Goal: Information Seeking & Learning: Learn about a topic

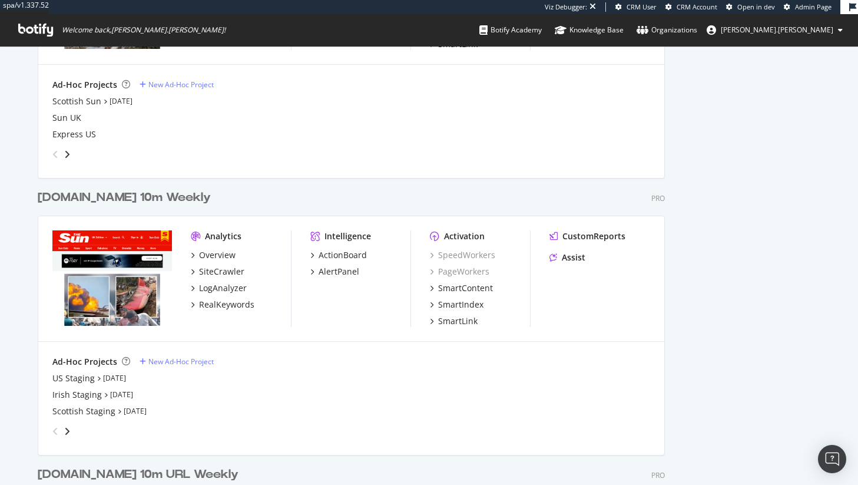
scroll to position [1192, 0]
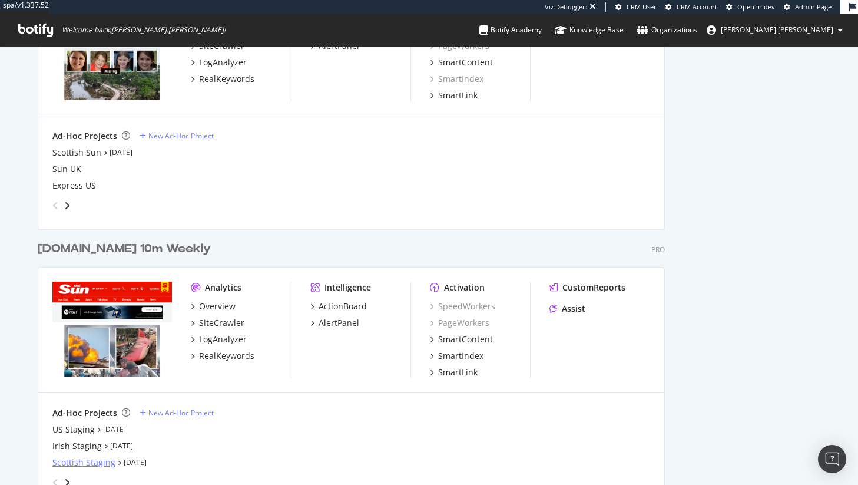
click at [97, 465] on div "Scottish Staging" at bounding box center [83, 462] width 63 height 12
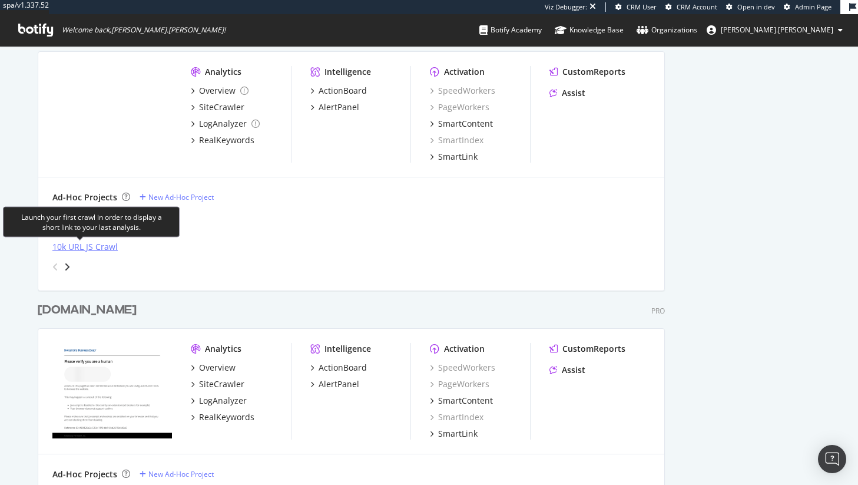
click at [91, 243] on div "10k URL JS Crawl" at bounding box center [84, 247] width 65 height 12
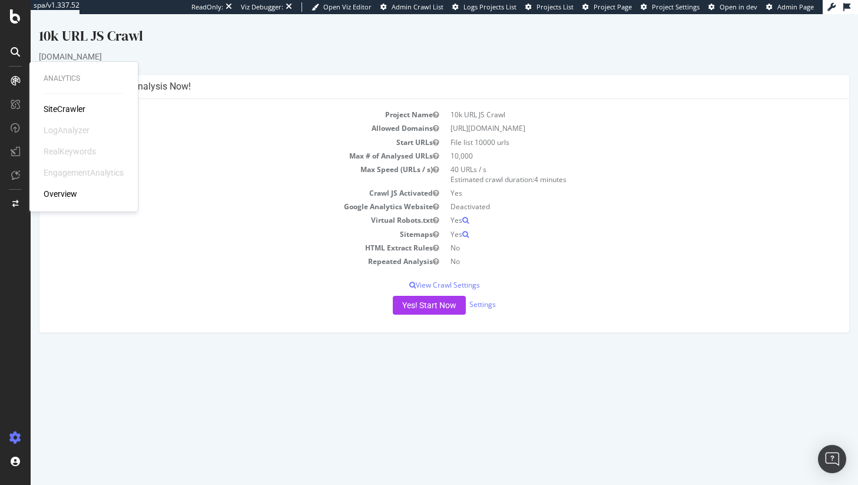
click at [65, 102] on div "Analytics SiteCrawler LogAnalyzer RealKeywords EngagementAnalytics Overview" at bounding box center [83, 136] width 99 height 145
click at [66, 108] on div "SiteCrawler" at bounding box center [65, 109] width 42 height 12
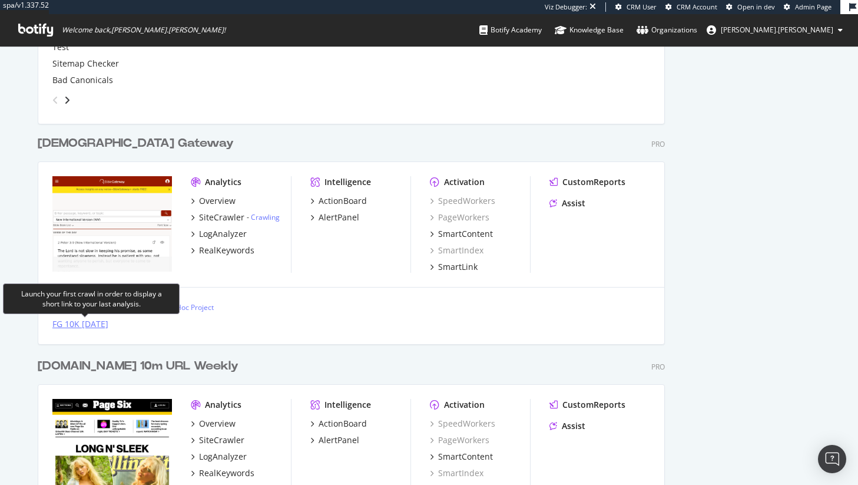
click at [108, 320] on div "FG 10K March 2025" at bounding box center [80, 324] width 56 height 12
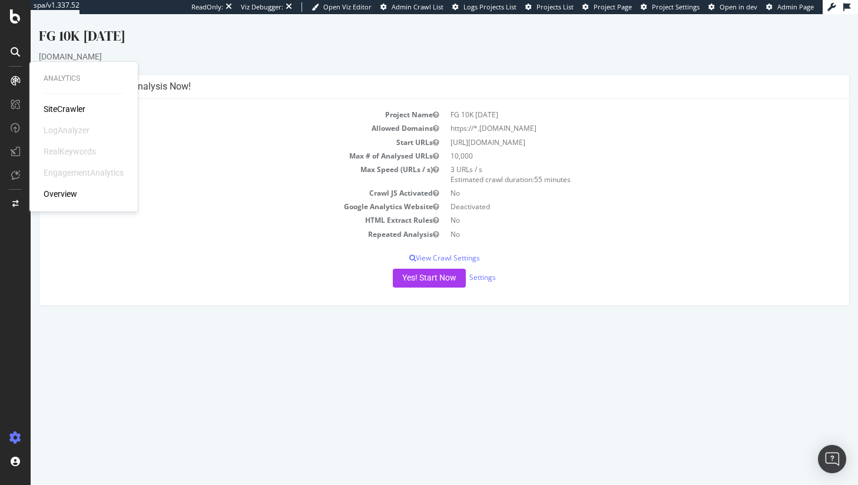
click at [59, 108] on div "SiteCrawler" at bounding box center [65, 109] width 42 height 12
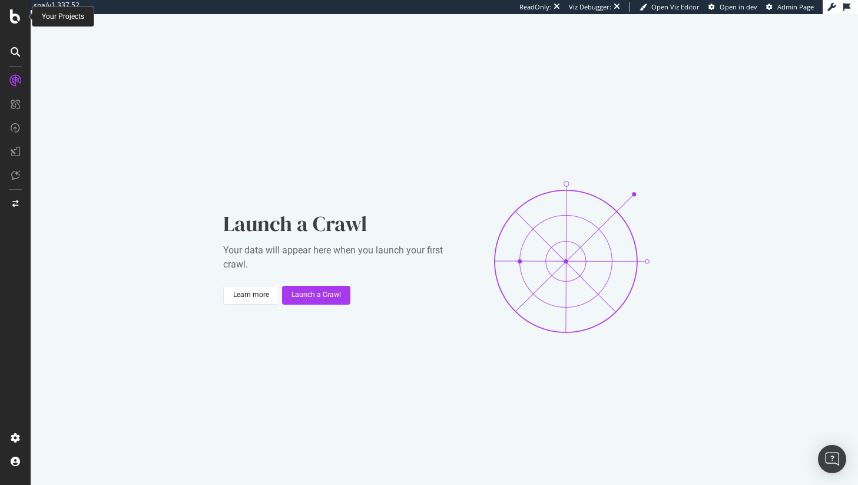
click at [9, 15] on div at bounding box center [15, 16] width 28 height 14
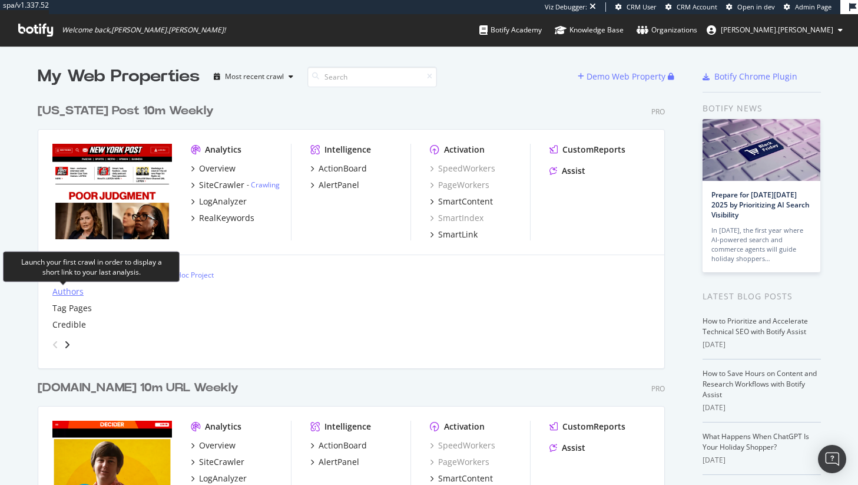
click at [71, 293] on div "Authors" at bounding box center [67, 292] width 31 height 12
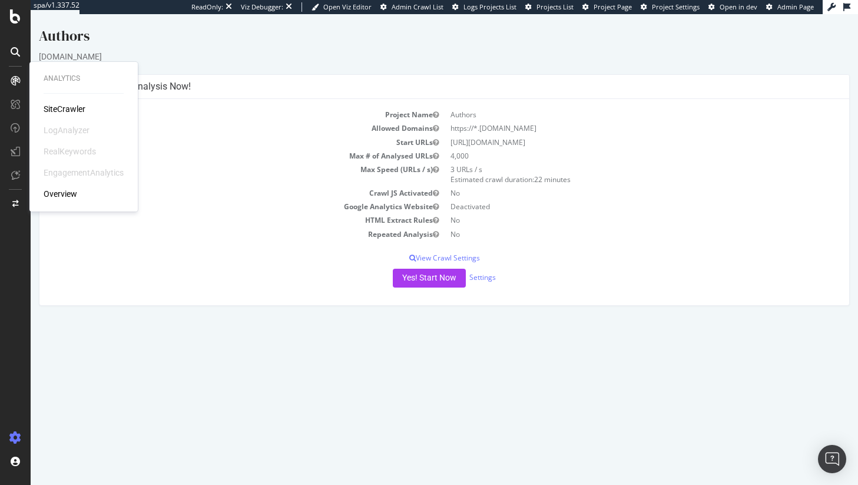
click at [71, 115] on div "SiteCrawler LogAnalyzer RealKeywords EngagementAnalytics Overview" at bounding box center [84, 151] width 80 height 97
click at [72, 111] on div "SiteCrawler" at bounding box center [65, 109] width 42 height 12
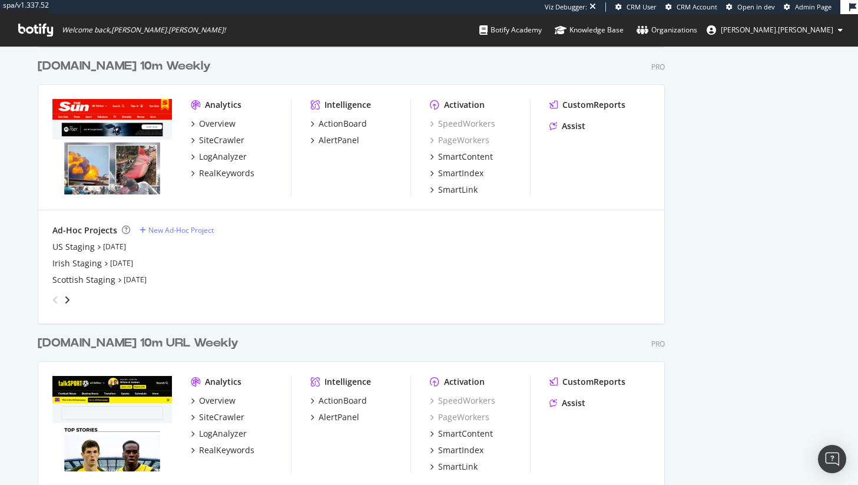
scroll to position [4824, 628]
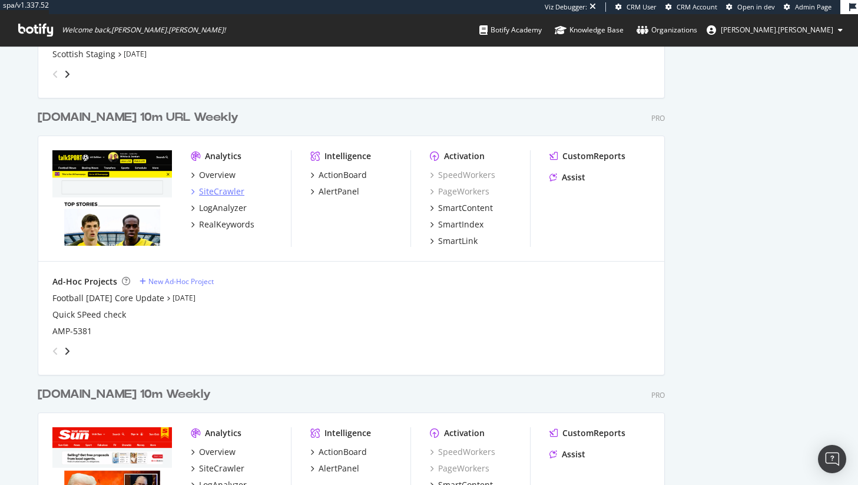
click at [220, 193] on div "SiteCrawler" at bounding box center [221, 192] width 45 height 12
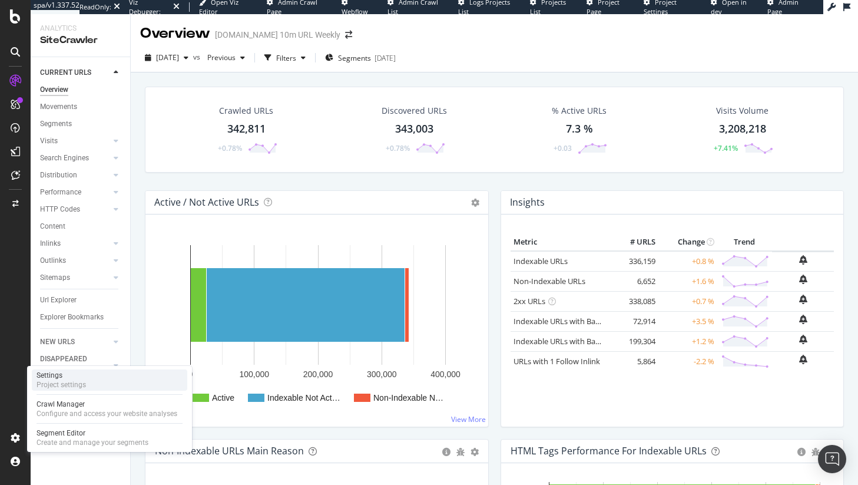
click at [61, 377] on div "Settings" at bounding box center [61, 374] width 49 height 9
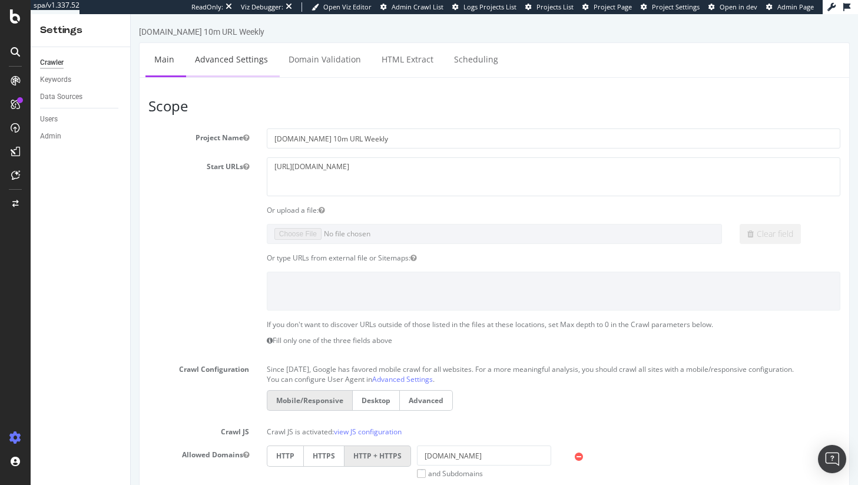
click at [208, 61] on link "Advanced Settings" at bounding box center [231, 59] width 91 height 32
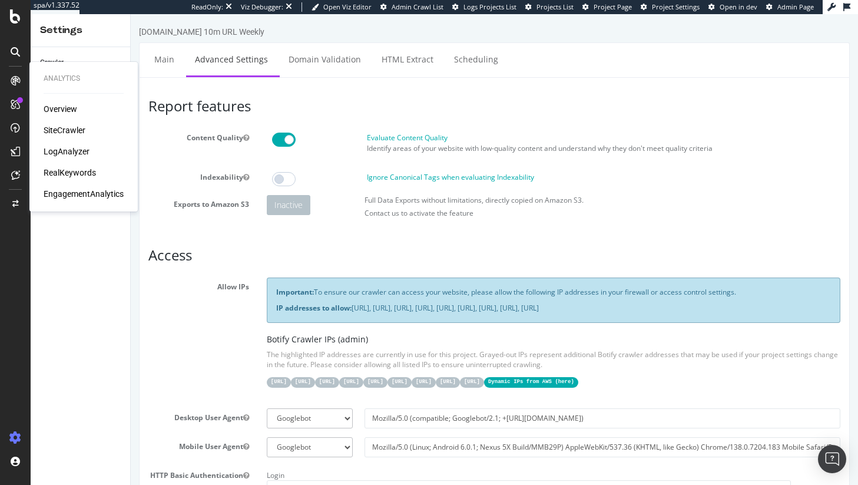
click at [57, 125] on div "SiteCrawler" at bounding box center [65, 130] width 42 height 12
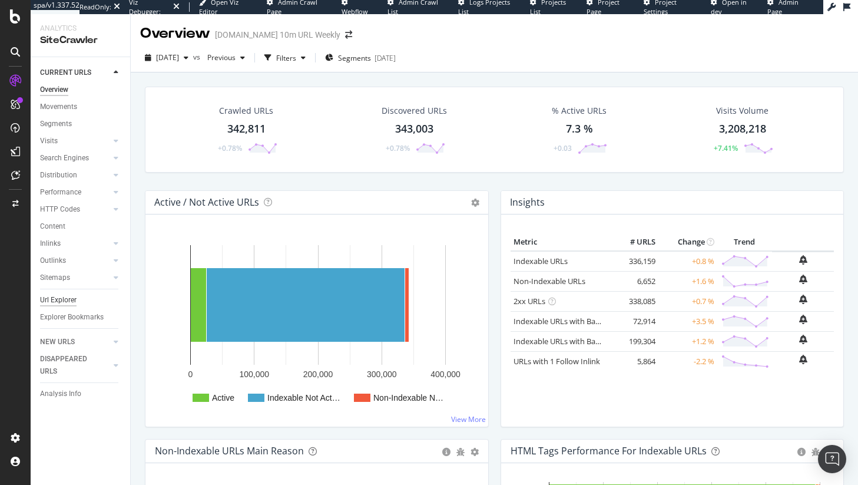
click at [64, 296] on div "Url Explorer" at bounding box center [58, 300] width 37 height 12
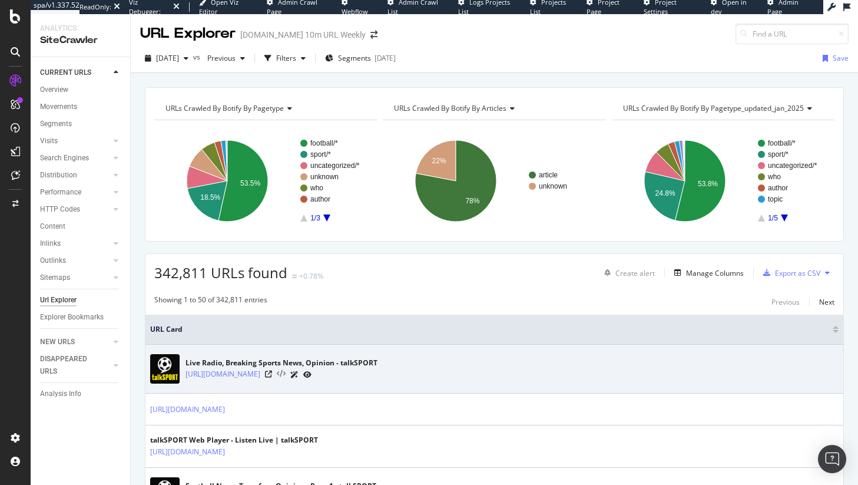
click at [278, 376] on icon at bounding box center [281, 374] width 9 height 8
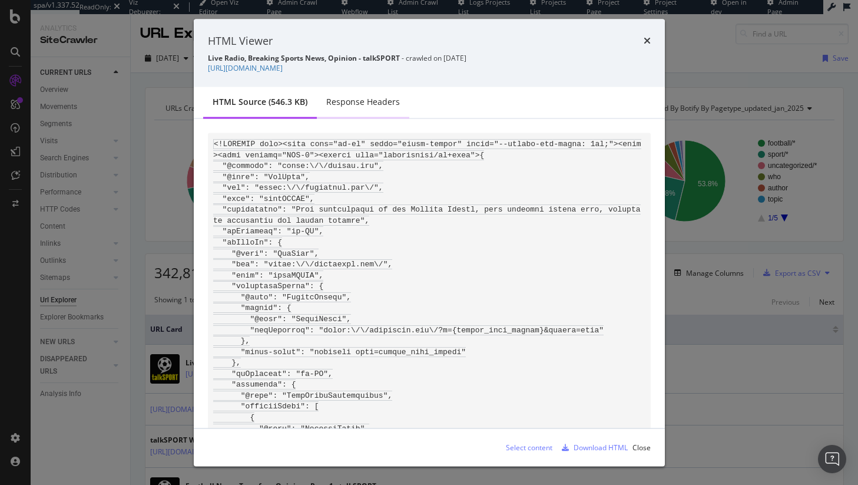
click at [365, 91] on div "Response Headers" at bounding box center [363, 103] width 92 height 32
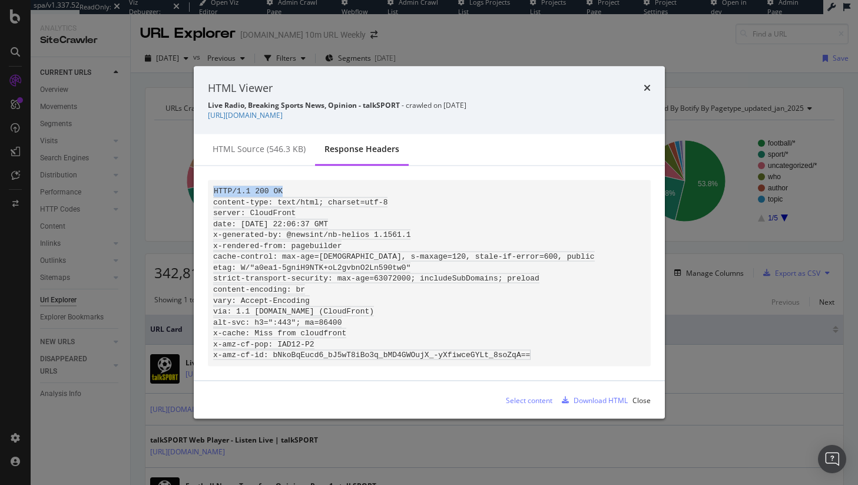
drag, startPoint x: 286, startPoint y: 184, endPoint x: 200, endPoint y: 188, distance: 86.1
click at [200, 188] on div "HTTP/1.1 200 OK content-type: text/html; charset=utf-8 server: CloudFront date:…" at bounding box center [429, 273] width 471 height 214
drag, startPoint x: 541, startPoint y: 353, endPoint x: 212, endPoint y: 201, distance: 362.1
click at [212, 201] on pre "HTTP/1.1 200 OK content-type: text/html; charset=utf-8 server: CloudFront date:…" at bounding box center [429, 273] width 443 height 186
click at [260, 186] on code "HTTP/1.1 200 OK content-type: text/html; charset=utf-8 server: CloudFront date:…" at bounding box center [404, 273] width 382 height 174
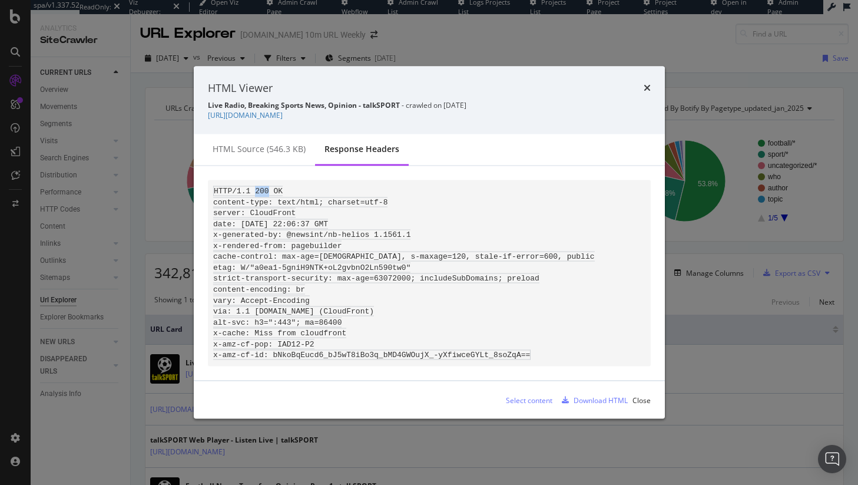
click at [260, 186] on code "HTTP/1.1 200 OK content-type: text/html; charset=utf-8 server: CloudFront date:…" at bounding box center [404, 273] width 382 height 174
click at [288, 186] on pre "HTTP/1.1 200 OK content-type: text/html; charset=utf-8 server: CloudFront date:…" at bounding box center [429, 273] width 443 height 186
drag, startPoint x: 235, startPoint y: 204, endPoint x: 620, endPoint y: 379, distance: 422.3
click at [620, 379] on div "HTTP/1.1 200 OK content-type: text/html; charset=utf-8 server: CloudFront date:…" at bounding box center [429, 273] width 471 height 214
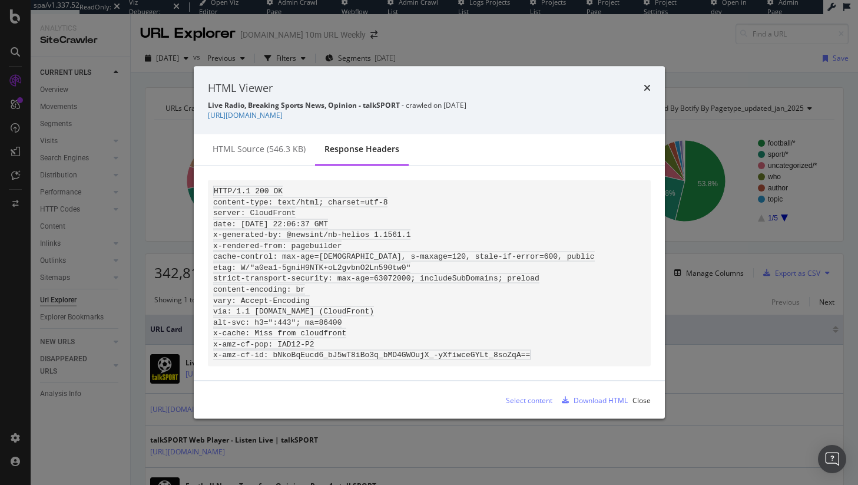
click at [269, 186] on code "HTTP/1.1 200 OK content-type: text/html; charset=utf-8 server: CloudFront date:…" at bounding box center [404, 273] width 382 height 174
click at [330, 288] on pre "HTTP/1.1 200 OK content-type: text/html; charset=utf-8 server: CloudFront date:…" at bounding box center [429, 273] width 443 height 186
drag, startPoint x: 209, startPoint y: 231, endPoint x: 413, endPoint y: 232, distance: 203.8
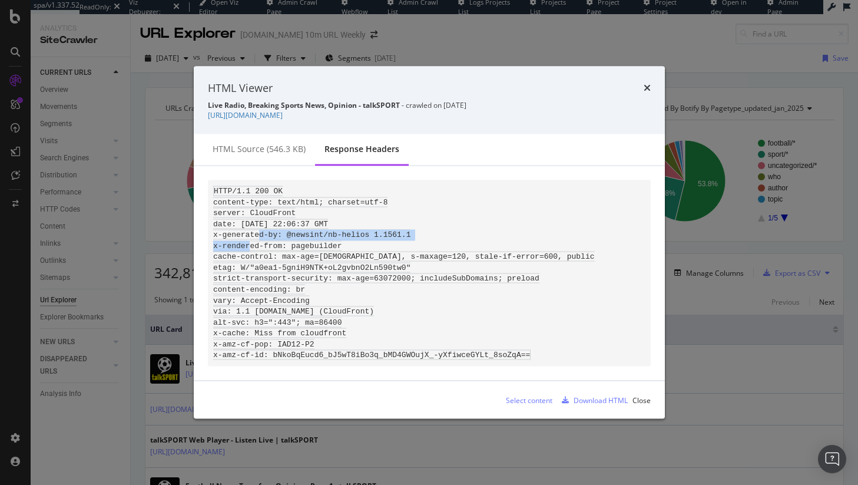
click at [412, 232] on pre "HTTP/1.1 200 OK content-type: text/html; charset=utf-8 server: CloudFront date:…" at bounding box center [429, 273] width 443 height 186
click at [406, 304] on code "HTTP/1.1 200 OK content-type: text/html; charset=utf-8 server: CloudFront date:…" at bounding box center [404, 273] width 382 height 174
click at [267, 199] on code "HTTP/1.1 200 OK content-type: text/html; charset=utf-8 server: CloudFront date:…" at bounding box center [404, 273] width 382 height 174
click at [269, 208] on code "HTTP/1.1 200 OK content-type: text/html; charset=utf-8 server: CloudFront date:…" at bounding box center [404, 273] width 382 height 174
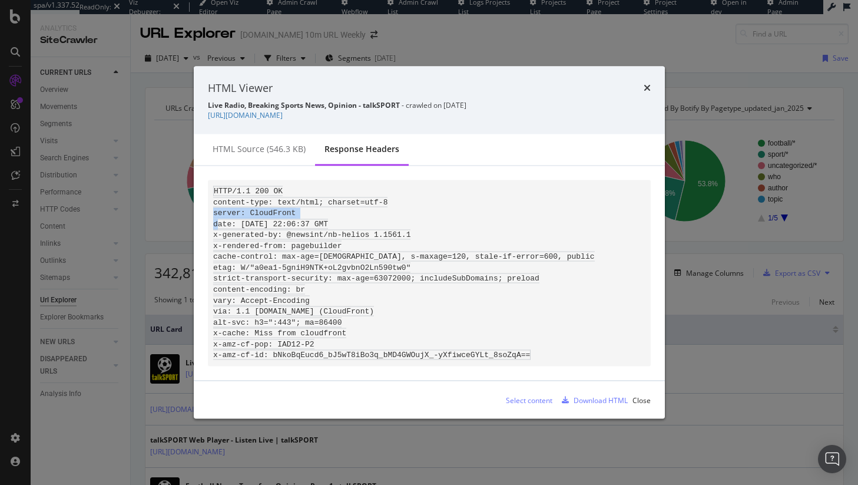
click at [269, 208] on code "HTTP/1.1 200 OK content-type: text/html; charset=utf-8 server: CloudFront date:…" at bounding box center [404, 273] width 382 height 174
click at [457, 296] on pre "HTTP/1.1 200 OK content-type: text/html; charset=utf-8 server: CloudFront date:…" at bounding box center [429, 273] width 443 height 186
click at [454, 305] on code "HTTP/1.1 200 OK content-type: text/html; charset=utf-8 server: CloudFront date:…" at bounding box center [404, 273] width 382 height 174
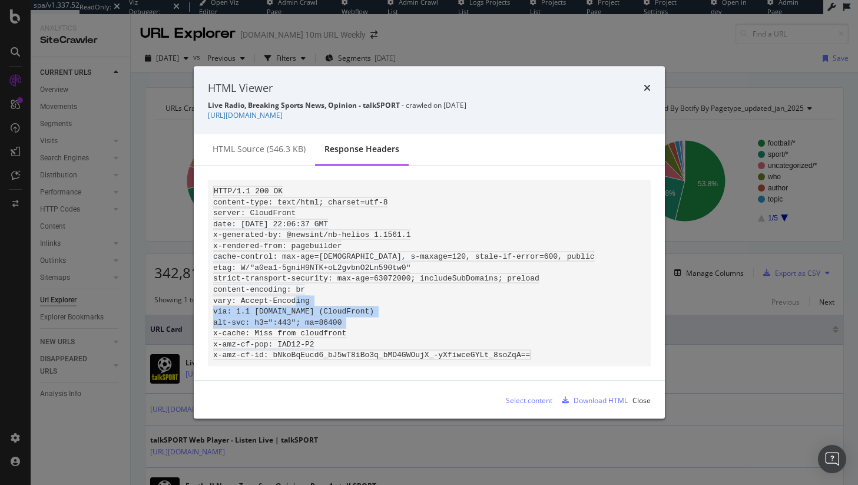
click at [454, 305] on code "HTTP/1.1 200 OK content-type: text/html; charset=utf-8 server: CloudFront date:…" at bounding box center [404, 273] width 382 height 174
click at [650, 83] on icon "times" at bounding box center [647, 87] width 7 height 9
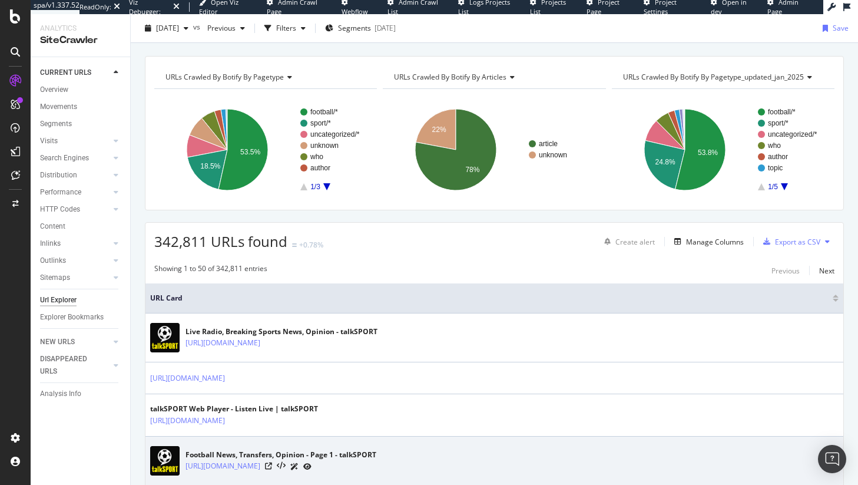
scroll to position [101, 0]
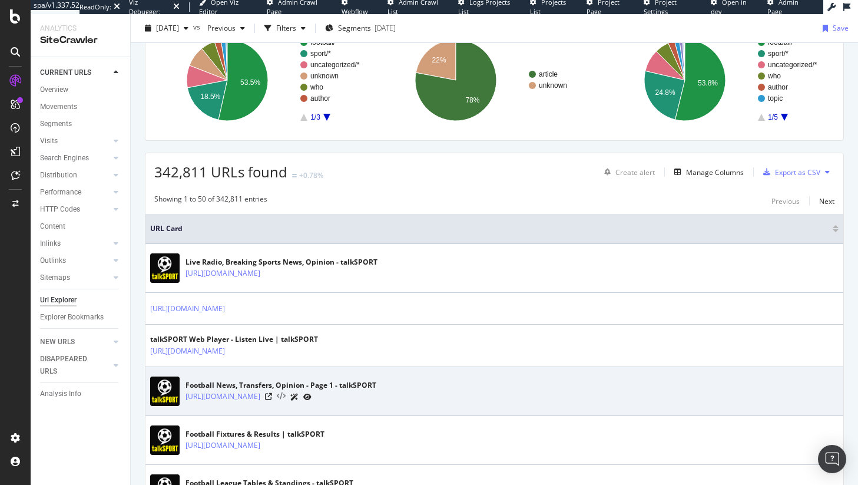
click at [286, 398] on icon at bounding box center [281, 396] width 9 height 8
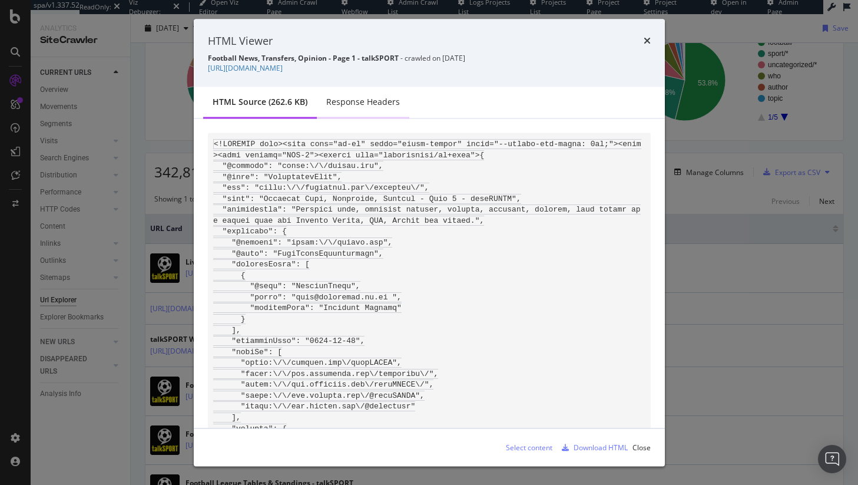
drag, startPoint x: 368, startPoint y: 104, endPoint x: 364, endPoint y: 132, distance: 28.6
click at [369, 104] on div "Response Headers" at bounding box center [363, 102] width 74 height 12
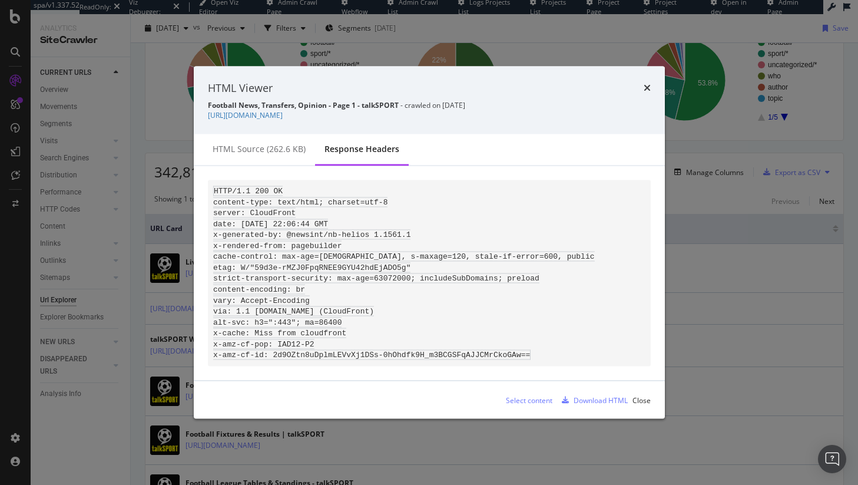
click at [650, 87] on div "times" at bounding box center [647, 87] width 7 height 15
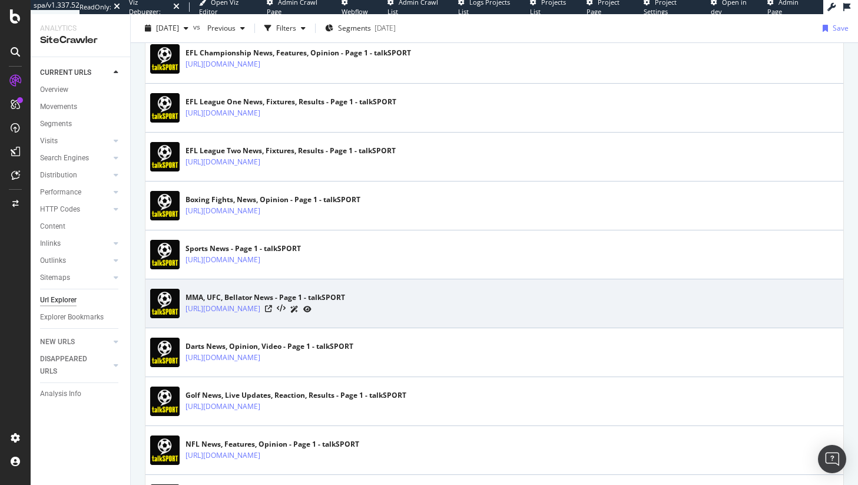
scroll to position [773, 0]
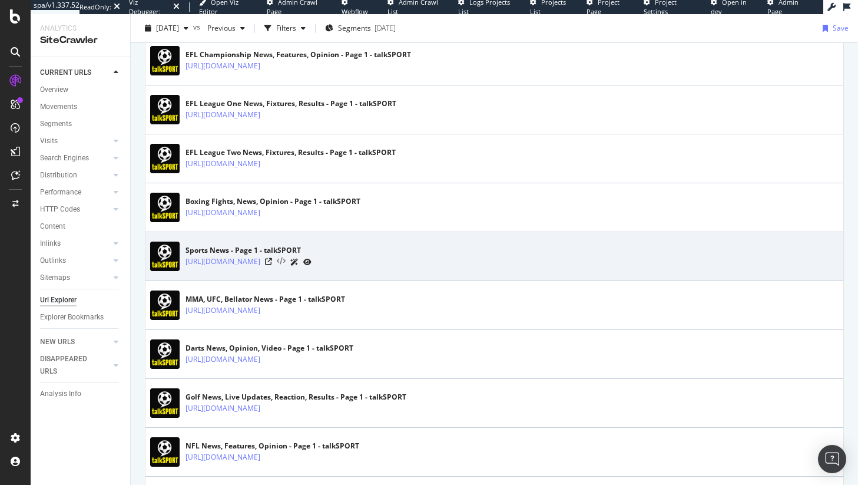
click at [286, 263] on icon at bounding box center [281, 261] width 9 height 8
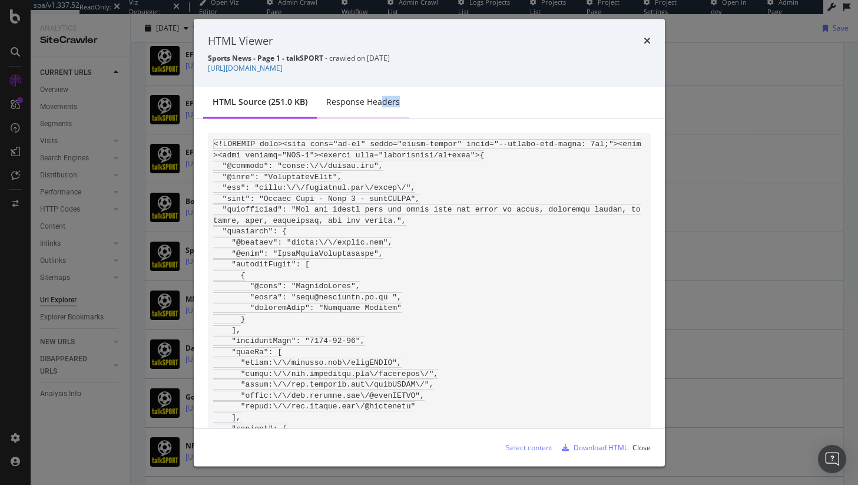
click at [382, 109] on div "Response Headers" at bounding box center [363, 103] width 92 height 32
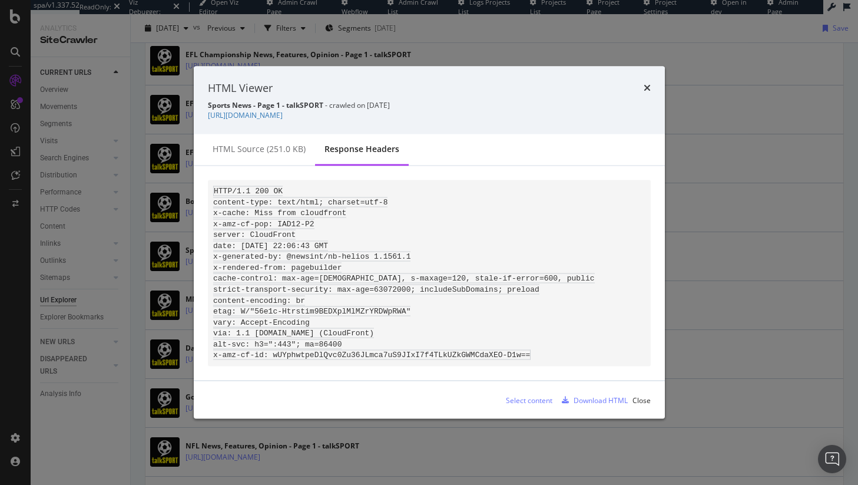
click at [651, 81] on div "HTML Viewer Sports News - Page 1 - talkSPORT - crawled on 2025-09-28 https://ta…" at bounding box center [429, 100] width 471 height 68
click at [646, 83] on icon "times" at bounding box center [647, 87] width 7 height 9
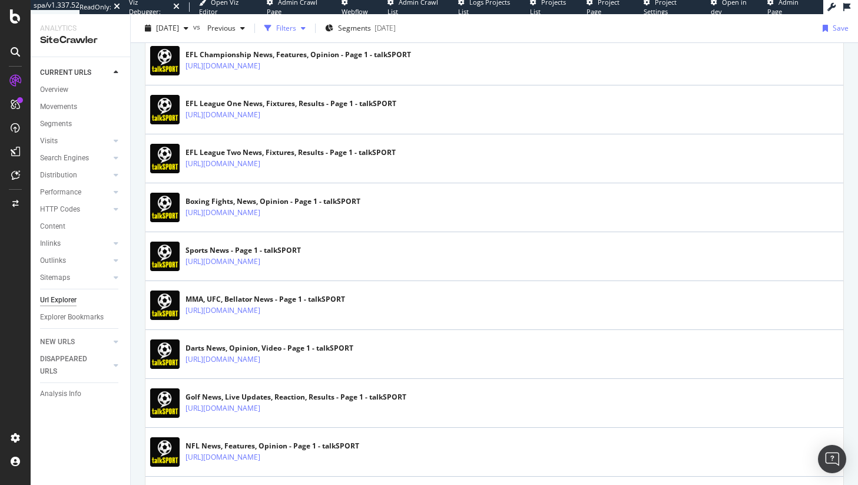
click at [276, 21] on div "button" at bounding box center [268, 28] width 16 height 16
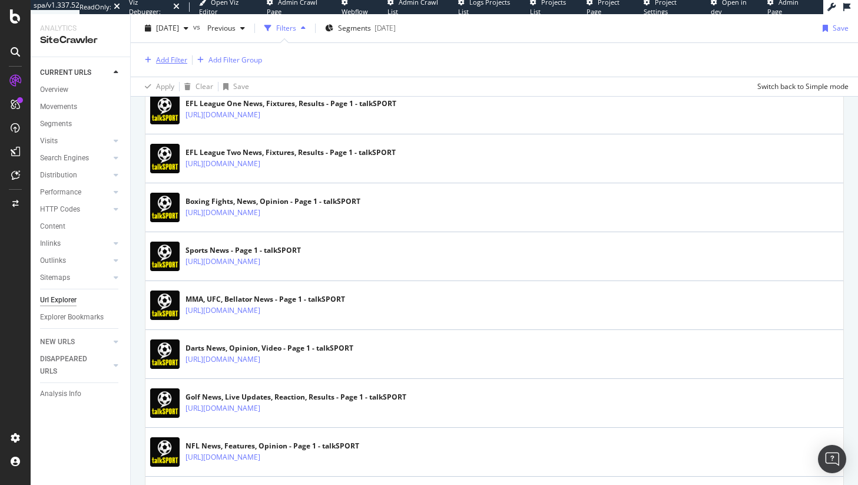
click at [148, 57] on icon "button" at bounding box center [148, 60] width 6 height 7
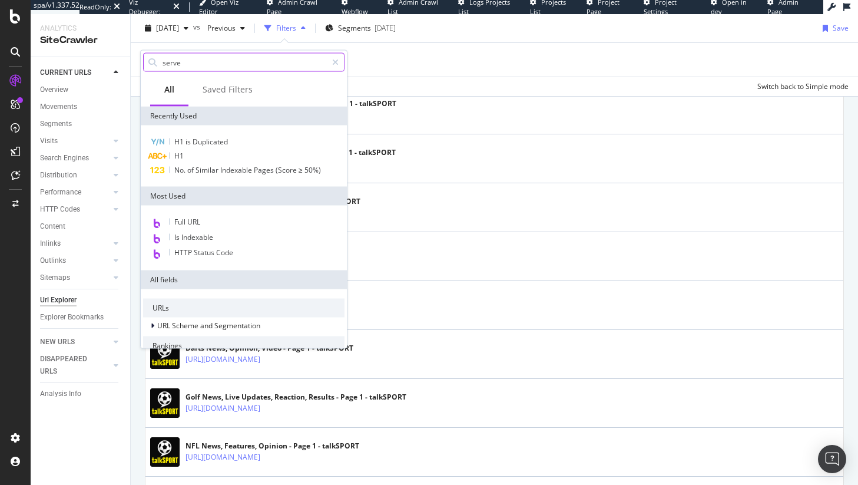
type input "server"
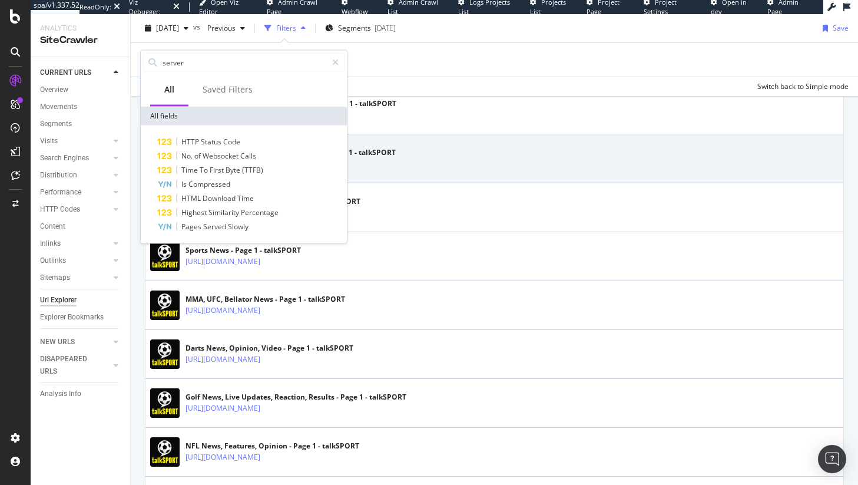
click at [401, 147] on div "EFL League Two News, Fixtures, Results - Page 1 - talkSPORT https://talksport.c…" at bounding box center [494, 158] width 689 height 29
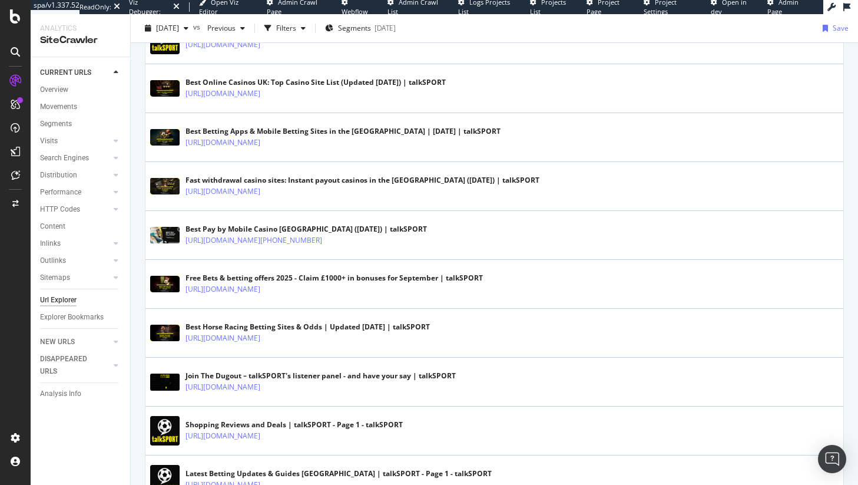
scroll to position [1713, 0]
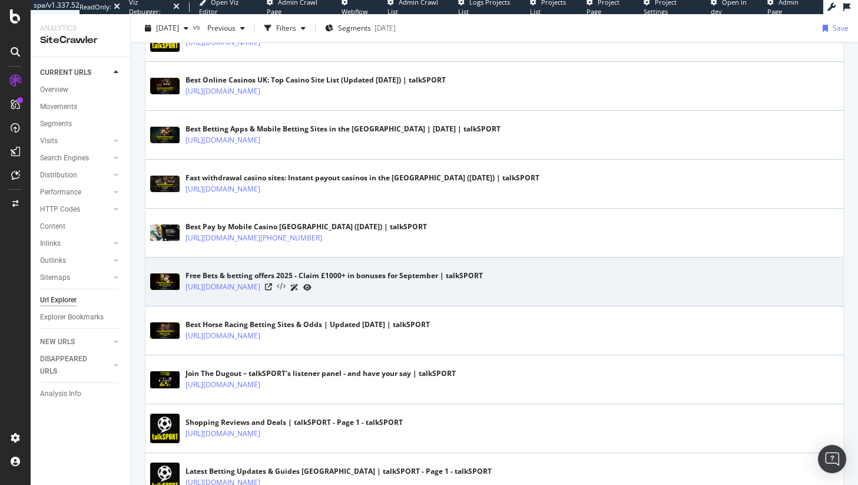
click at [286, 287] on icon at bounding box center [281, 287] width 9 height 8
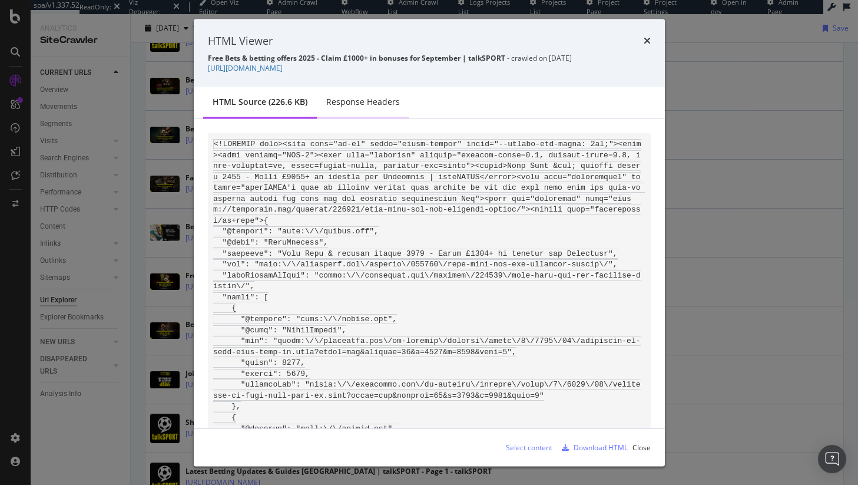
click at [369, 114] on div "Response Headers" at bounding box center [363, 103] width 92 height 32
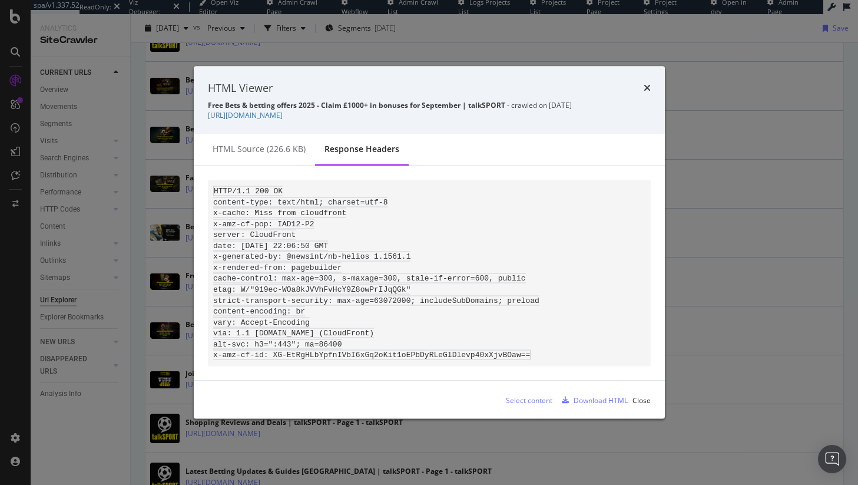
click at [295, 206] on code "HTTP/1.1 200 OK content-type: text/html; charset=utf-8 x-cache: Miss from cloud…" at bounding box center [376, 273] width 326 height 174
click at [247, 236] on code "HTTP/1.1 200 OK content-type: text/html; charset=utf-8 x-cache: Miss from cloud…" at bounding box center [376, 273] width 326 height 174
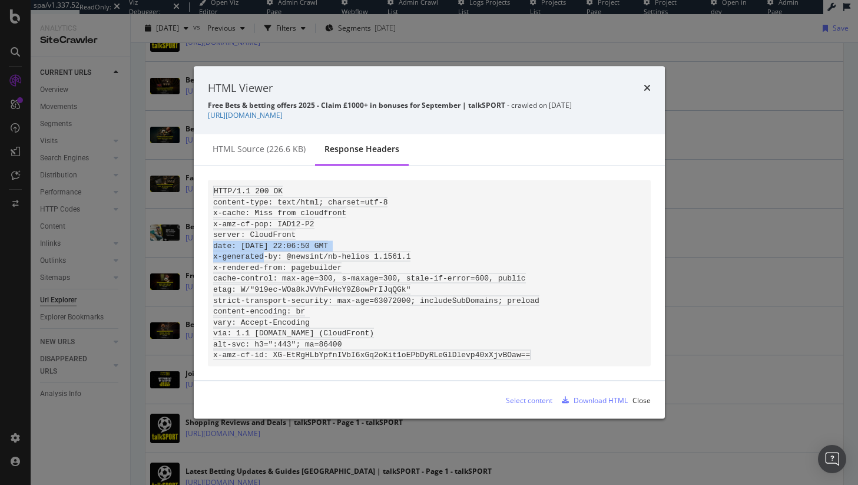
click at [247, 236] on code "HTTP/1.1 200 OK content-type: text/html; charset=utf-8 x-cache: Miss from cloud…" at bounding box center [376, 273] width 326 height 174
click at [250, 229] on code "HTTP/1.1 200 OK content-type: text/html; charset=utf-8 x-cache: Miss from cloud…" at bounding box center [376, 273] width 326 height 174
click at [647, 83] on icon "times" at bounding box center [647, 87] width 7 height 9
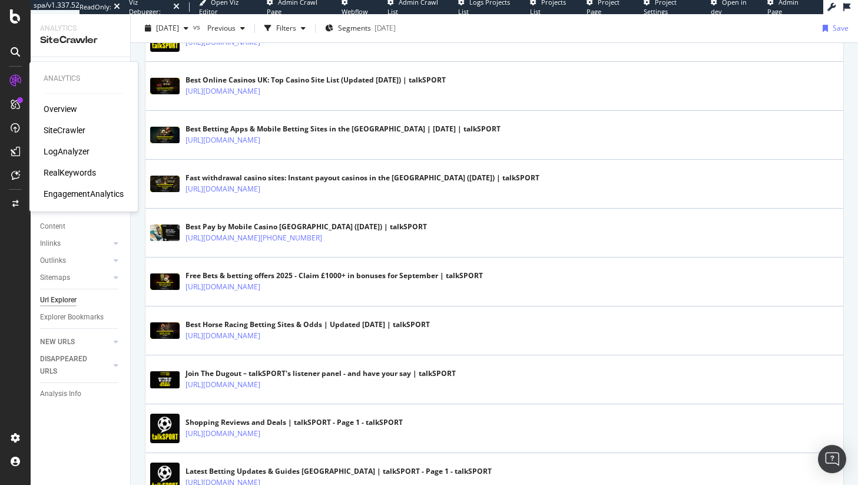
click at [71, 153] on div "LogAnalyzer" at bounding box center [67, 151] width 46 height 12
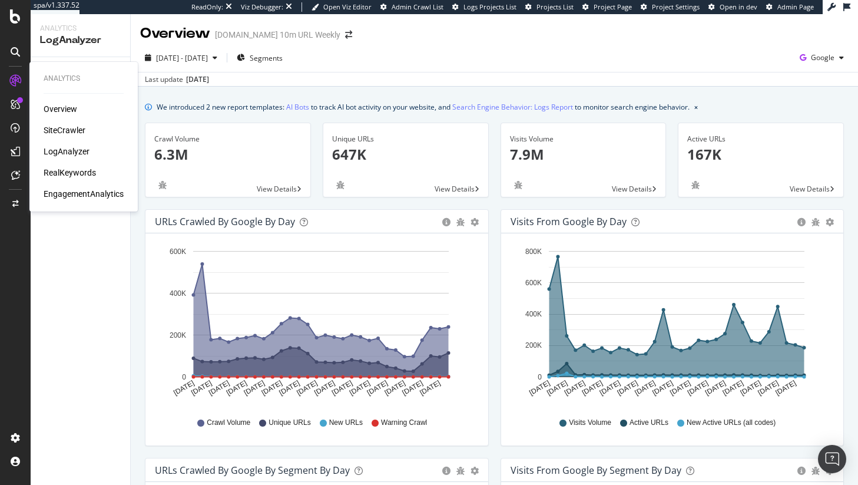
click at [75, 125] on div "SiteCrawler" at bounding box center [65, 130] width 42 height 12
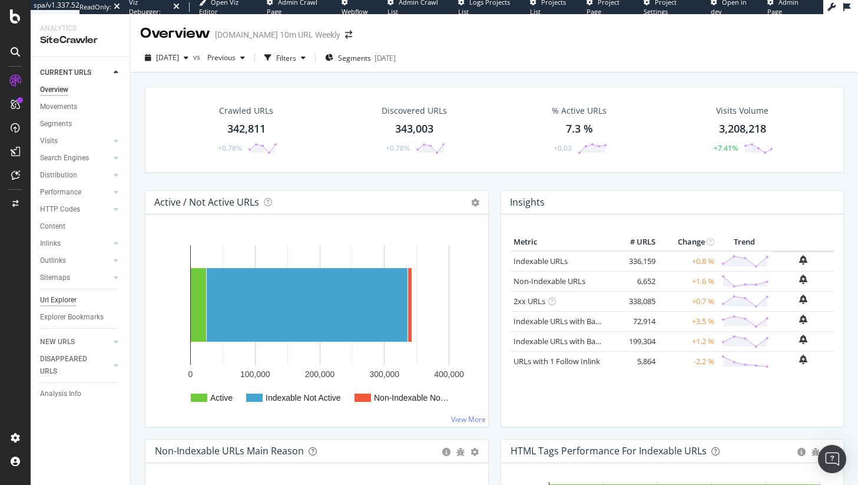
click at [64, 303] on div "Url Explorer" at bounding box center [58, 300] width 37 height 12
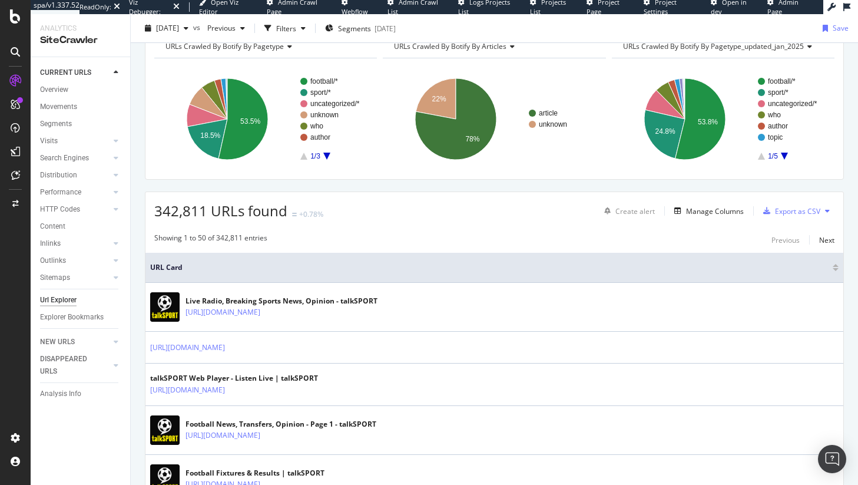
scroll to position [232, 0]
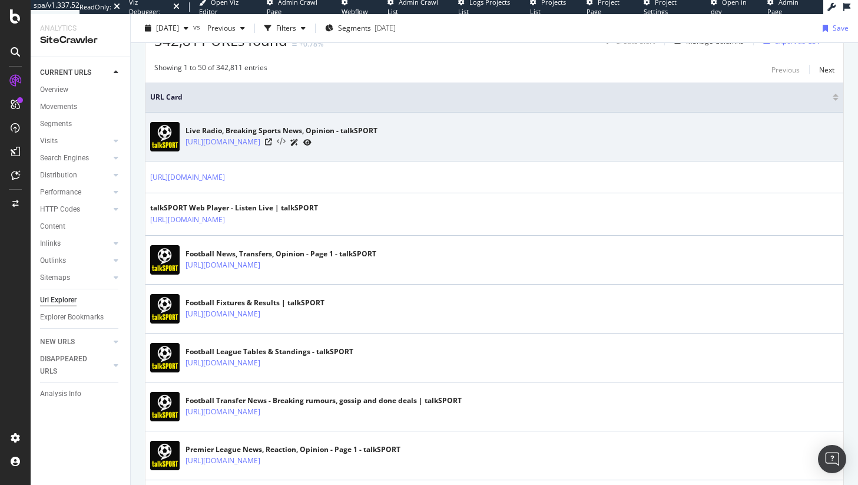
click at [281, 143] on icon at bounding box center [281, 142] width 9 height 8
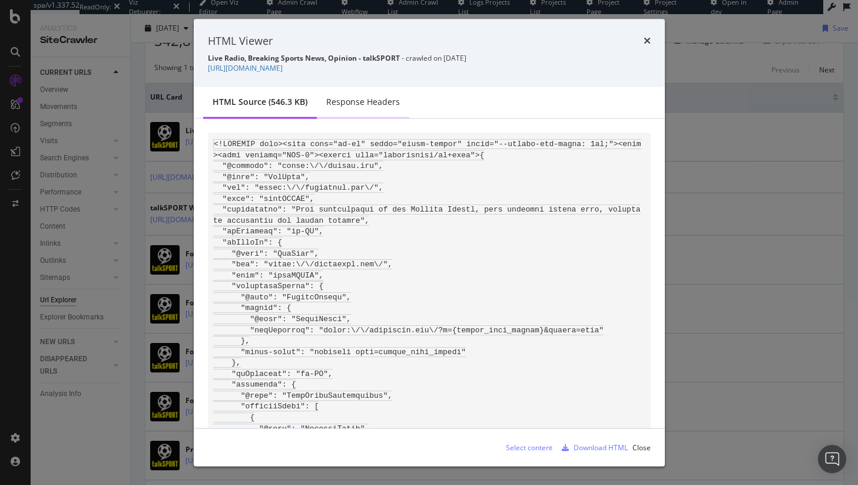
click at [327, 114] on div "Response Headers" at bounding box center [363, 103] width 92 height 32
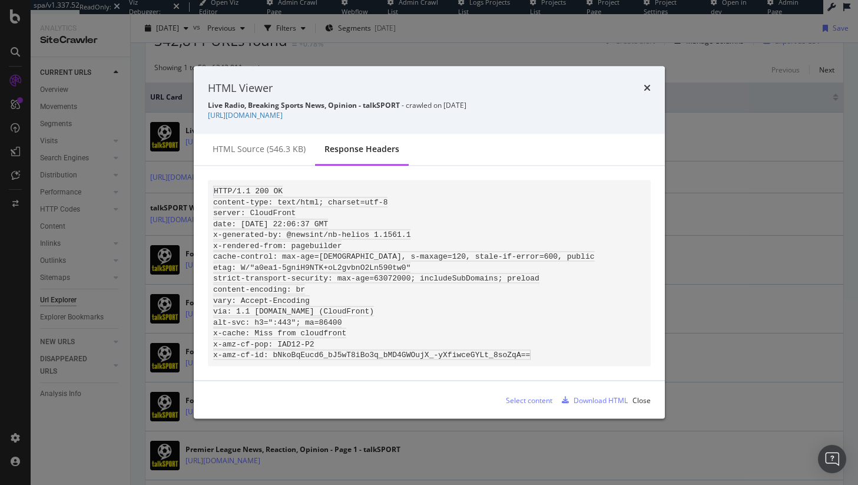
click at [234, 209] on code "HTTP/1.1 200 OK content-type: text/html; charset=utf-8 server: CloudFront date:…" at bounding box center [404, 273] width 382 height 174
click at [260, 208] on code "HTTP/1.1 200 OK content-type: text/html; charset=utf-8 server: CloudFront date:…" at bounding box center [404, 273] width 382 height 174
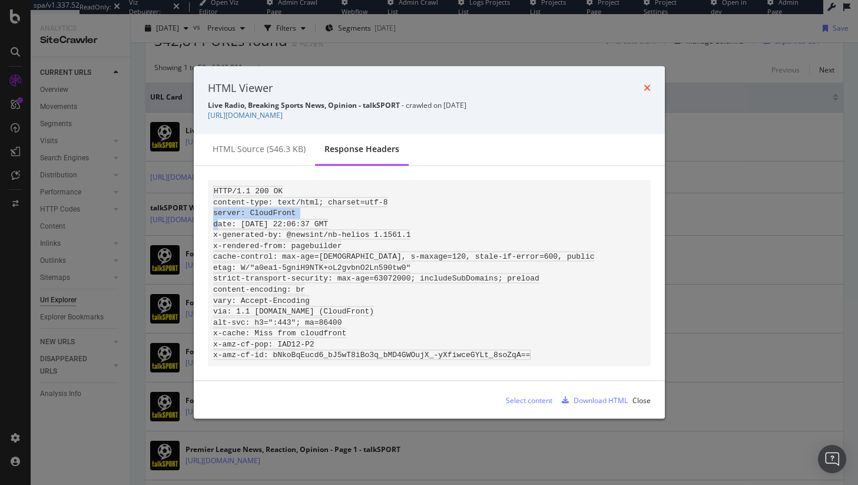
click at [647, 83] on icon "times" at bounding box center [647, 87] width 7 height 9
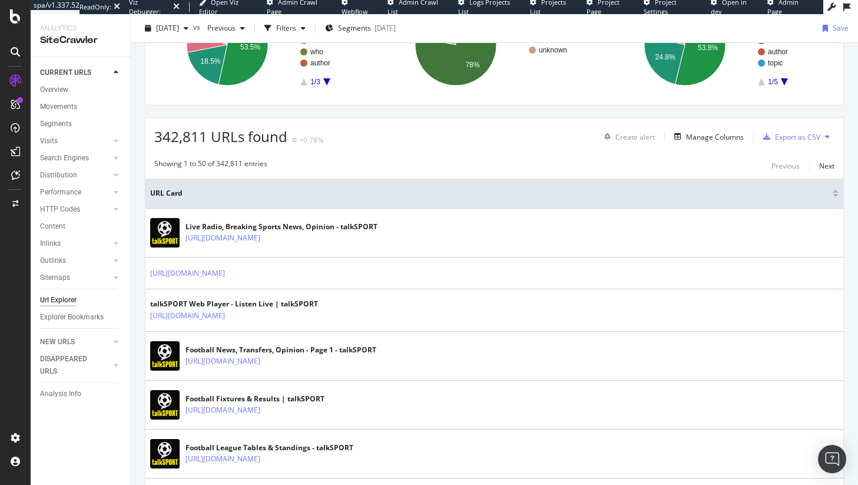
scroll to position [0, 0]
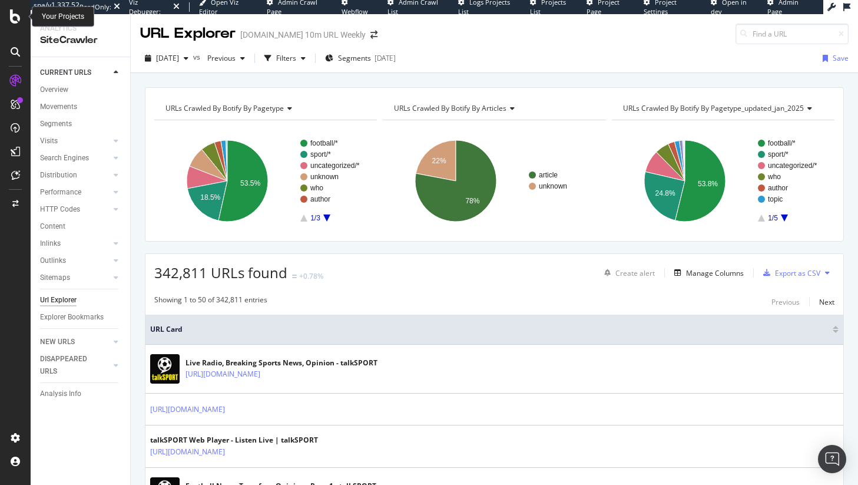
click at [16, 17] on icon at bounding box center [15, 16] width 11 height 14
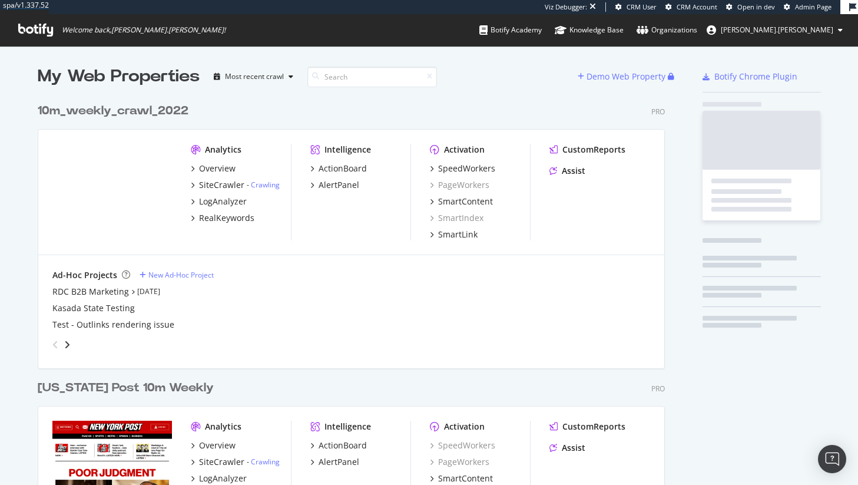
scroll to position [3219, 628]
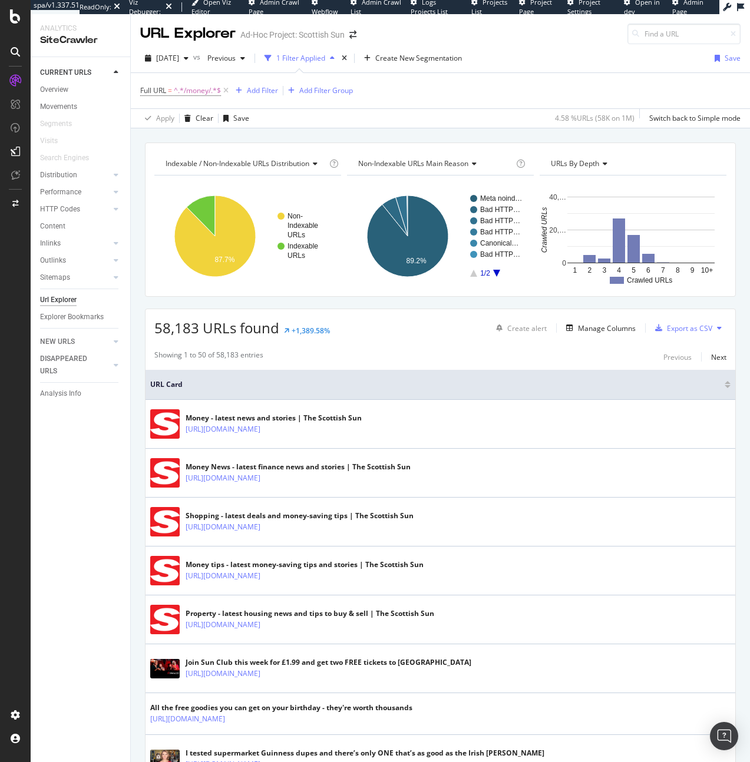
scroll to position [137, 0]
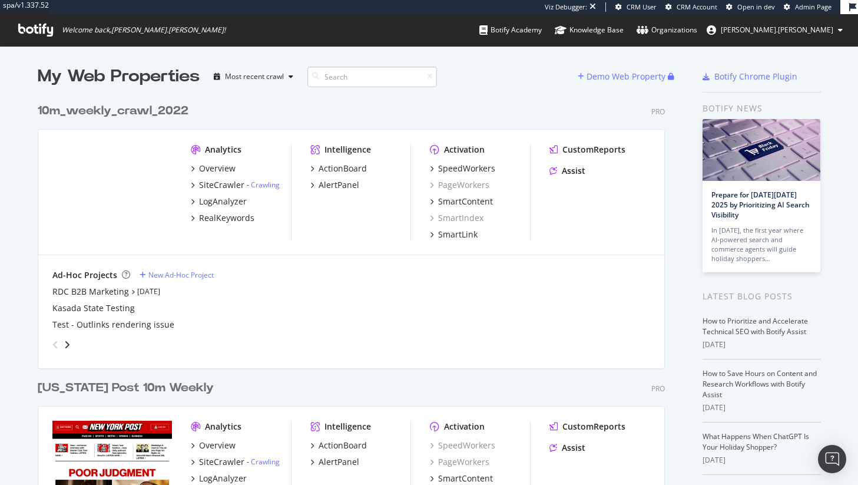
scroll to position [3486, 628]
click at [342, 77] on input at bounding box center [372, 77] width 130 height 21
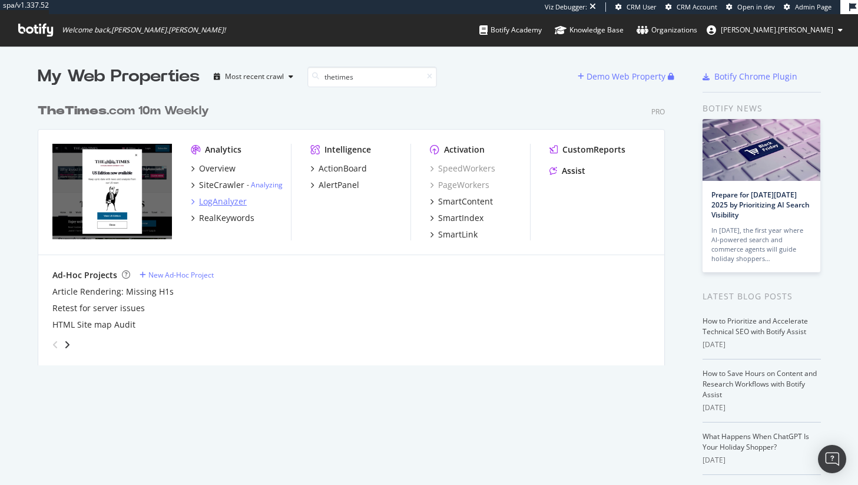
type input "thetimes"
click at [221, 204] on div "LogAnalyzer" at bounding box center [223, 202] width 48 height 12
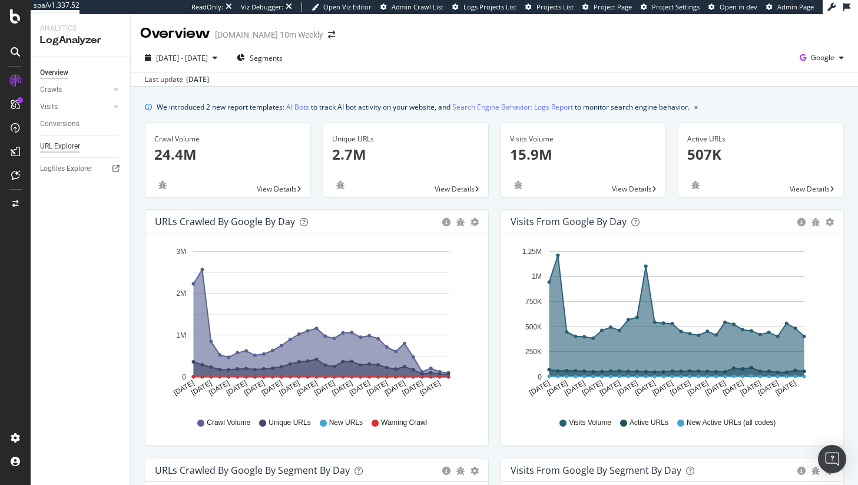
click at [59, 151] on div "URL Explorer" at bounding box center [60, 146] width 40 height 12
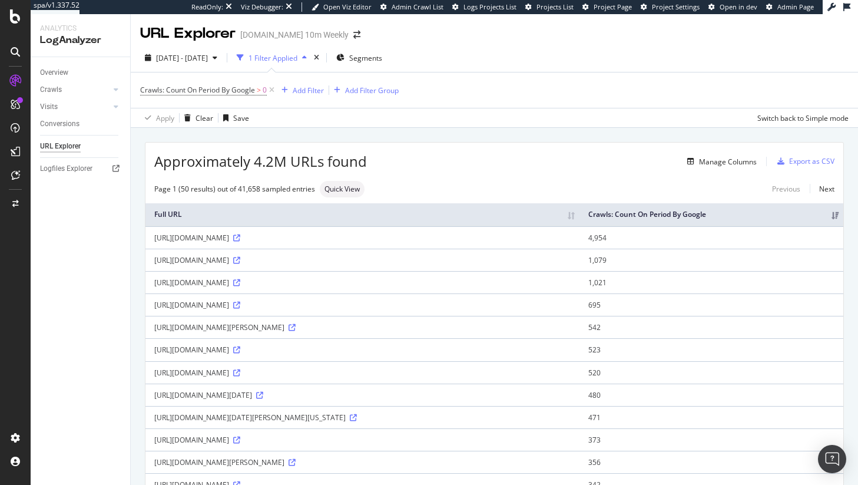
click at [84, 82] on div "Crawls" at bounding box center [85, 89] width 90 height 17
click at [61, 69] on div "Overview" at bounding box center [54, 73] width 28 height 12
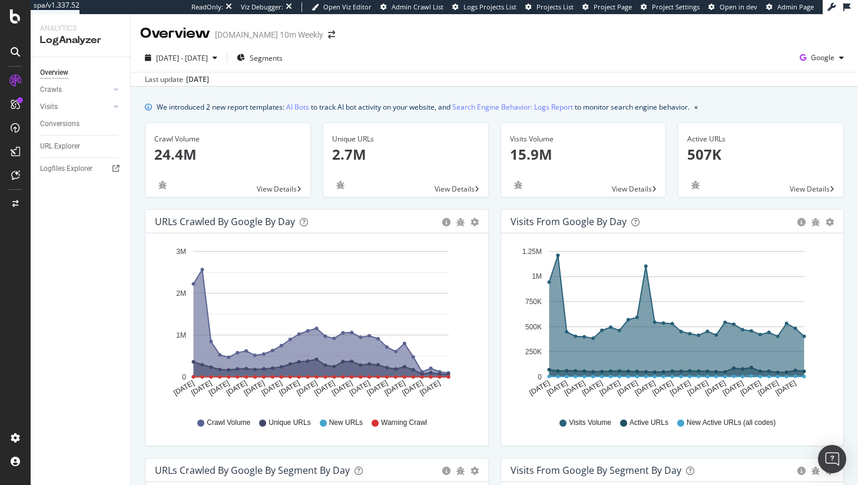
click at [73, 161] on div "Logfiles Explorer" at bounding box center [85, 168] width 90 height 17
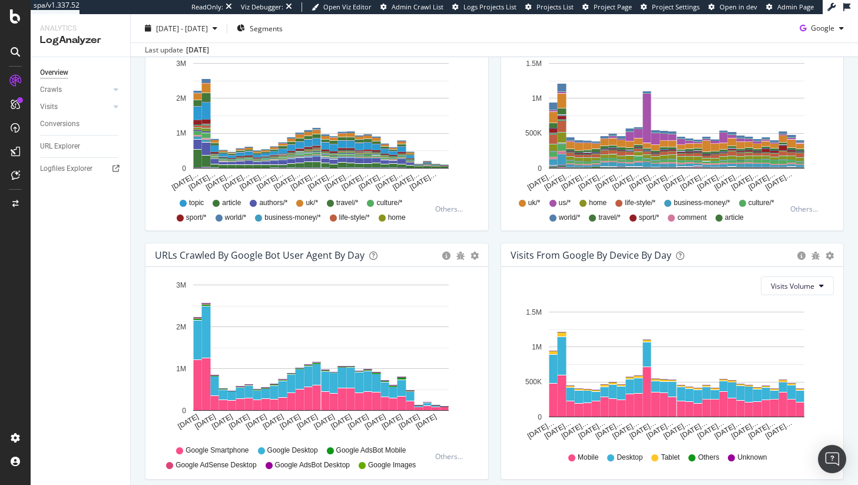
scroll to position [428, 0]
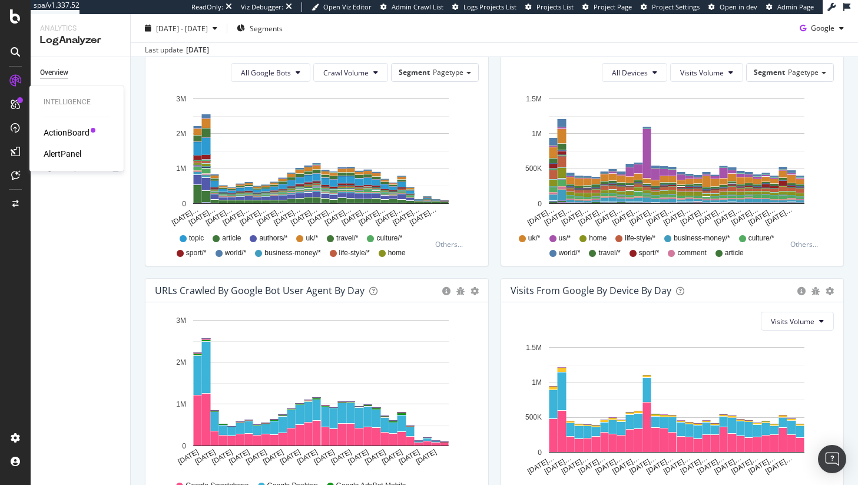
click at [53, 151] on div "AlertPanel" at bounding box center [63, 154] width 38 height 12
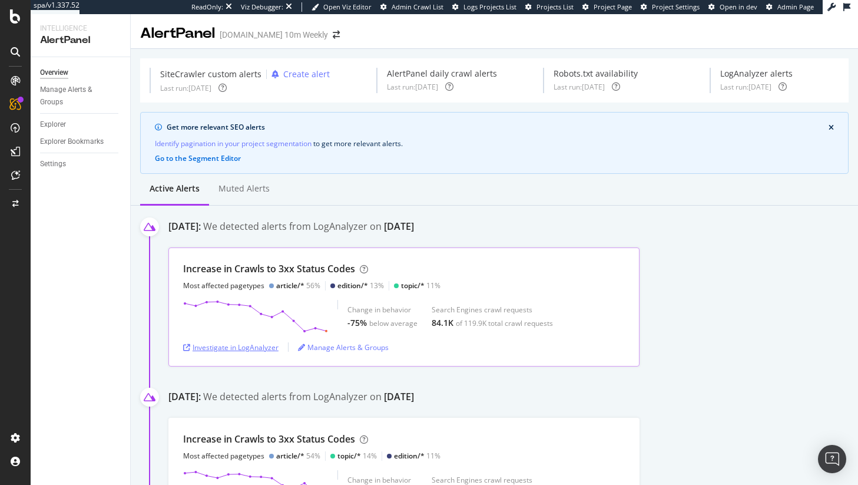
click at [244, 348] on div "Investigate in LogAnalyzer" at bounding box center [230, 347] width 95 height 10
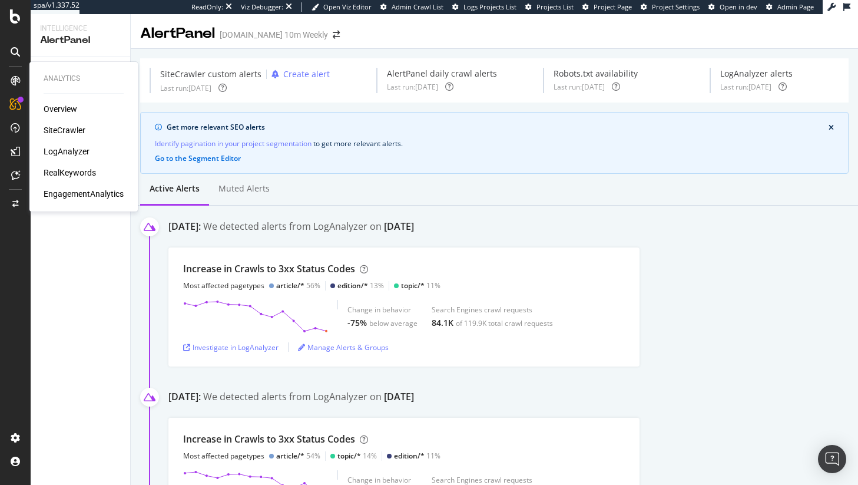
click at [59, 149] on div "LogAnalyzer" at bounding box center [67, 151] width 46 height 12
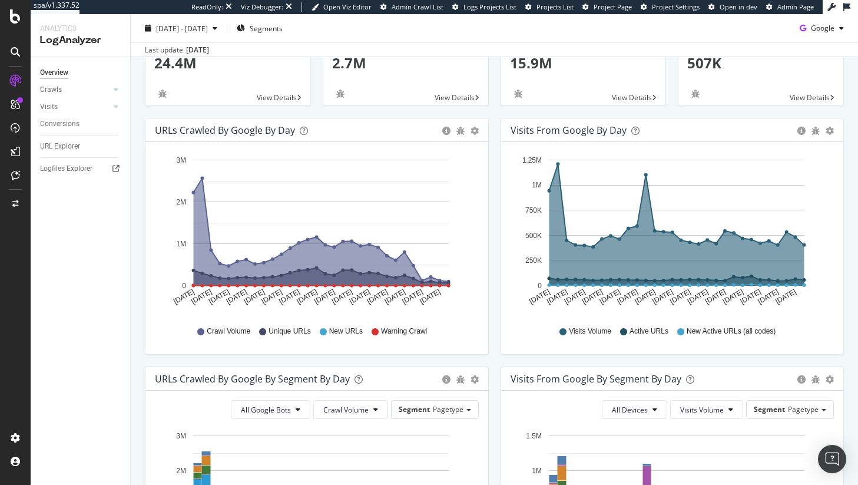
scroll to position [88, 0]
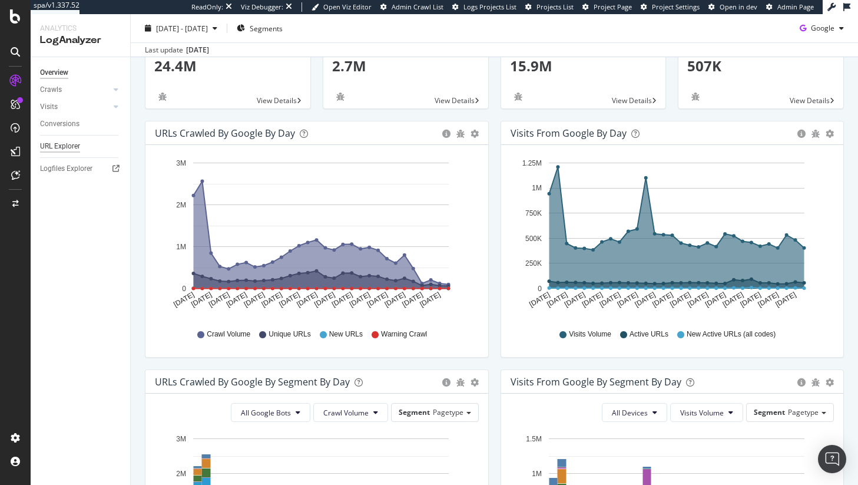
click at [62, 149] on div "URL Explorer" at bounding box center [60, 146] width 40 height 12
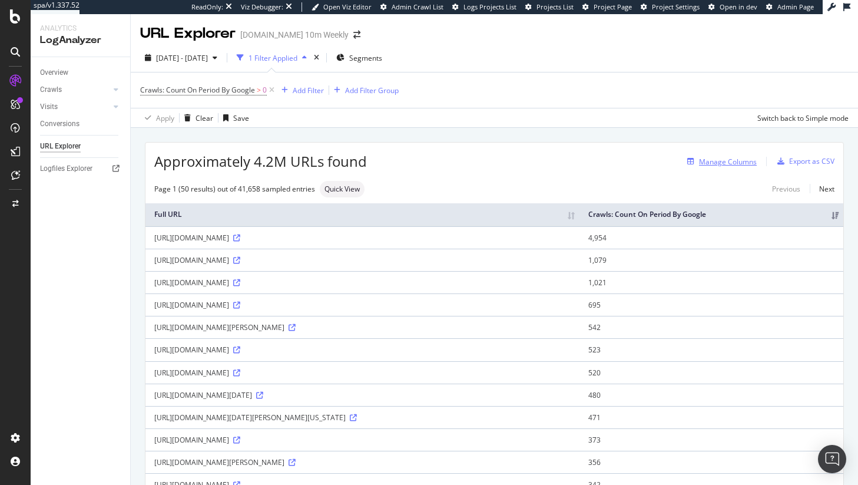
click at [723, 166] on div "Manage Columns" at bounding box center [728, 162] width 58 height 10
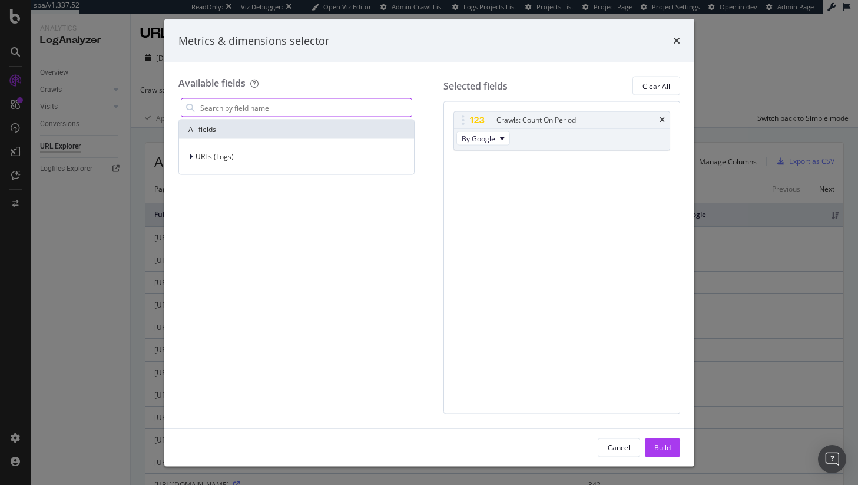
click at [337, 104] on input "modal" at bounding box center [305, 108] width 213 height 18
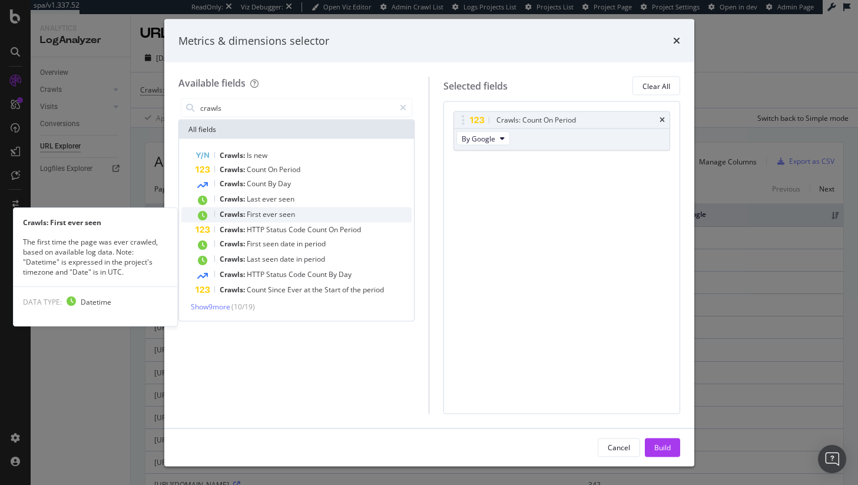
type input "crawls"
click at [289, 219] on div "Crawls: First ever seen" at bounding box center [304, 214] width 217 height 15
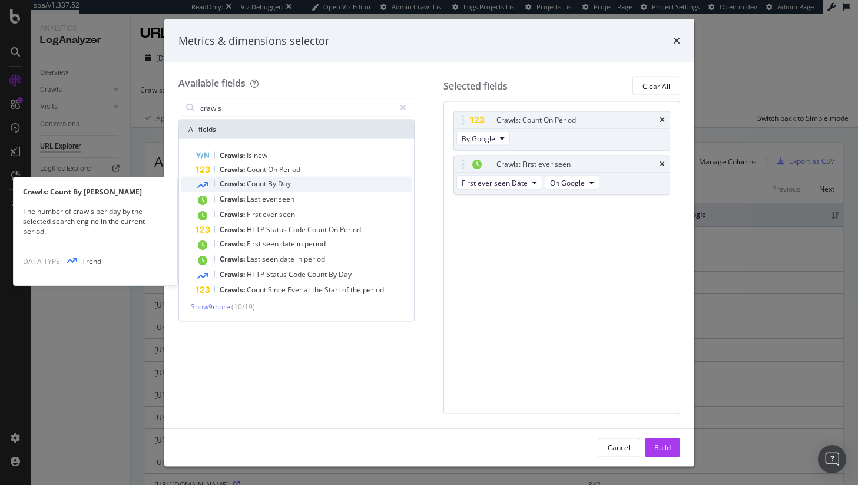
click at [246, 184] on span "Crawls:" at bounding box center [233, 183] width 27 height 10
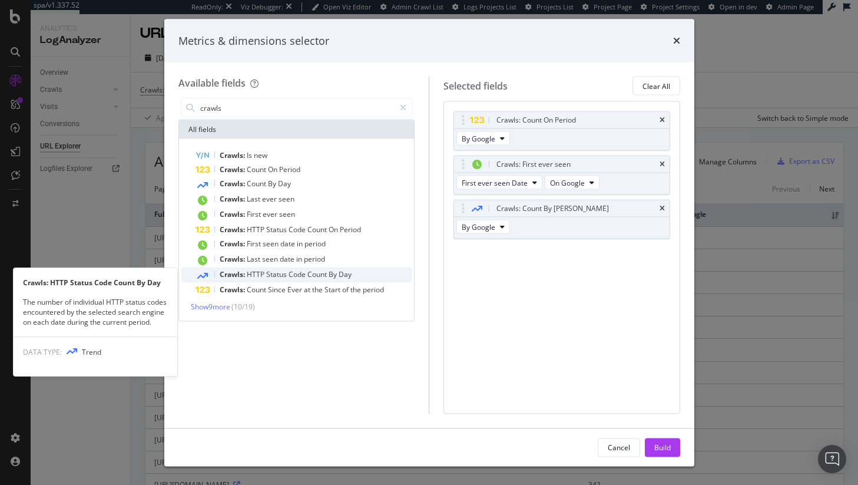
click at [235, 275] on span "Crawls:" at bounding box center [233, 274] width 27 height 10
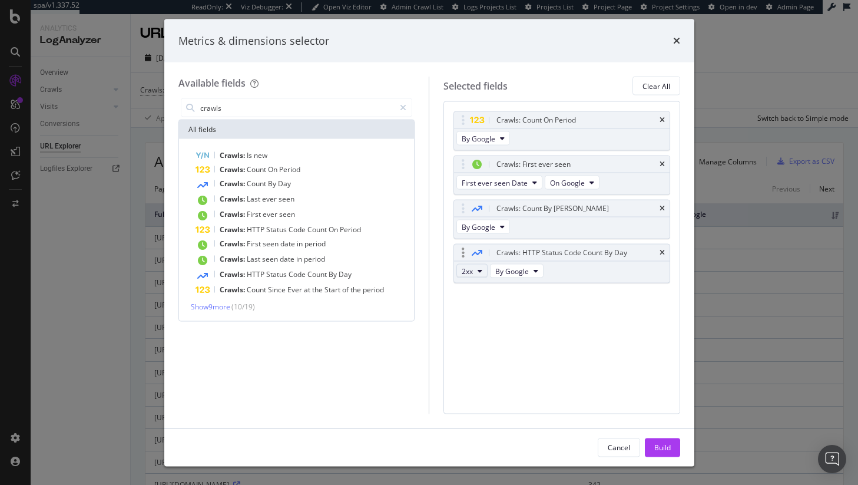
click at [471, 270] on span "2xx" at bounding box center [467, 271] width 11 height 10
click at [574, 284] on div "Crawls: Count On Period By Google Crawls: First ever seen First ever seen Date …" at bounding box center [562, 209] width 217 height 197
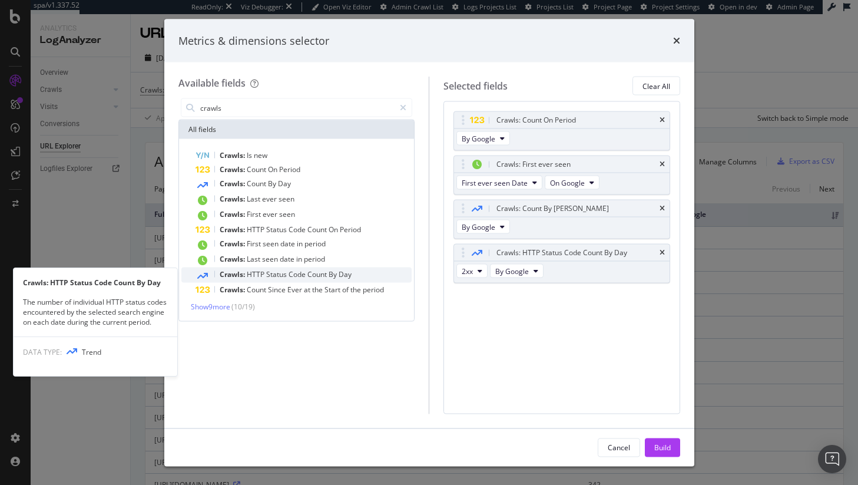
click at [251, 279] on div "Crawls: HTTP Status Code Count By Day" at bounding box center [304, 274] width 217 height 15
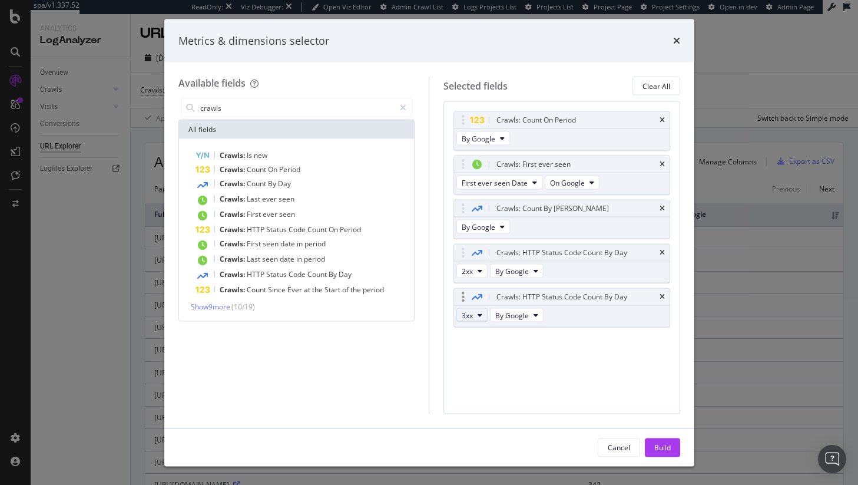
click at [469, 313] on span "3xx" at bounding box center [467, 315] width 11 height 10
click at [603, 335] on div "Crawls: Count On Period By Google Crawls: First ever seen First ever seen Date …" at bounding box center [562, 231] width 217 height 241
click at [664, 443] on div "Build" at bounding box center [662, 447] width 16 height 10
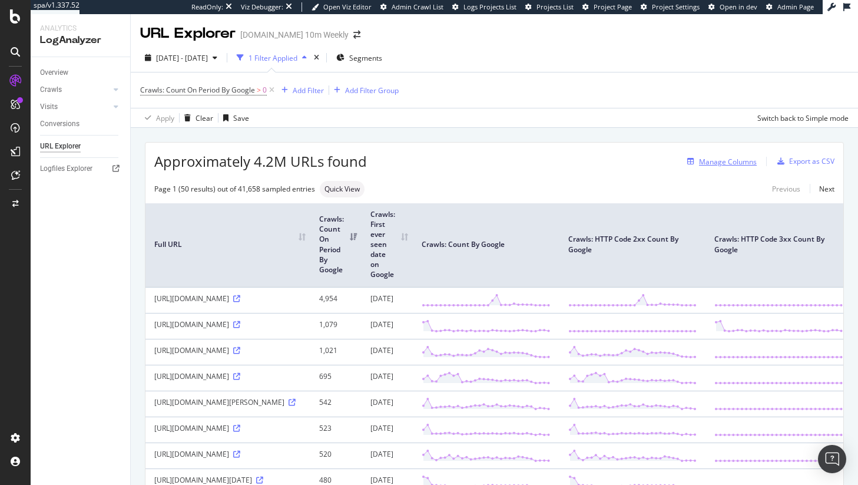
click at [744, 161] on div "Manage Columns" at bounding box center [728, 162] width 58 height 10
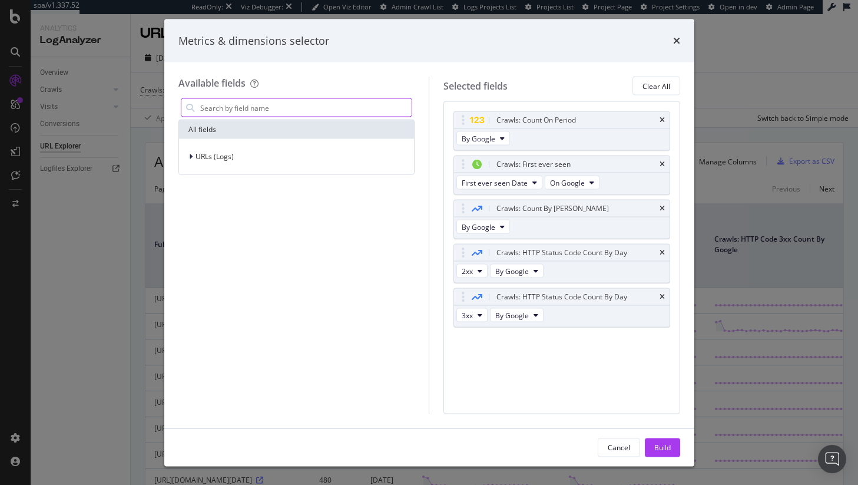
click at [312, 111] on input "modal" at bounding box center [305, 108] width 213 height 18
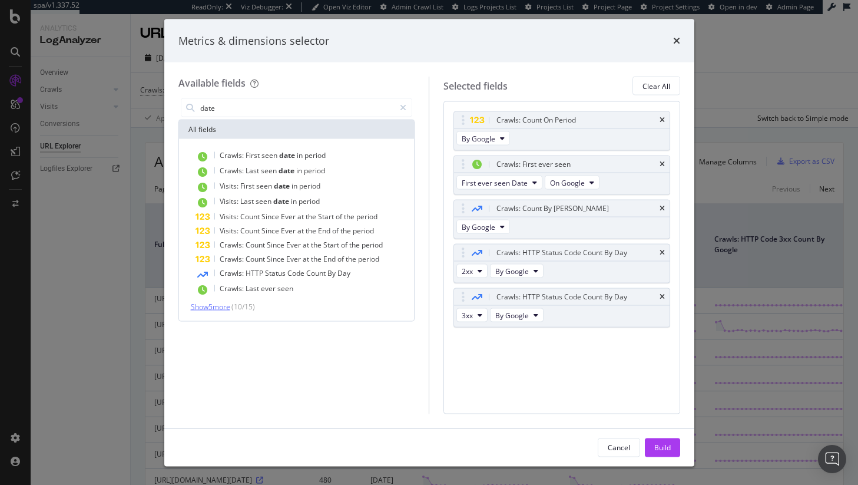
type input "date"
click at [230, 302] on span "Show 5 more" at bounding box center [210, 307] width 39 height 10
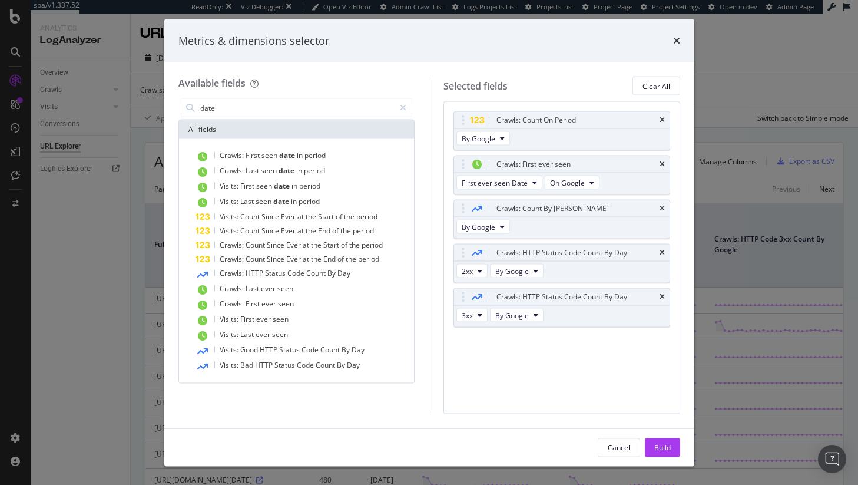
click at [683, 33] on div "Metrics & dimensions selector" at bounding box center [429, 41] width 530 height 44
click at [680, 38] on div "Metrics & dimensions selector" at bounding box center [429, 41] width 530 height 44
click at [674, 40] on icon "times" at bounding box center [676, 40] width 7 height 9
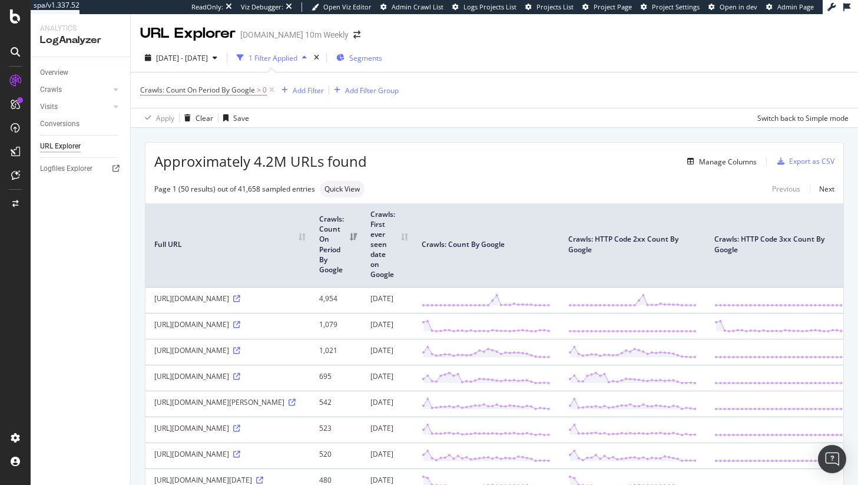
click at [375, 59] on div "Segments" at bounding box center [359, 58] width 46 height 10
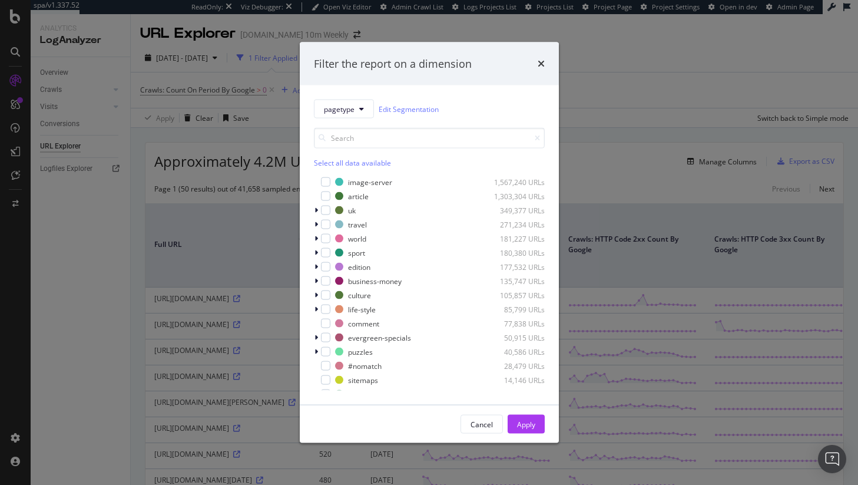
click at [594, 151] on div "Filter the report on a dimension pagetype Edit Segmentation Select all data ava…" at bounding box center [429, 242] width 858 height 485
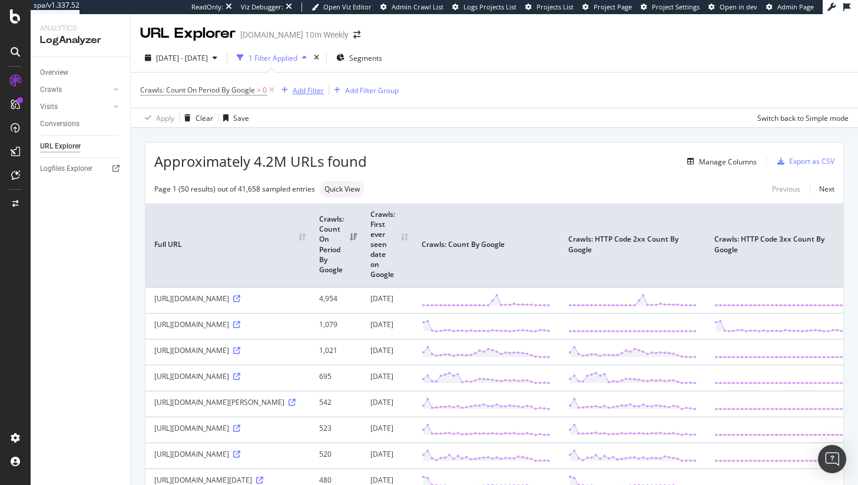
click at [304, 95] on div "Add Filter" at bounding box center [300, 90] width 47 height 13
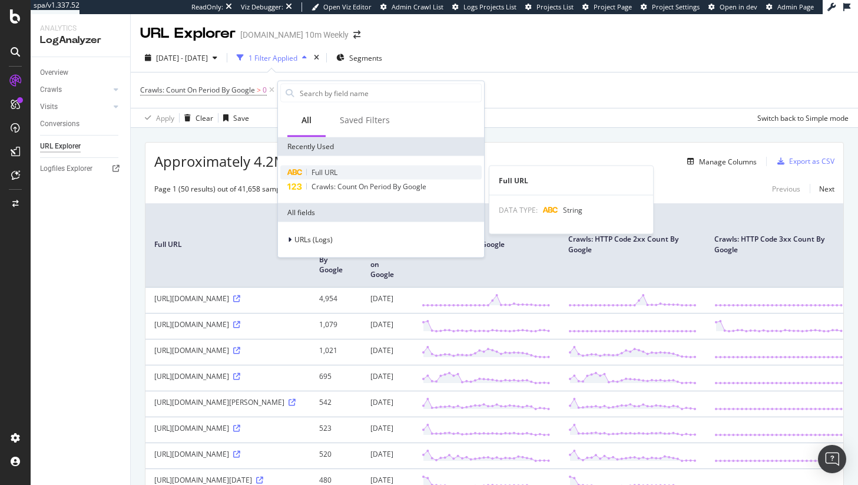
click at [338, 167] on div "Full URL" at bounding box center [380, 173] width 201 height 14
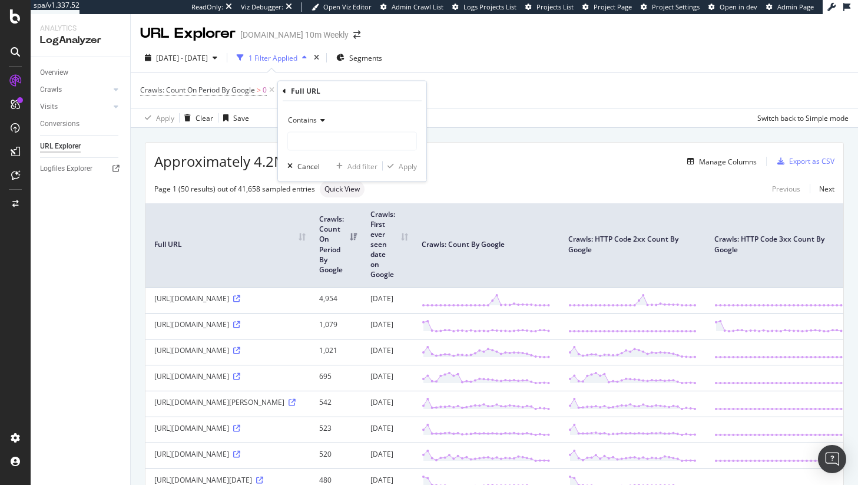
click at [340, 127] on div "Contains" at bounding box center [352, 120] width 130 height 19
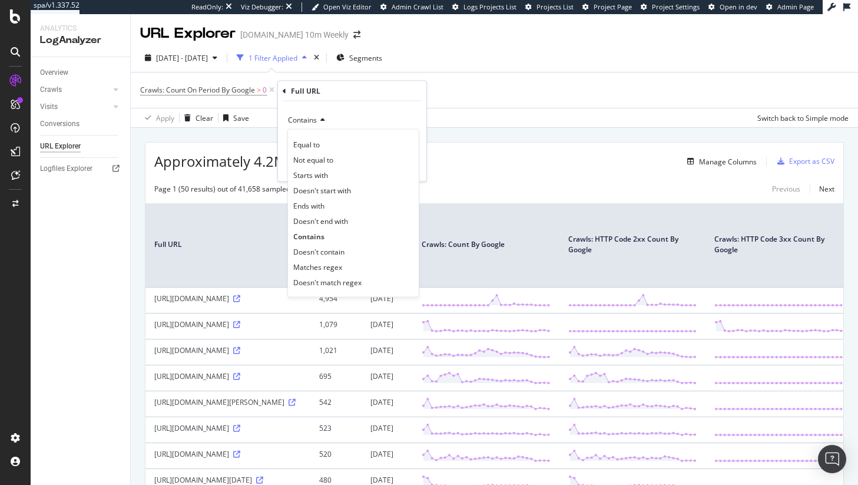
click at [382, 103] on div "Contains Equal to Not equal to Starts with Doesn't start with Ends with Doesn't…" at bounding box center [352, 141] width 148 height 80
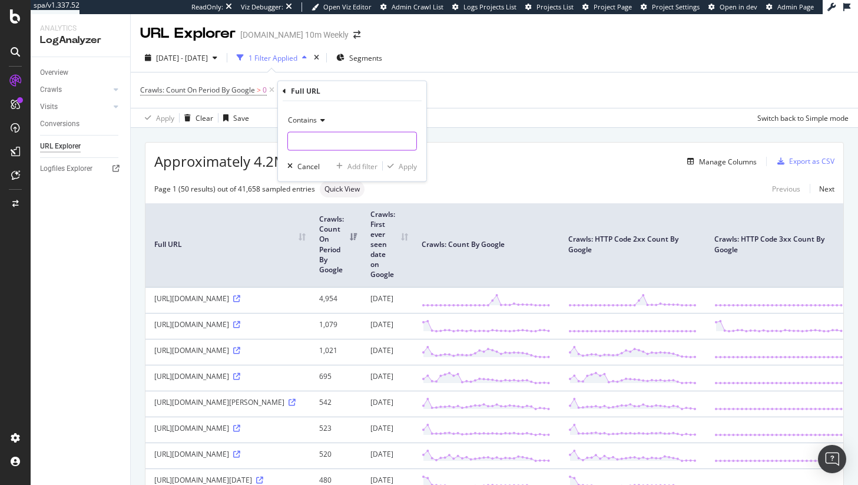
click at [373, 133] on input "text" at bounding box center [352, 141] width 128 height 19
type input "/digital-id-cards-keir-stramer-speech-refrom"
click at [402, 171] on div "Apply" at bounding box center [400, 166] width 34 height 11
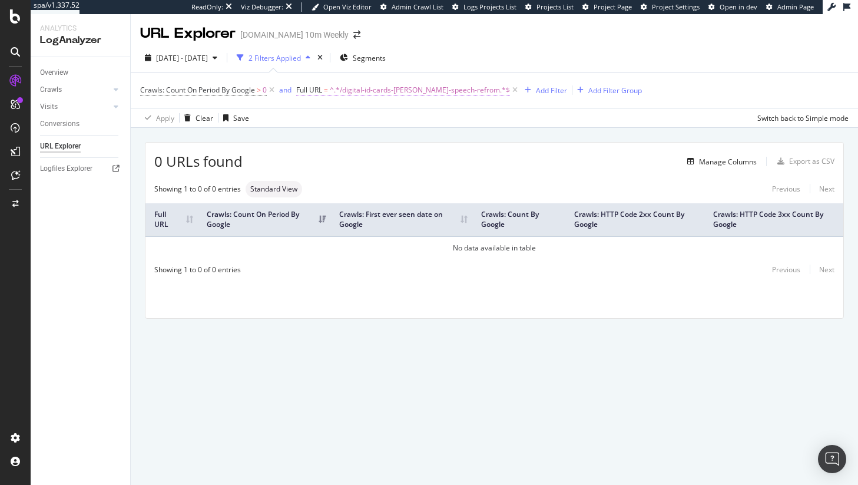
click at [471, 90] on span "^.*/digital-id-cards-keir-stramer-speech-refrom.*$" at bounding box center [420, 90] width 180 height 16
click at [404, 146] on input "/digital-id-cards-keir-stramer-speech-refrom" at bounding box center [363, 139] width 111 height 19
click at [336, 160] on div "Cancel" at bounding box center [328, 164] width 22 height 10
click at [510, 92] on icon at bounding box center [515, 90] width 10 height 12
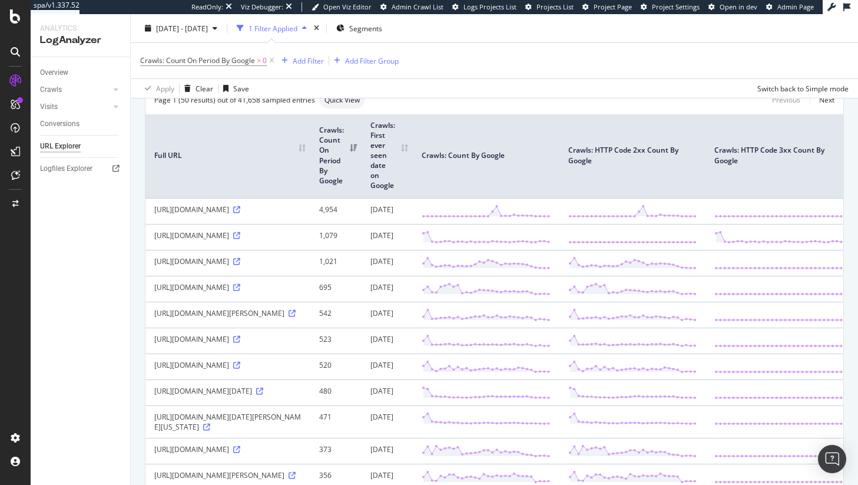
scroll to position [95, 0]
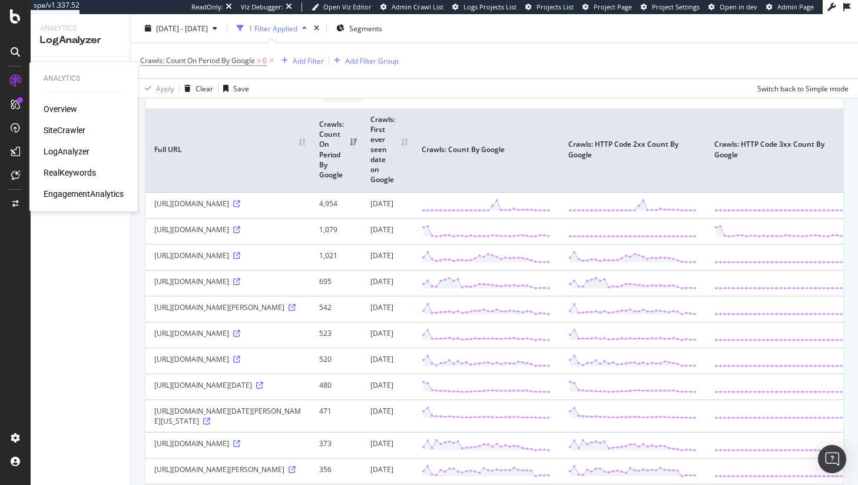
click at [69, 128] on div "SiteCrawler" at bounding box center [65, 130] width 42 height 12
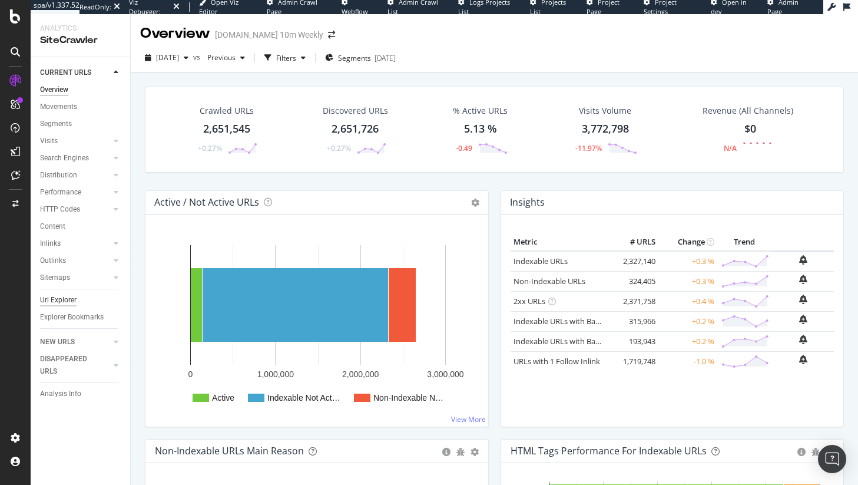
click at [62, 303] on div "Url Explorer" at bounding box center [58, 300] width 37 height 12
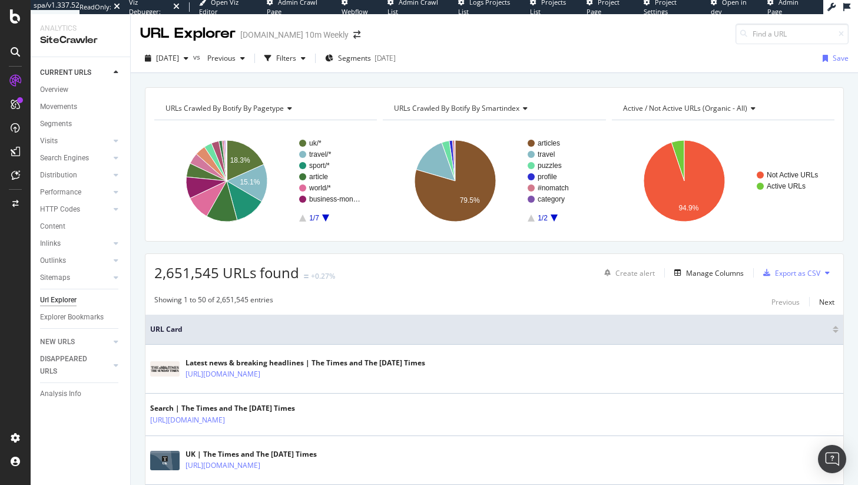
scroll to position [2, 0]
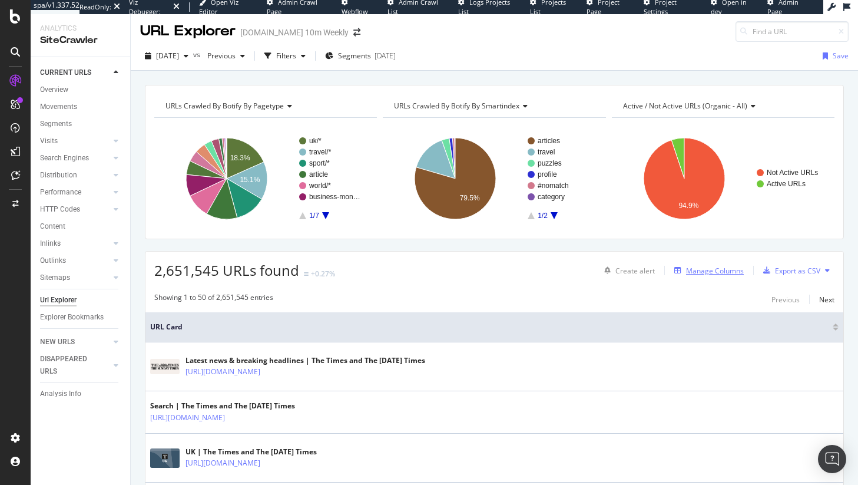
click at [710, 276] on div "Manage Columns" at bounding box center [707, 270] width 74 height 13
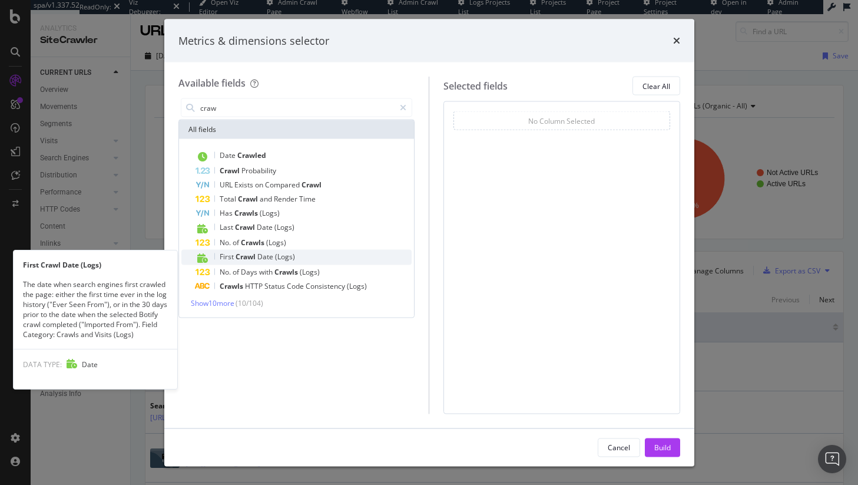
click at [276, 257] on span "(Logs)" at bounding box center [285, 256] width 20 height 10
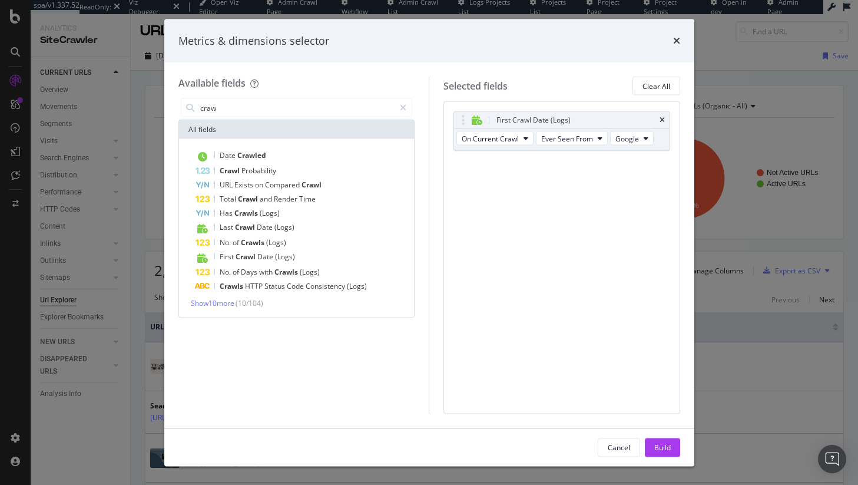
click at [220, 309] on div "Date Crawled Crawl Probability URL Exists on Compared Crawl Total Crawl and Ren…" at bounding box center [297, 228] width 236 height 178
click at [223, 304] on span "Show 10 more" at bounding box center [213, 303] width 44 height 10
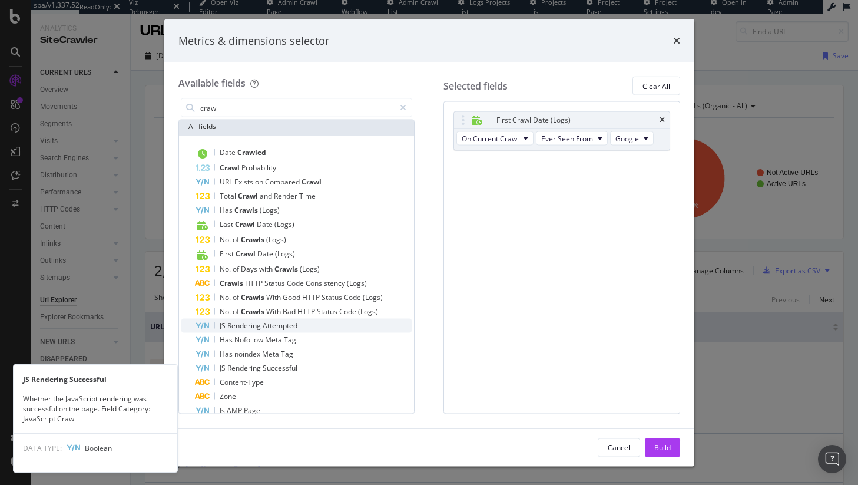
scroll to position [0, 0]
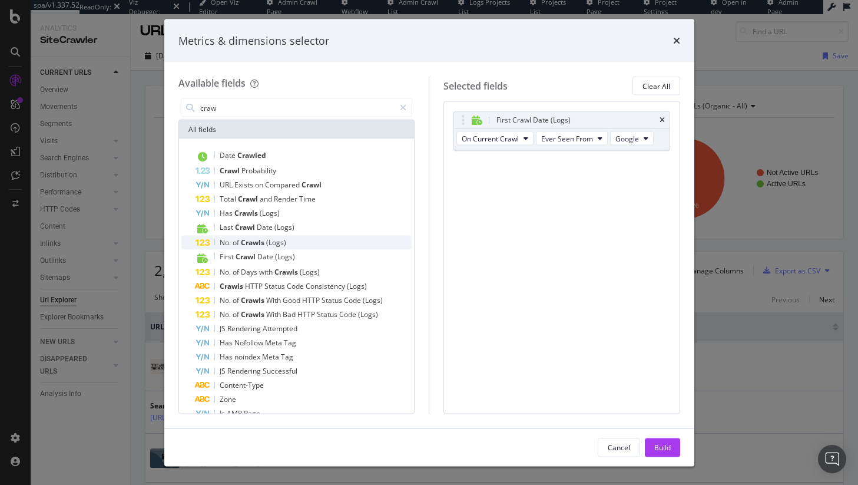
click at [254, 246] on span "Crawls" at bounding box center [253, 242] width 25 height 10
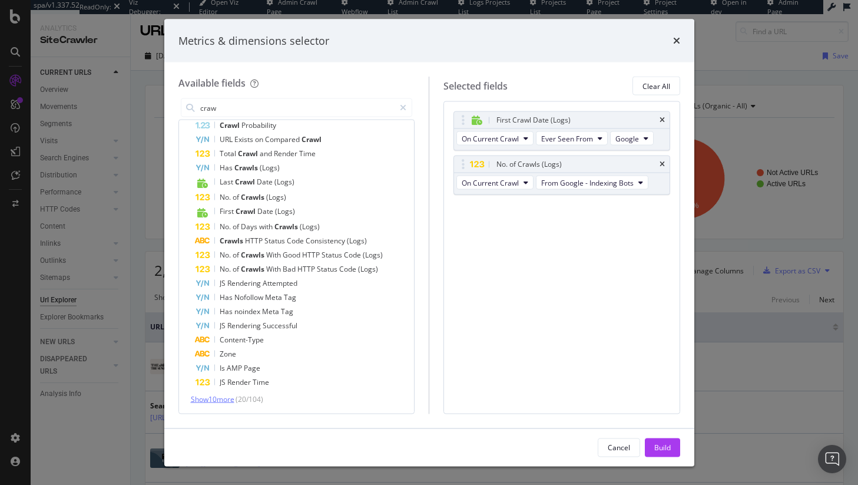
click at [213, 397] on span "Show 10 more" at bounding box center [213, 399] width 44 height 10
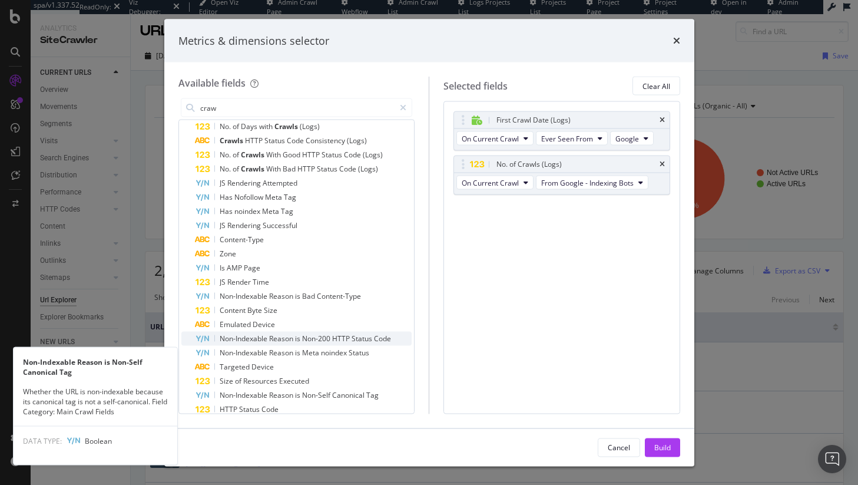
scroll to position [187, 0]
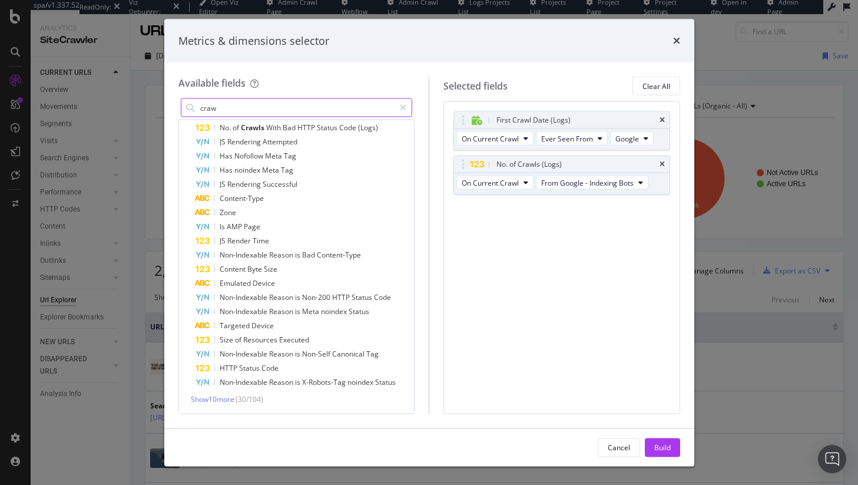
click at [232, 98] on div "craw" at bounding box center [297, 107] width 232 height 19
click at [239, 102] on input "craw" at bounding box center [297, 108] width 196 height 18
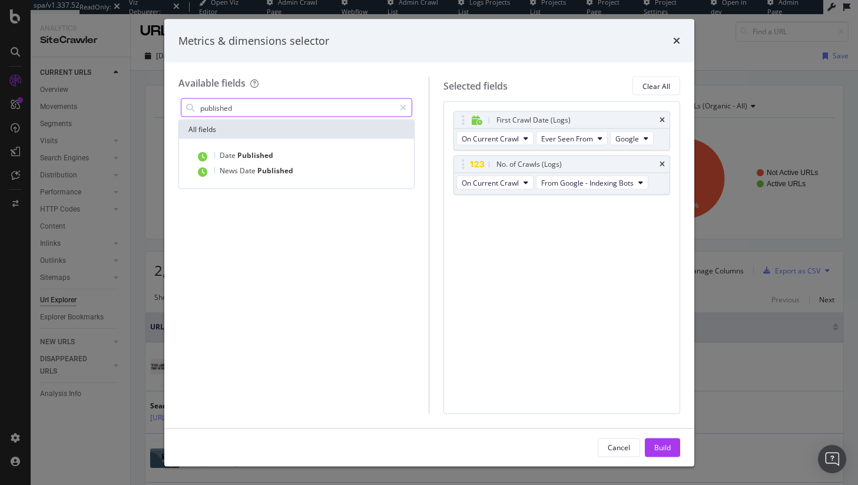
scroll to position [0, 0]
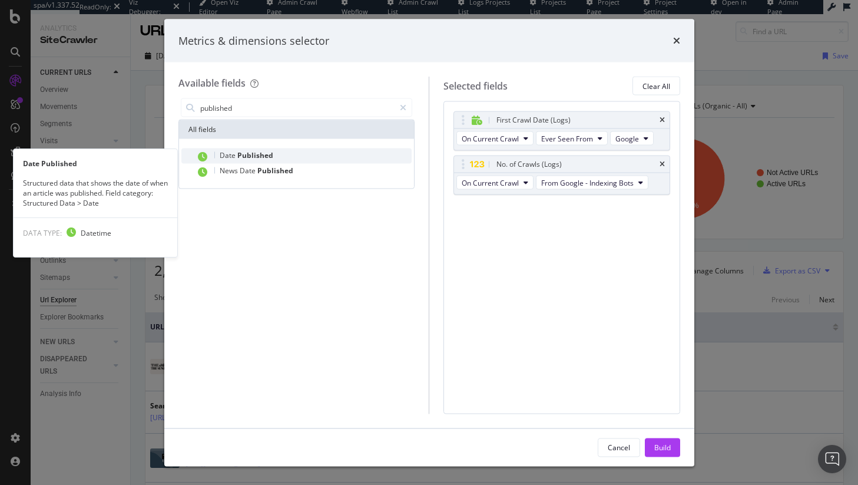
click at [288, 149] on div "Date Published" at bounding box center [304, 155] width 217 height 15
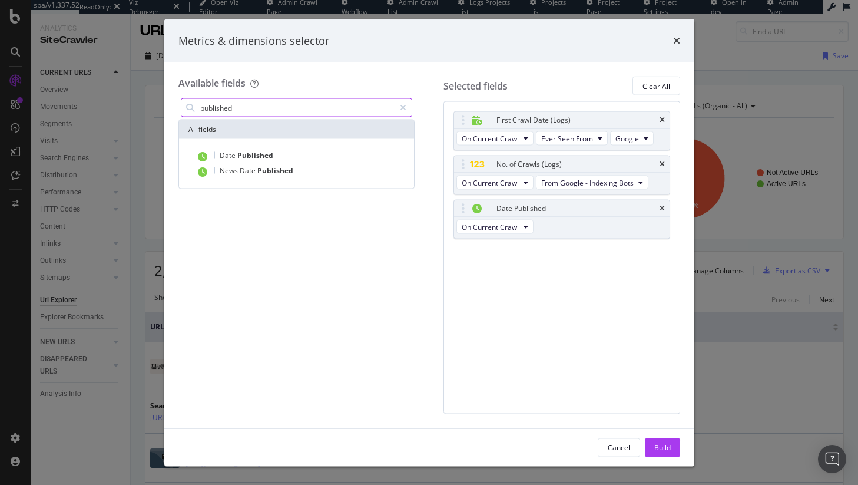
click at [294, 110] on input "published" at bounding box center [297, 108] width 196 height 18
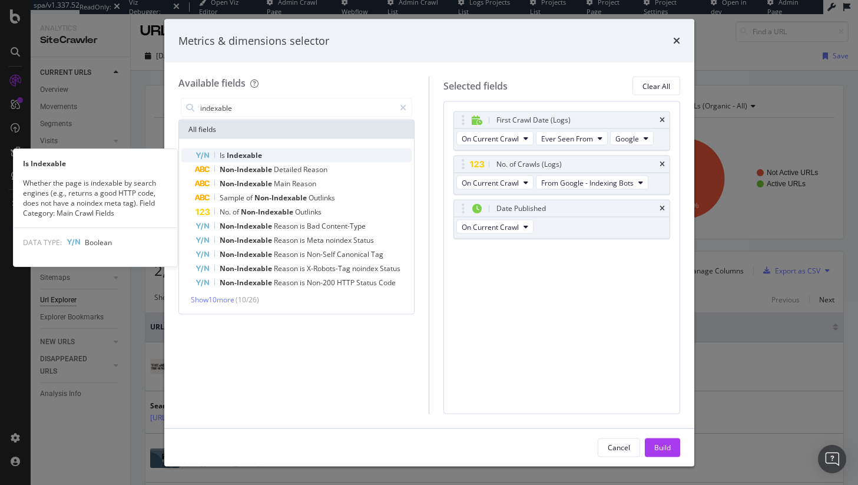
click at [321, 160] on div "Is Indexable" at bounding box center [304, 155] width 217 height 14
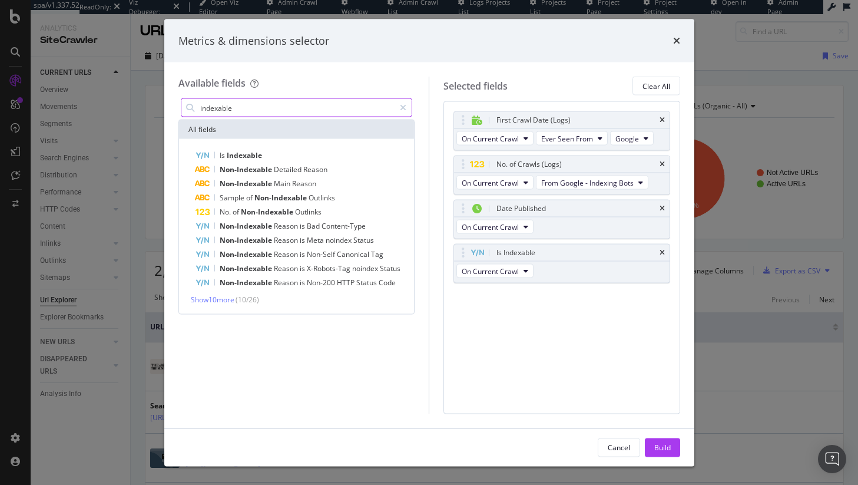
click at [309, 109] on input "indexable" at bounding box center [297, 108] width 196 height 18
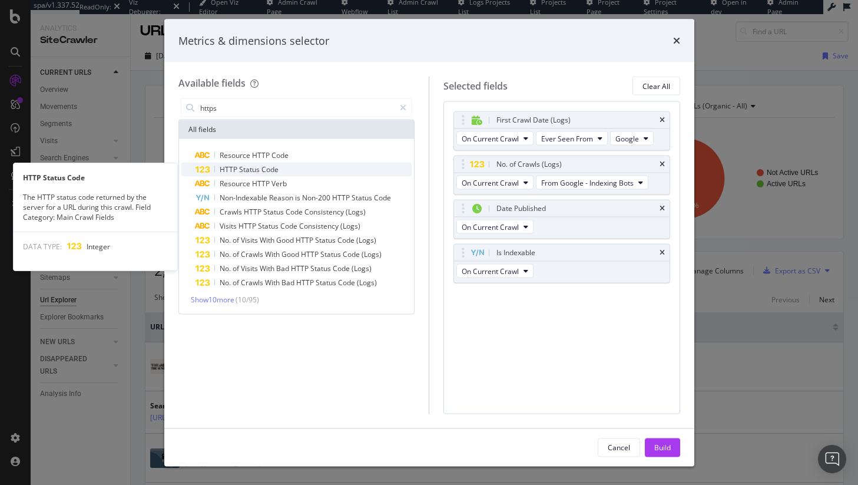
click at [293, 167] on div "HTTP Status Code" at bounding box center [304, 170] width 217 height 14
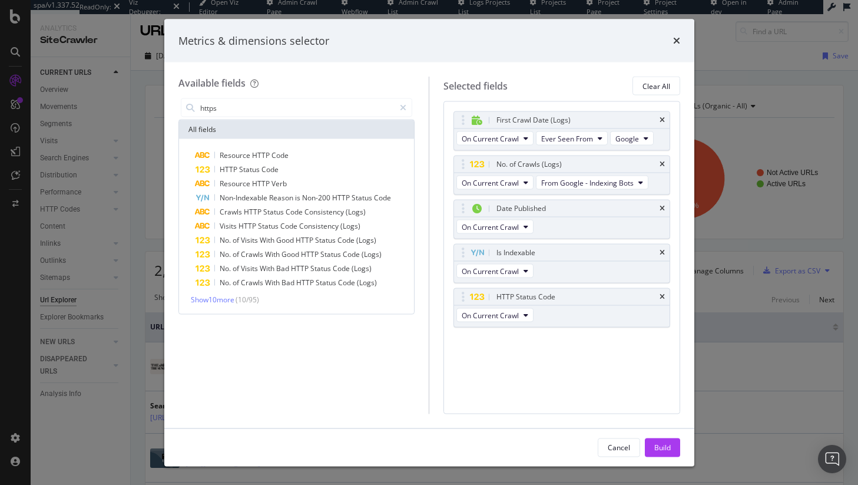
click at [277, 118] on div "https" at bounding box center [296, 108] width 237 height 24
click at [277, 111] on input "https" at bounding box center [297, 108] width 196 height 18
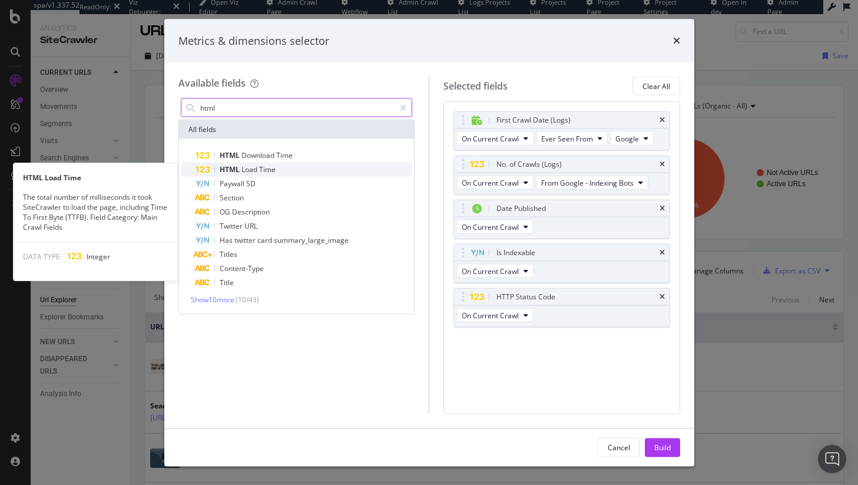
type input "html"
click at [286, 164] on div "HTML Load Time" at bounding box center [304, 170] width 217 height 14
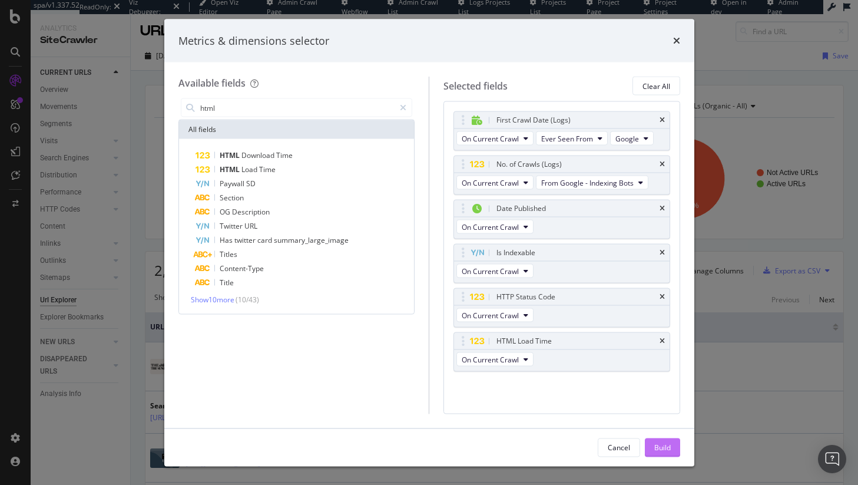
click at [671, 454] on button "Build" at bounding box center [662, 447] width 35 height 19
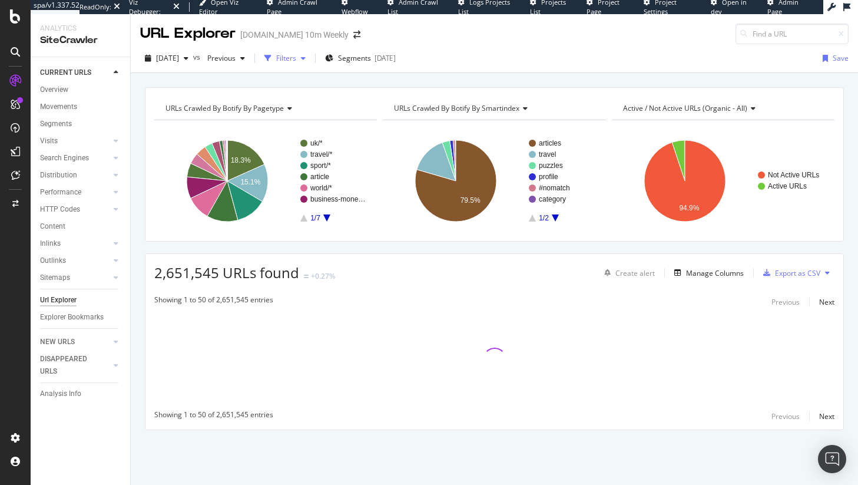
click at [296, 59] on div "Filters" at bounding box center [286, 58] width 20 height 10
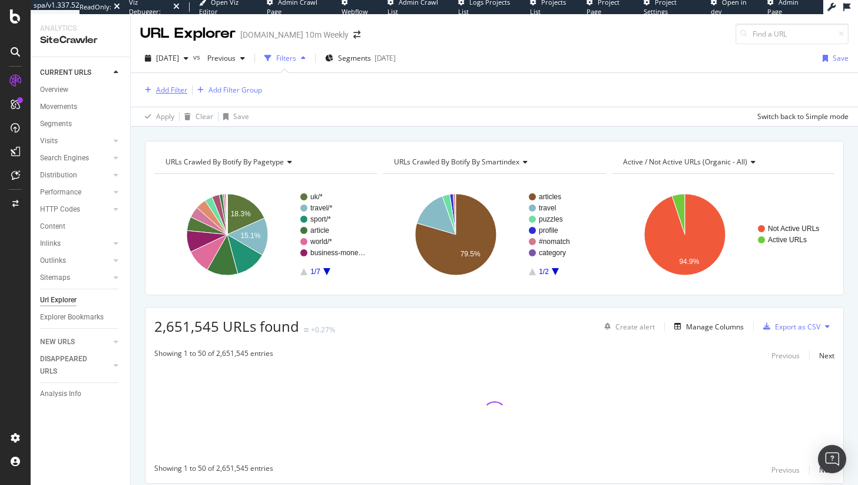
click at [154, 90] on div "button" at bounding box center [148, 90] width 16 height 7
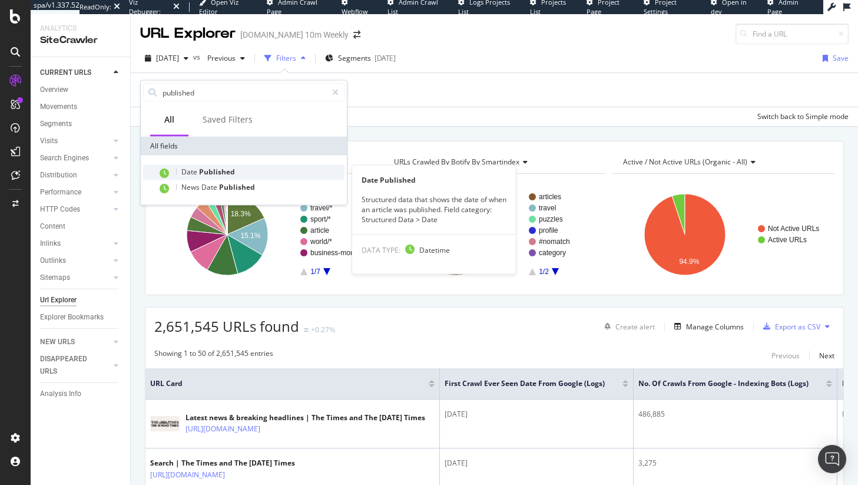
type input "published"
click at [196, 169] on span "Date" at bounding box center [190, 172] width 18 height 10
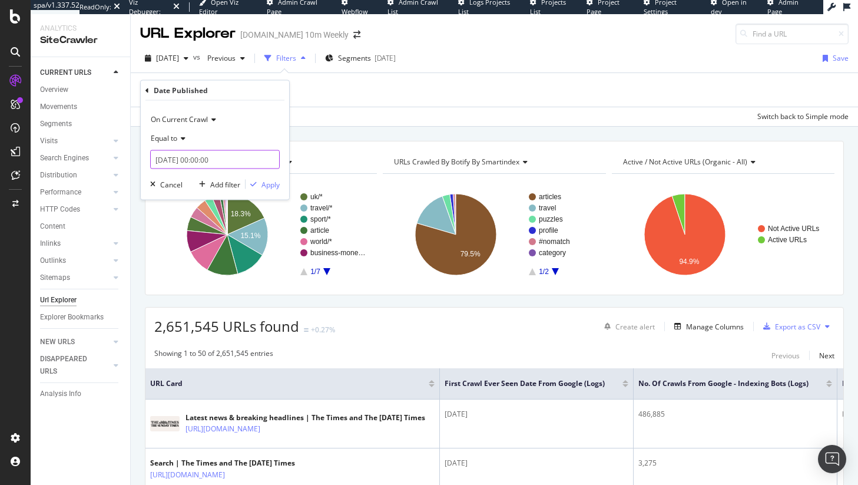
click at [178, 153] on input "2025-10-02 00:00:00" at bounding box center [215, 159] width 130 height 19
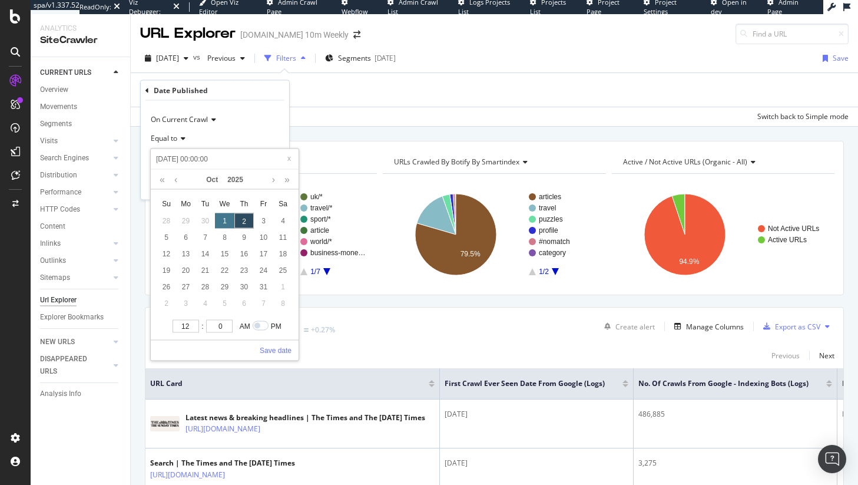
click at [223, 220] on div "1" at bounding box center [224, 220] width 19 height 15
type input "2025-10-01 00:00:00"
click at [272, 348] on link "Save date" at bounding box center [276, 350] width 32 height 11
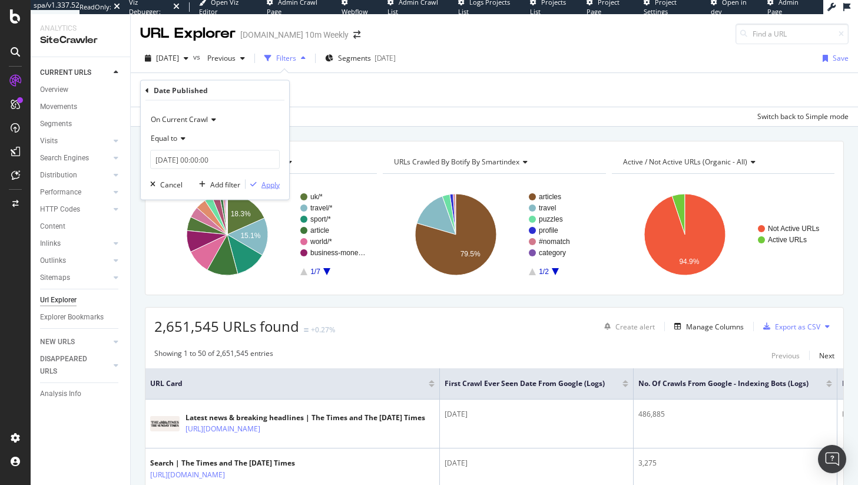
click at [264, 187] on div "Apply" at bounding box center [271, 184] width 18 height 10
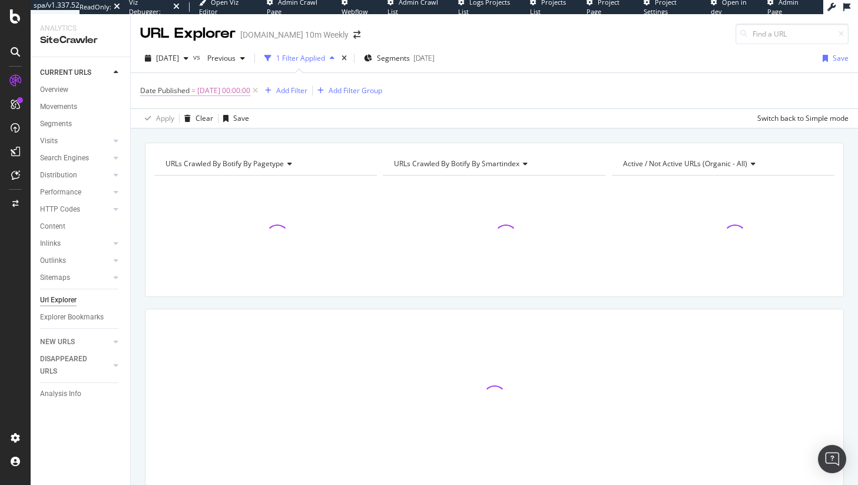
click at [214, 87] on span "2025-10-01 00:00:00" at bounding box center [223, 90] width 53 height 16
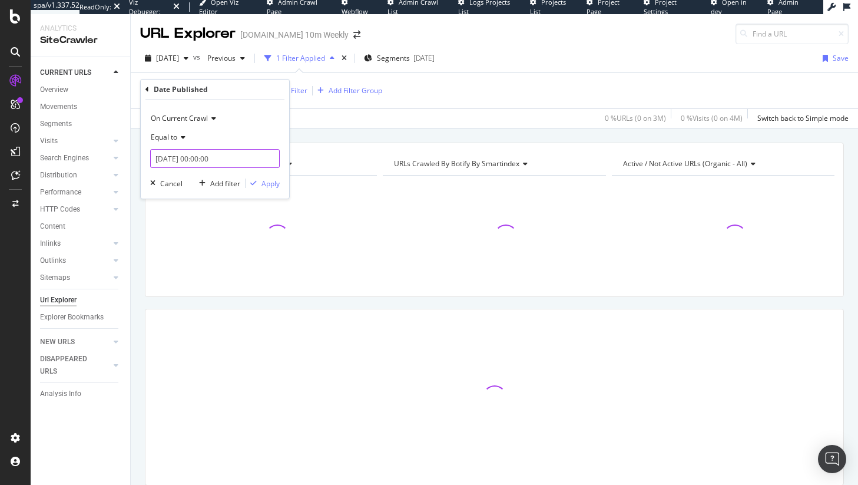
click at [194, 154] on input "2025-10-01 00:00:00" at bounding box center [215, 158] width 130 height 19
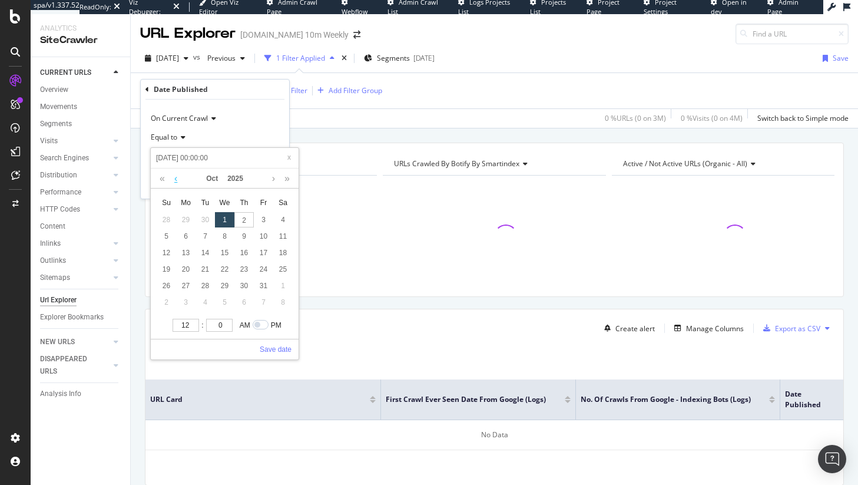
click at [175, 178] on link at bounding box center [175, 178] width 9 height 20
click at [243, 255] on div "18" at bounding box center [243, 252] width 19 height 15
type input "2025-09-18 00:00:00"
click at [264, 345] on link "Save date" at bounding box center [276, 349] width 32 height 11
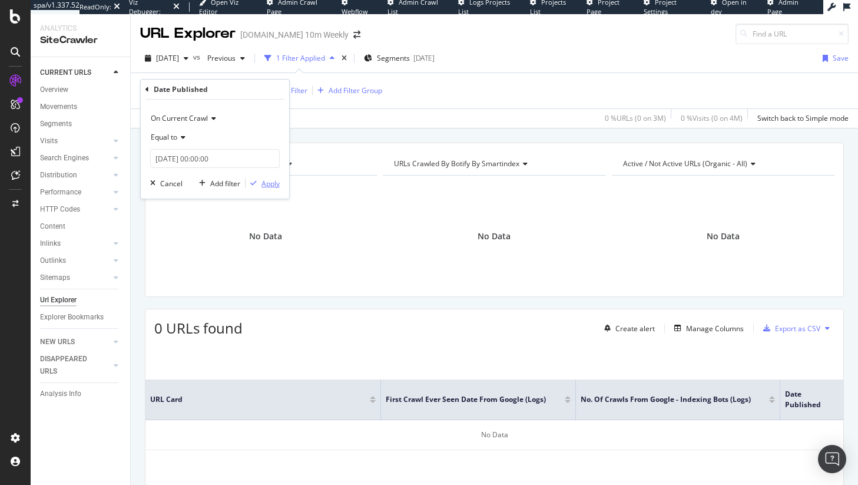
click at [257, 180] on div "button" at bounding box center [254, 183] width 16 height 7
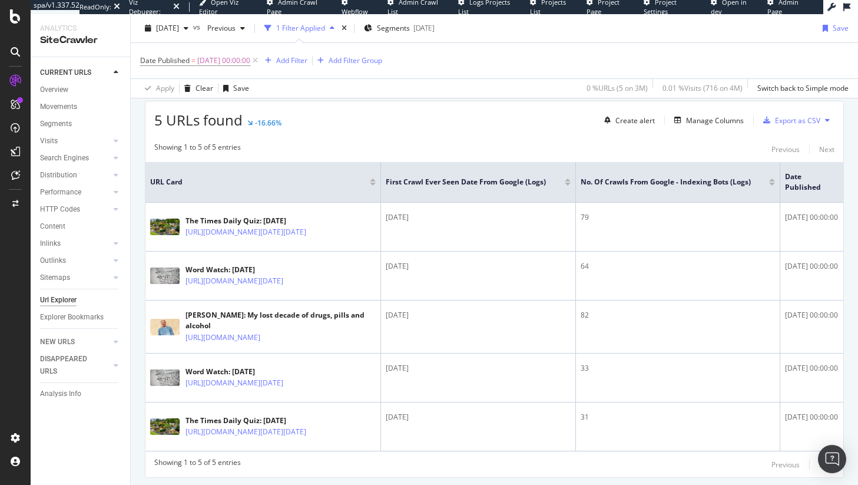
scroll to position [234, 0]
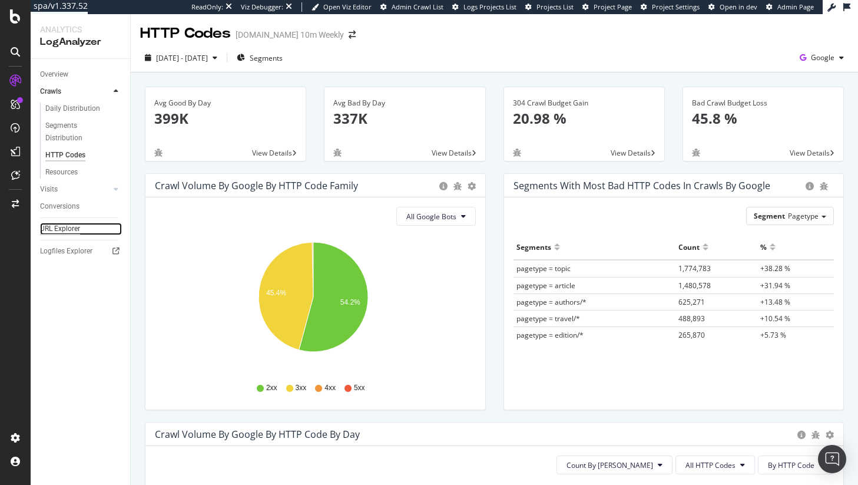
click at [71, 223] on div "URL Explorer" at bounding box center [60, 229] width 40 height 12
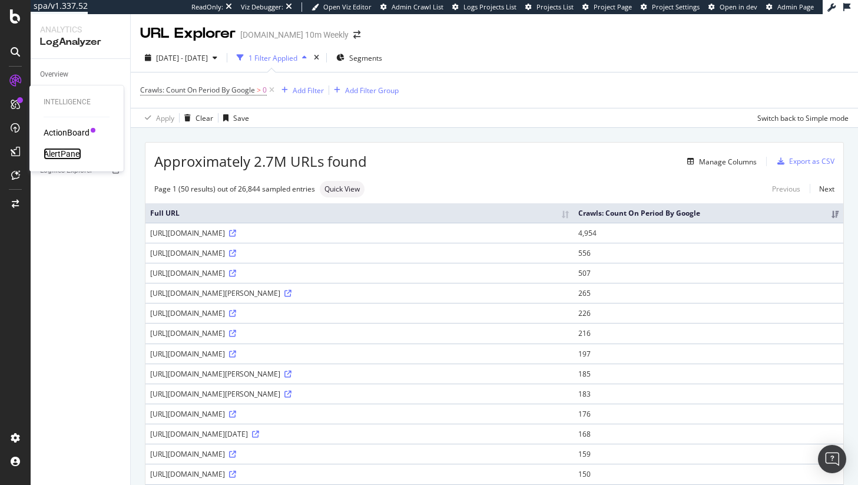
click at [52, 148] on div "AlertPanel" at bounding box center [63, 154] width 38 height 12
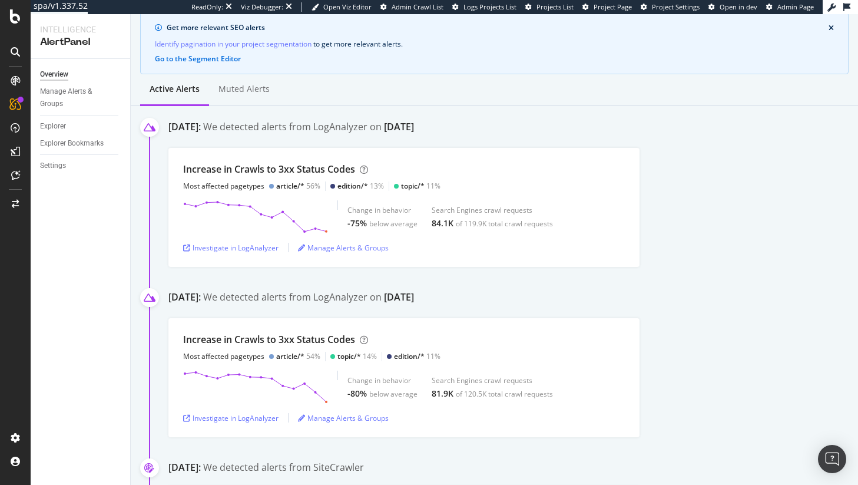
scroll to position [102, 0]
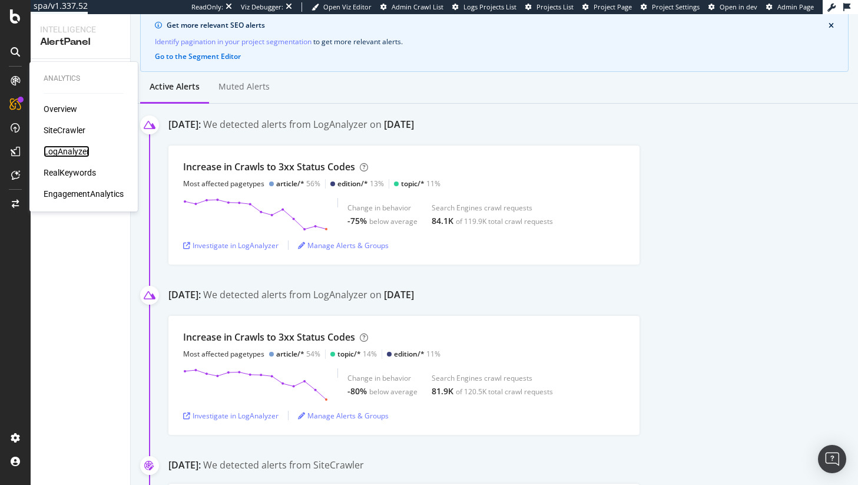
click at [68, 145] on div "LogAnalyzer" at bounding box center [67, 151] width 46 height 12
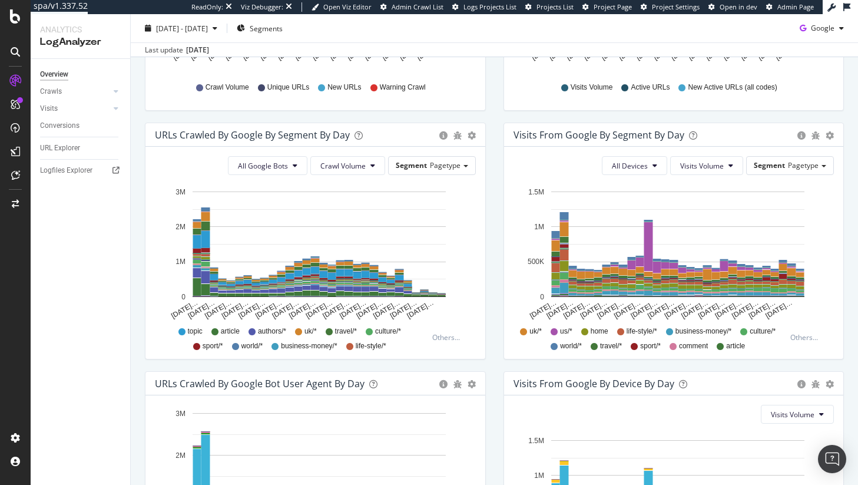
scroll to position [336, 0]
click at [389, 164] on div "Segment Pagetype" at bounding box center [432, 164] width 87 height 17
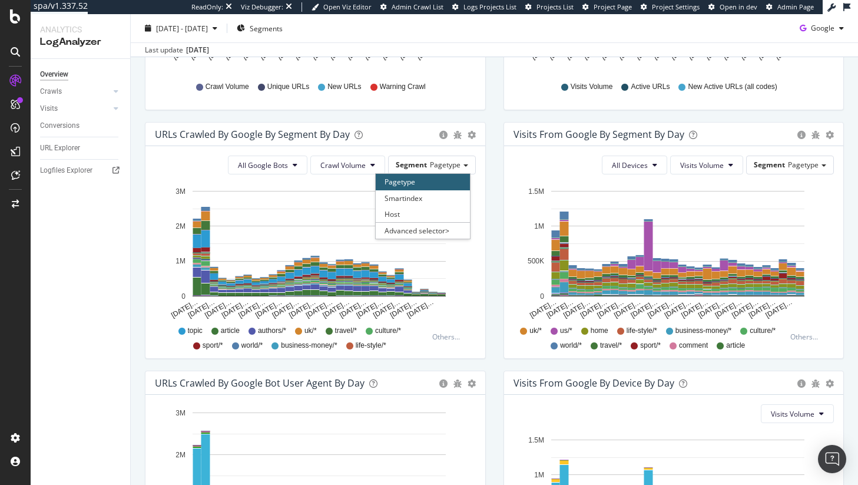
click at [334, 220] on rect "A chart." at bounding box center [319, 243] width 253 height 105
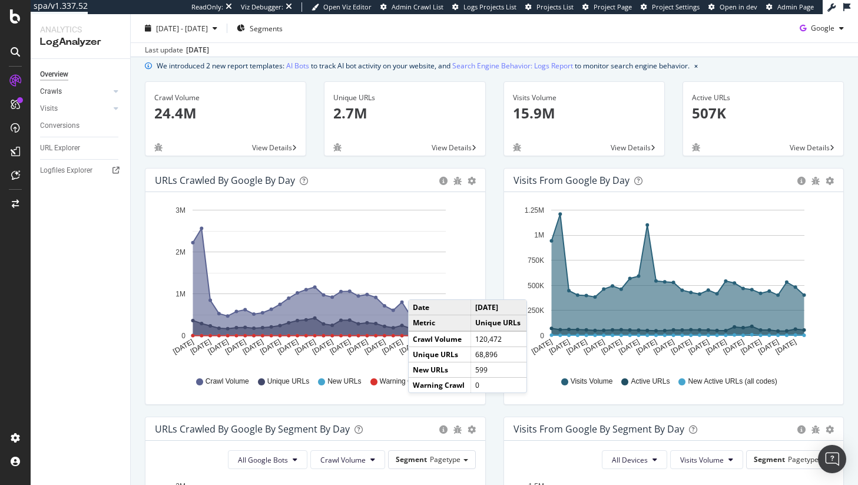
scroll to position [39, 0]
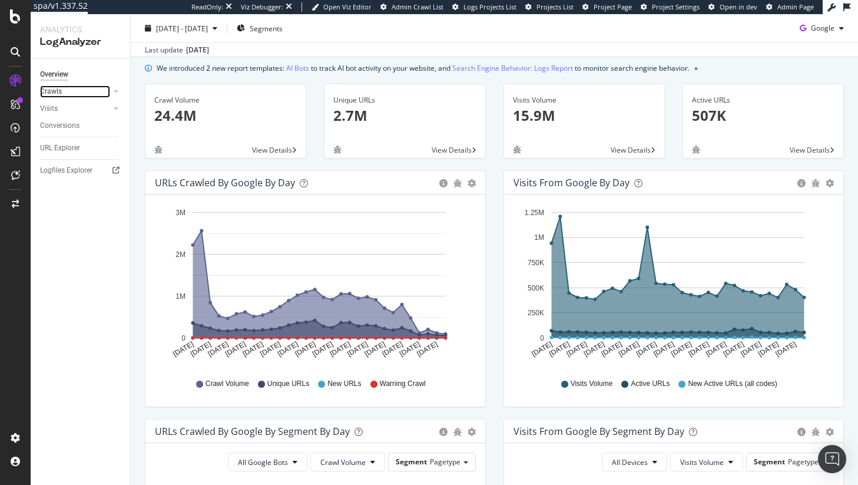
click at [67, 92] on link "Crawls" at bounding box center [75, 91] width 70 height 12
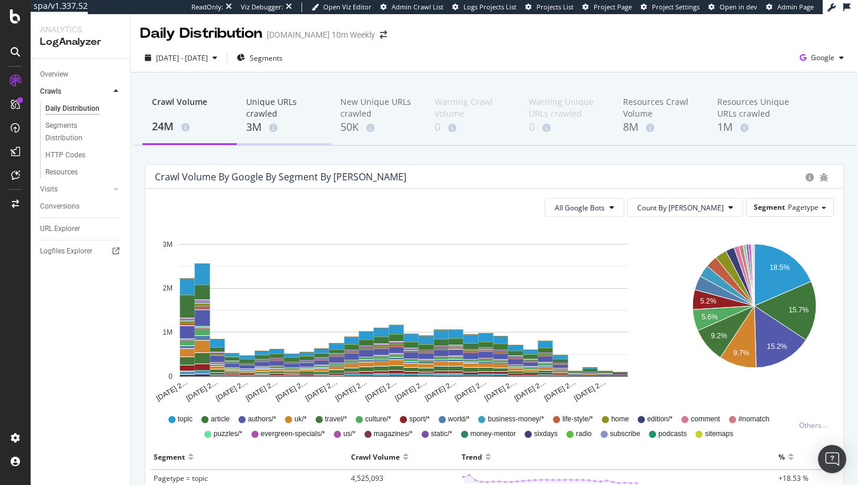
click at [285, 127] on div "3M" at bounding box center [283, 127] width 75 height 15
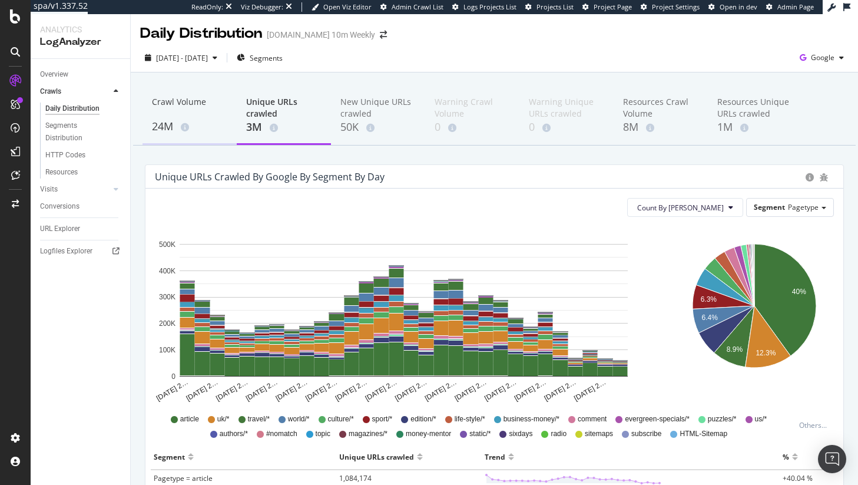
click at [209, 130] on div "24M" at bounding box center [189, 126] width 75 height 15
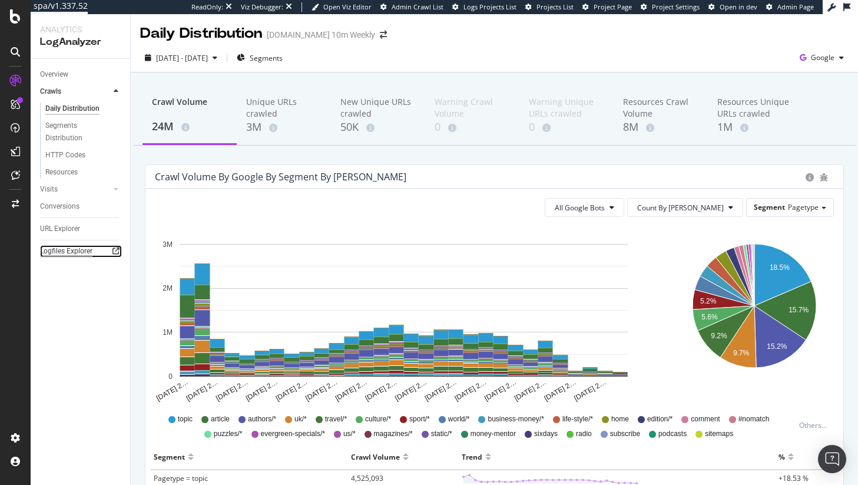
click at [75, 253] on div "Logfiles Explorer" at bounding box center [66, 251] width 52 height 12
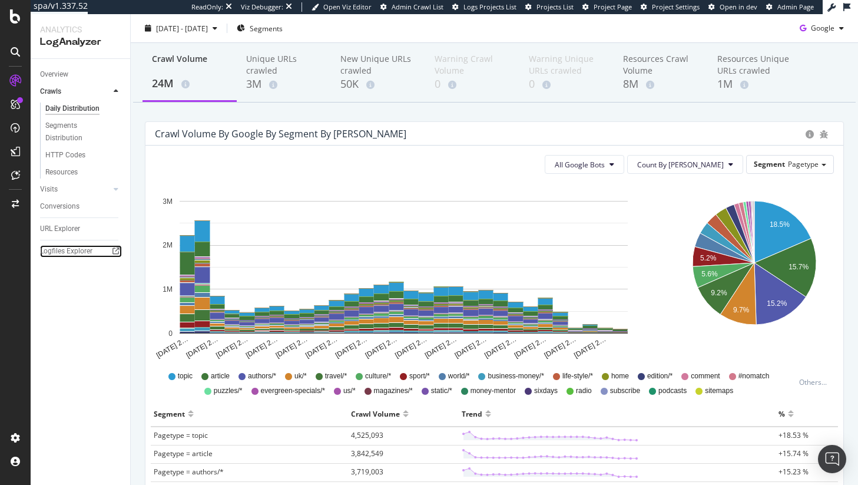
scroll to position [48, 0]
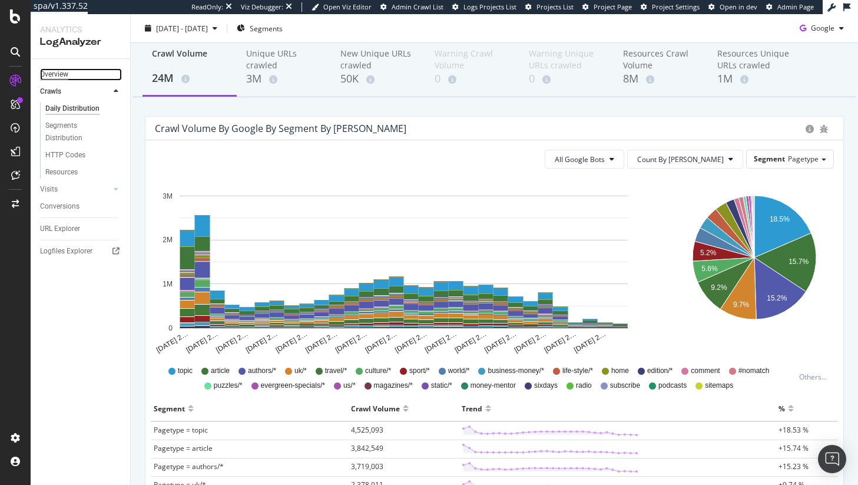
click at [62, 70] on div "Overview" at bounding box center [54, 74] width 28 height 12
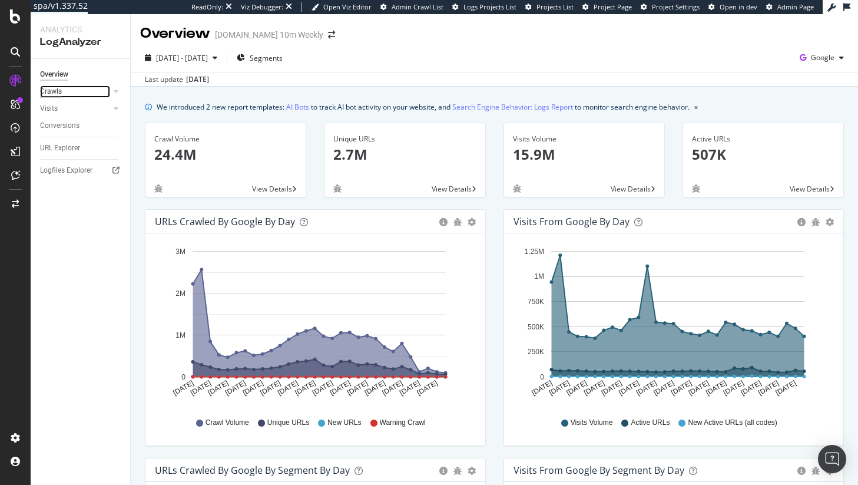
click at [52, 94] on div "Crawls" at bounding box center [51, 91] width 22 height 12
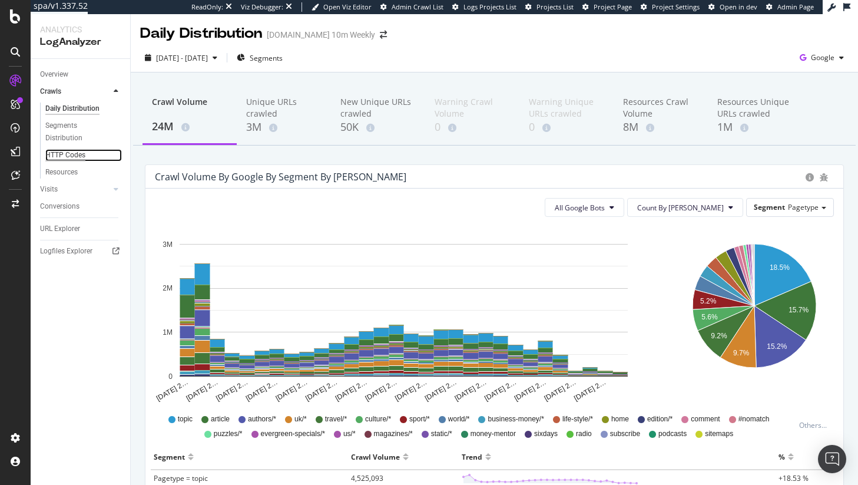
click at [69, 153] on div "HTTP Codes" at bounding box center [65, 155] width 40 height 12
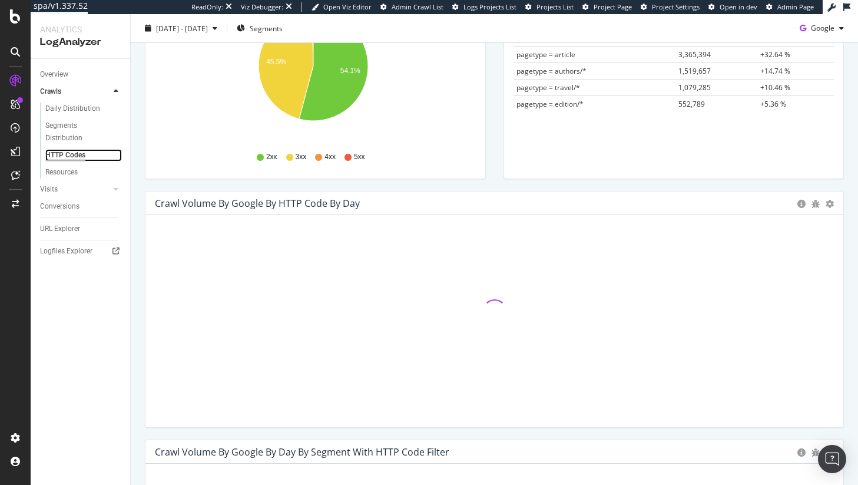
scroll to position [250, 0]
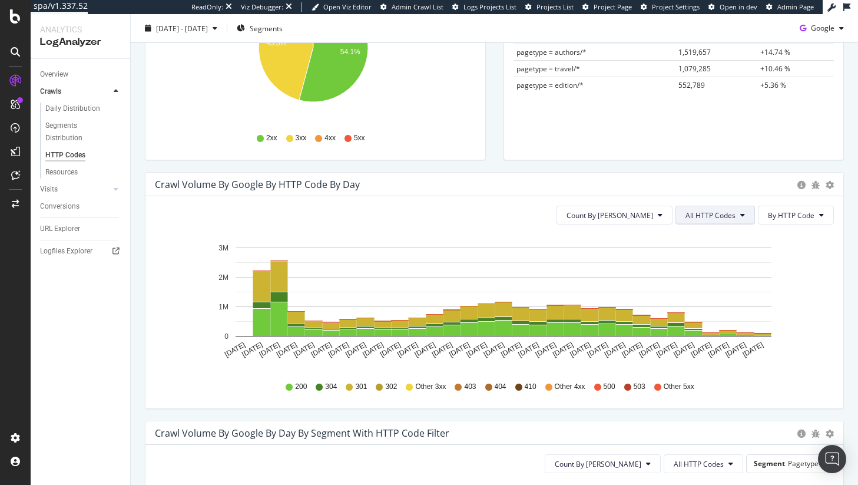
click at [714, 220] on button "All HTTP Codes" at bounding box center [716, 215] width 80 height 19
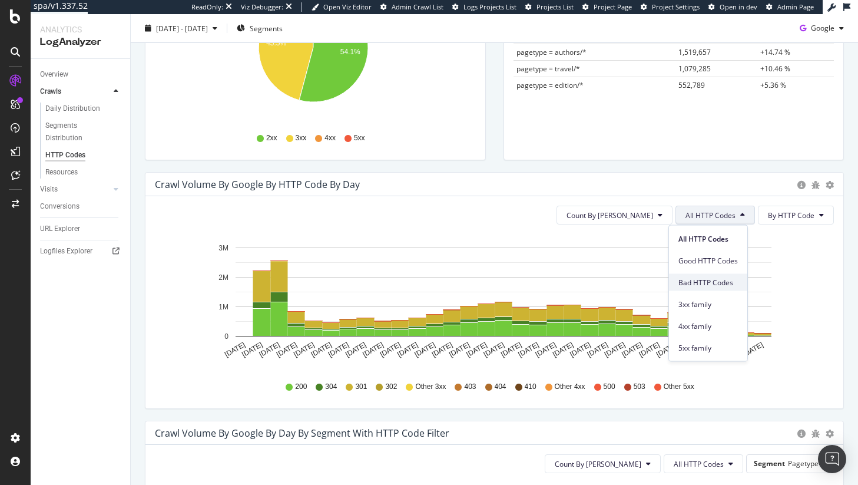
click at [718, 280] on span "Bad HTTP Codes" at bounding box center [708, 282] width 59 height 11
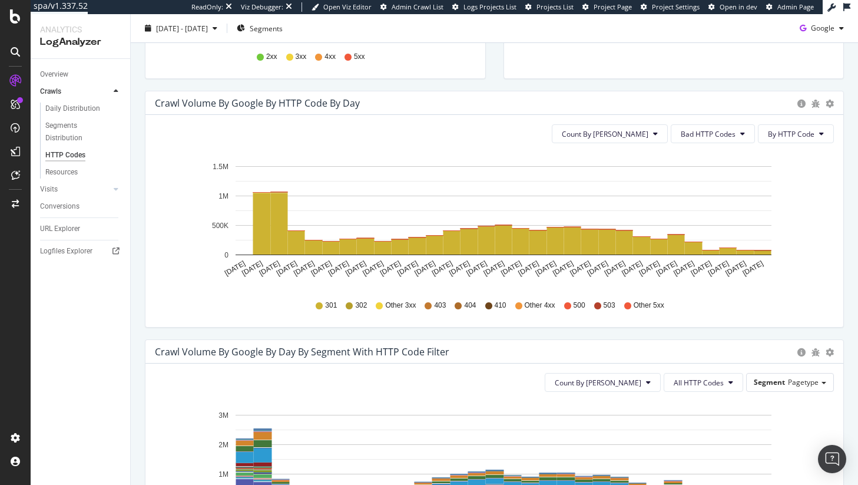
scroll to position [313, 0]
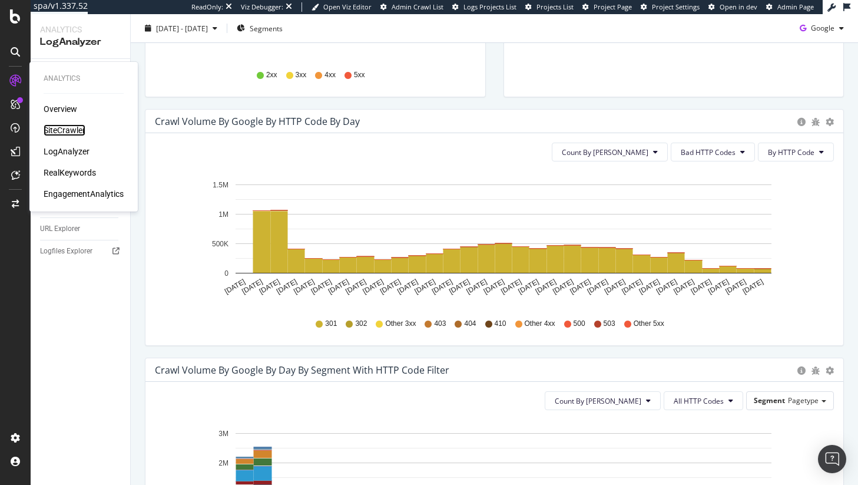
click at [59, 127] on div "SiteCrawler" at bounding box center [65, 130] width 42 height 12
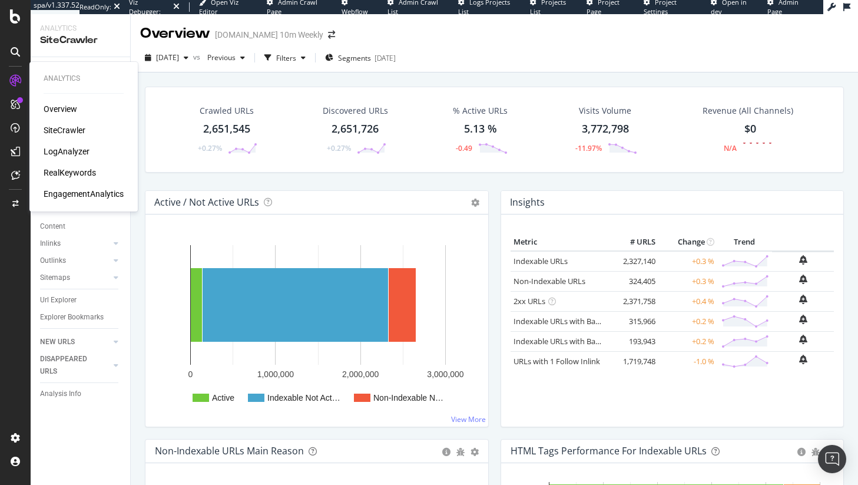
click at [69, 153] on div "LogAnalyzer" at bounding box center [67, 151] width 46 height 12
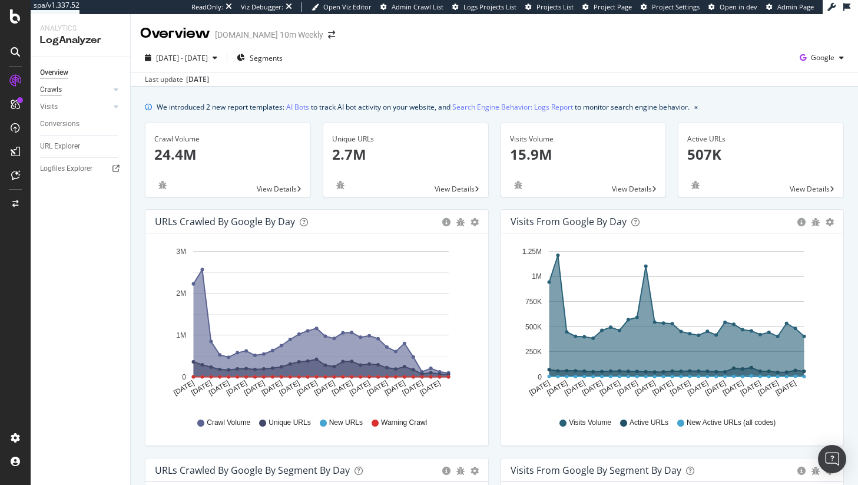
click at [54, 90] on div "Crawls" at bounding box center [51, 90] width 22 height 12
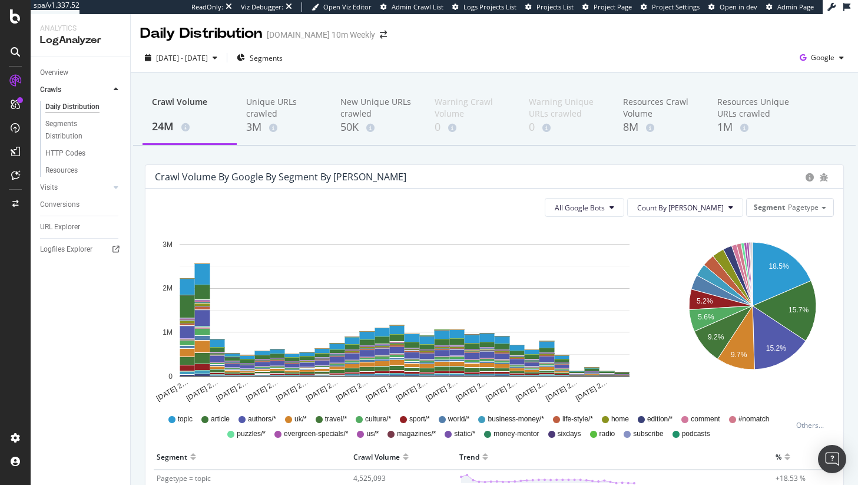
scroll to position [64, 0]
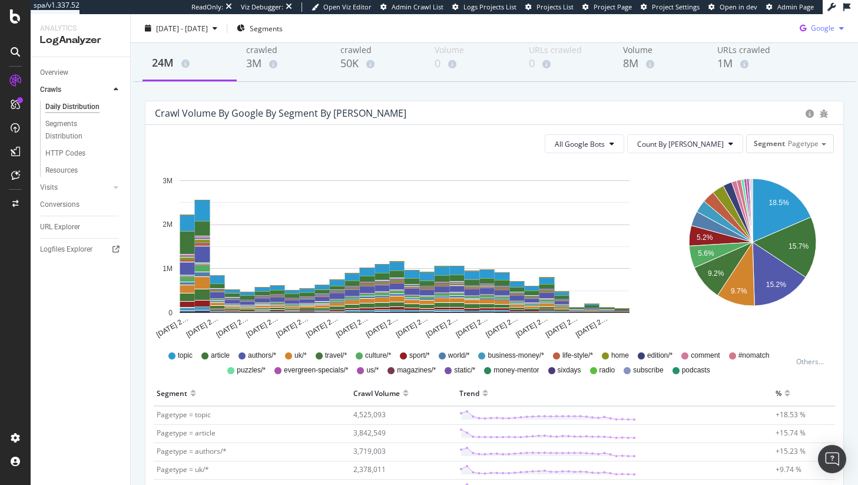
click at [807, 35] on div "Google" at bounding box center [822, 28] width 54 height 18
click at [803, 114] on span "Other AI Bots" at bounding box center [823, 117] width 44 height 11
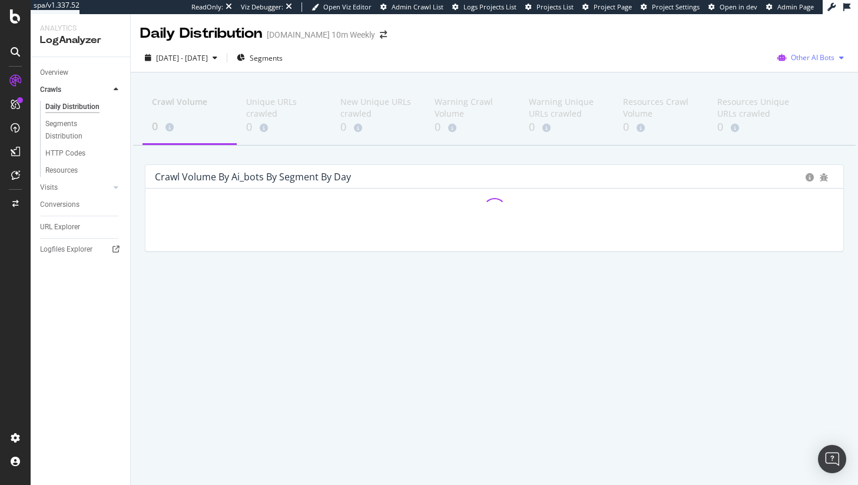
click at [817, 62] on span "Other AI Bots" at bounding box center [813, 57] width 44 height 10
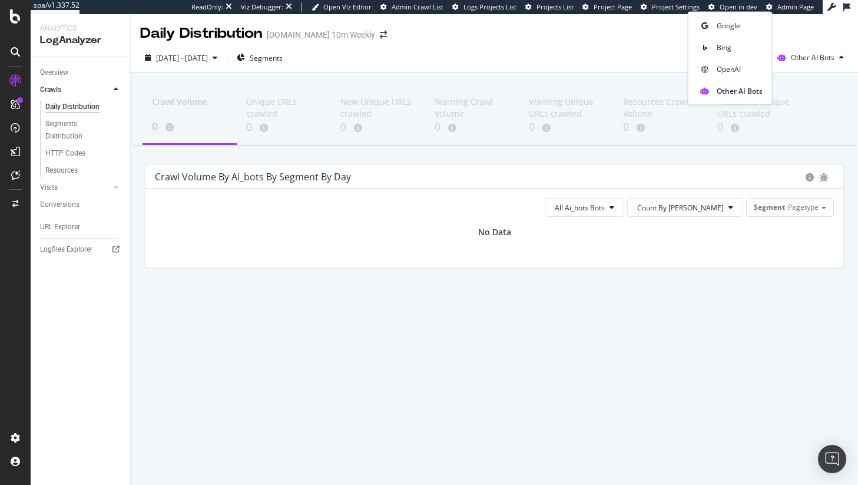
click at [707, 61] on div "OpenAI" at bounding box center [731, 69] width 84 height 17
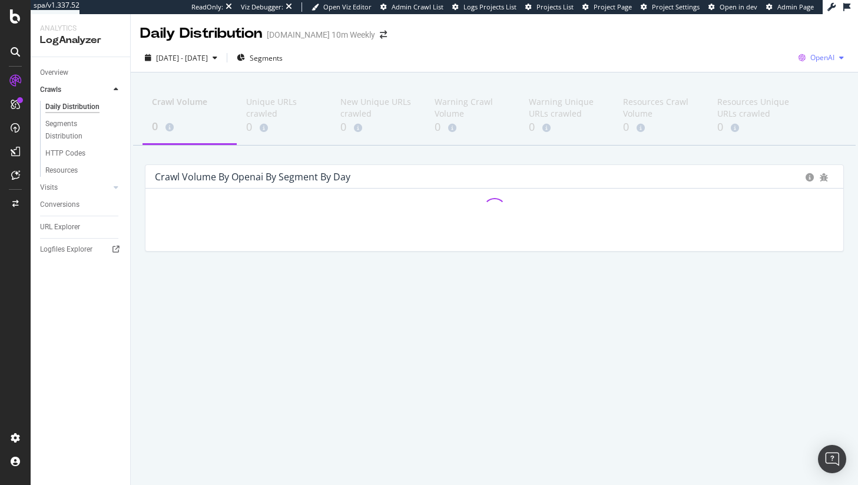
click at [828, 63] on div "OpenAI" at bounding box center [821, 58] width 55 height 18
click at [767, 29] on span "Google" at bounding box center [762, 25] width 44 height 11
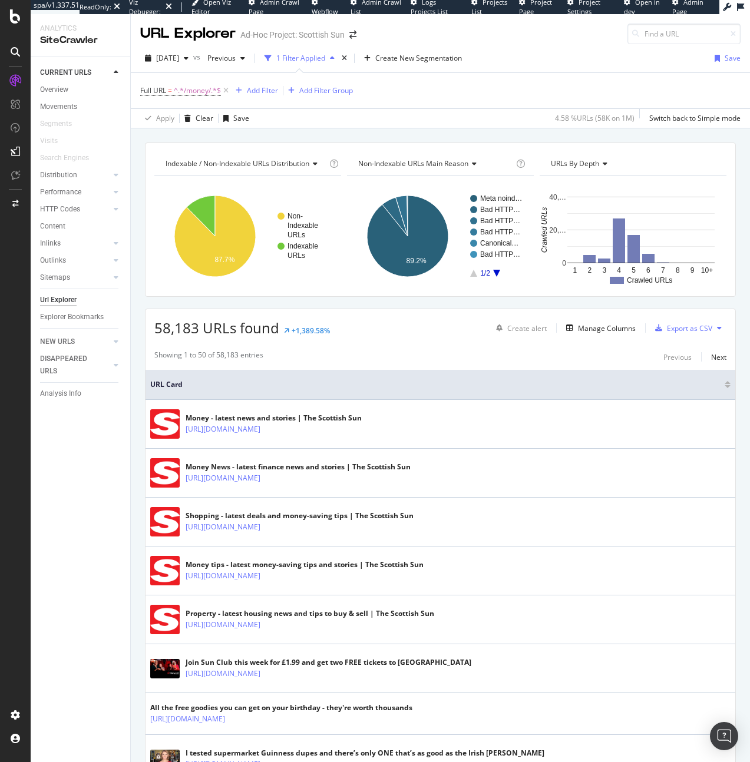
scroll to position [137, 0]
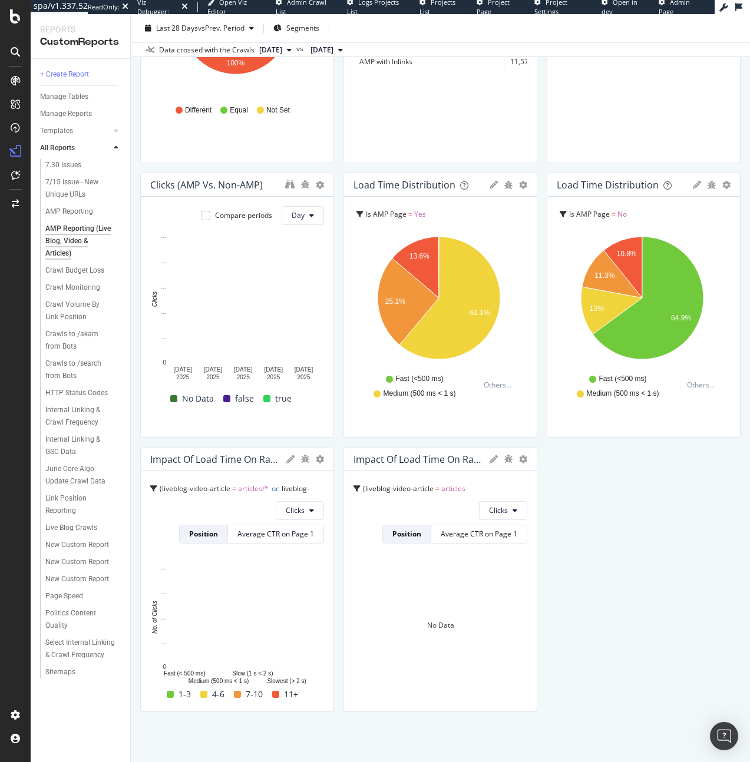
scroll to position [1323, 0]
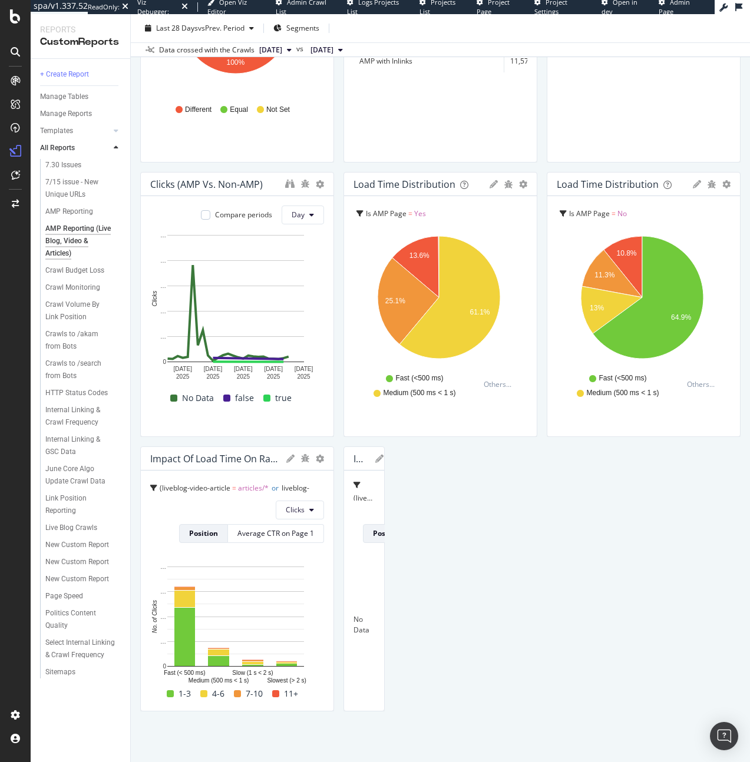
drag, startPoint x: 528, startPoint y: 486, endPoint x: 653, endPoint y: 480, distance: 125.6
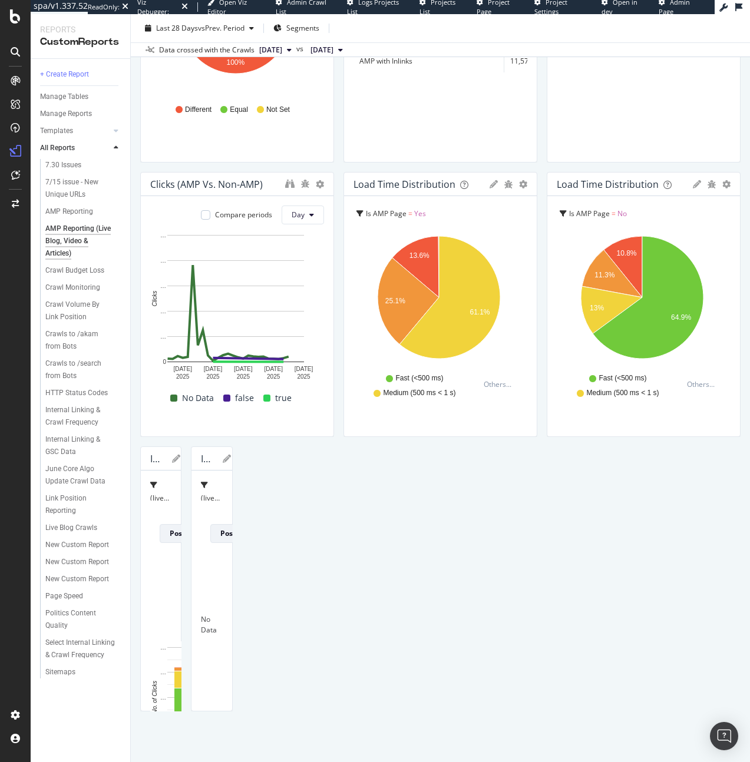
drag, startPoint x: 330, startPoint y: 527, endPoint x: 703, endPoint y: 521, distance: 373.5
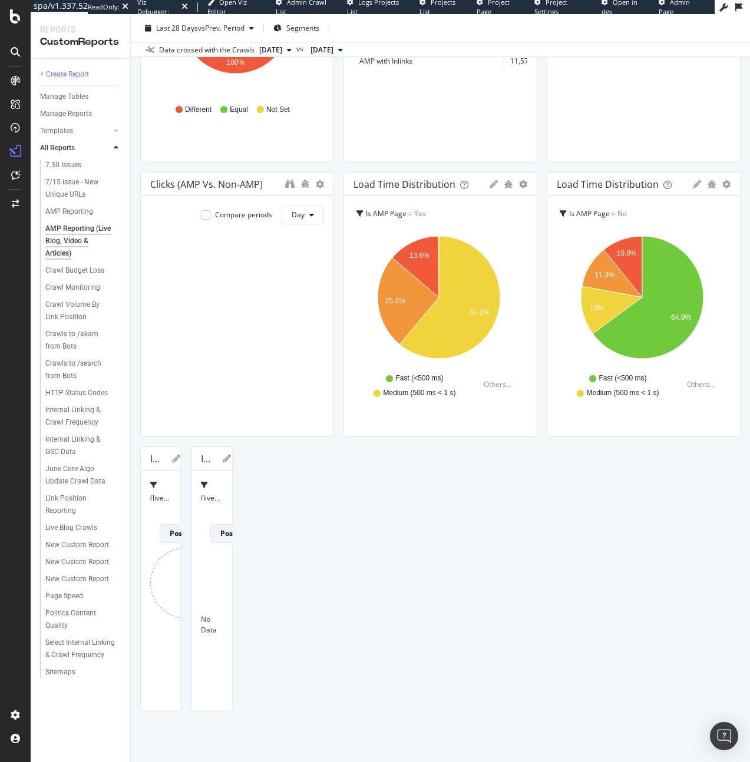
scroll to position [1542, 0]
drag, startPoint x: 423, startPoint y: 574, endPoint x: 870, endPoint y: 547, distance: 447.9
click at [749, 547] on html "spa/v1.337.52 ReadOnly: Viz Debugger: Open Viz Editor Admin Crawl List Logs Pro…" at bounding box center [375, 381] width 750 height 762
drag, startPoint x: 681, startPoint y: 330, endPoint x: 767, endPoint y: 325, distance: 86.1
click at [749, 325] on html "spa/v1.337.52 ReadOnly: Viz Debugger: Open Viz Editor Admin Crawl List Logs Pro…" at bounding box center [375, 381] width 750 height 762
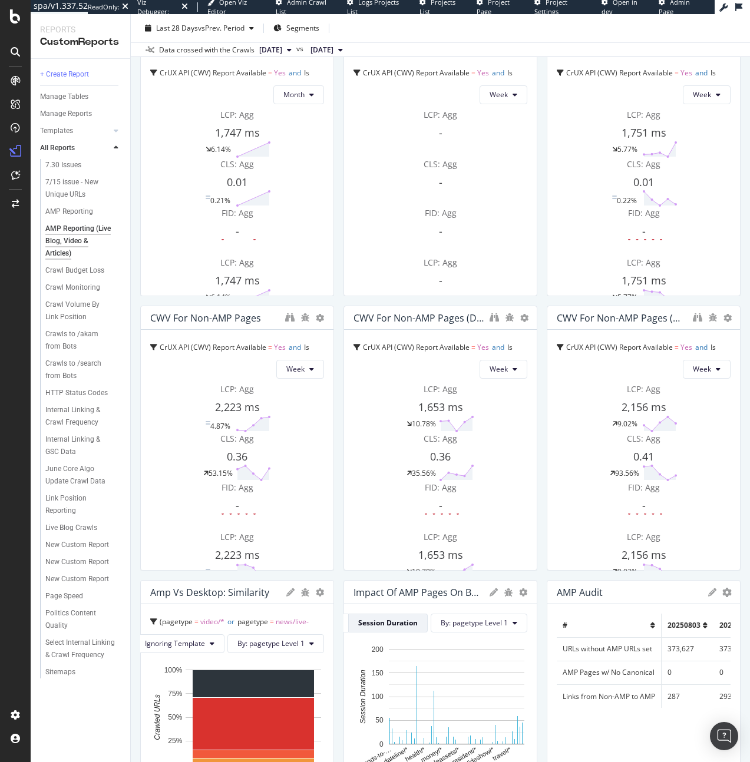
scroll to position [0, 0]
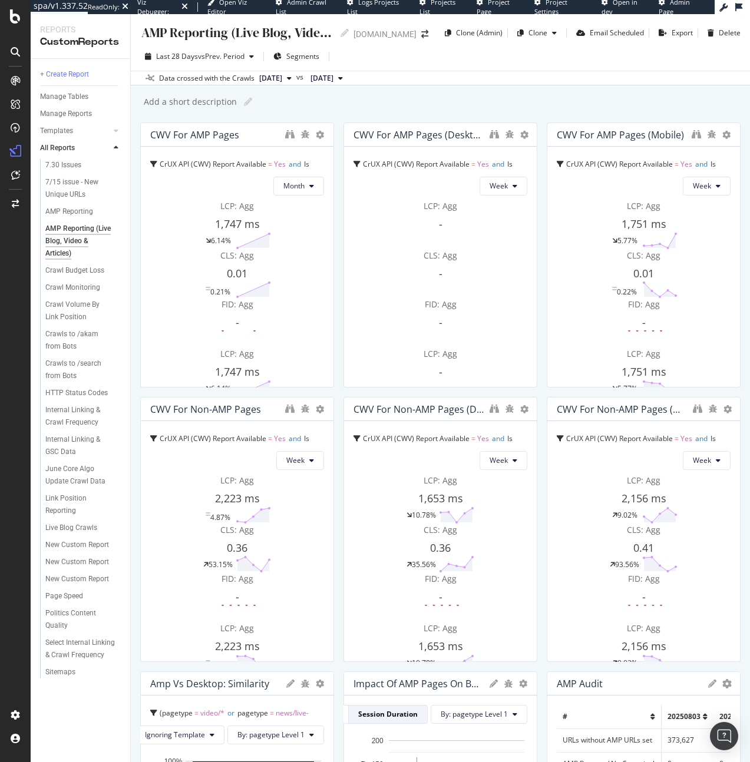
drag, startPoint x: 529, startPoint y: 294, endPoint x: 514, endPoint y: 289, distance: 16.4
click at [514, 289] on div "CWV For AMP Pages (desktop) CrUX API (CWV) Report Available = Yes and Is AMP Pa…" at bounding box center [440, 255] width 194 height 265
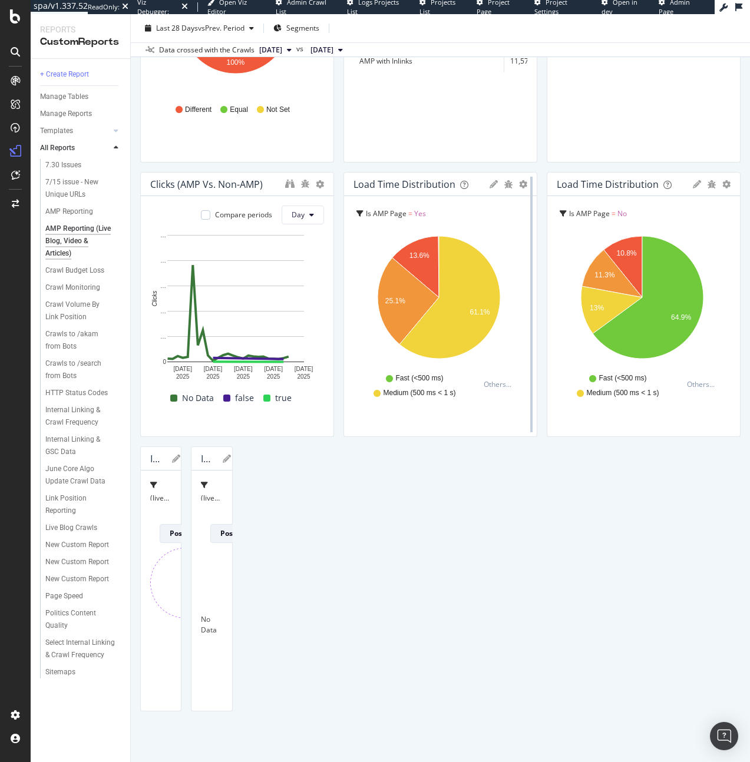
scroll to position [1407, 0]
click at [217, 465] on div "Impact of Load Time on Ranking" at bounding box center [209, 459] width 16 height 12
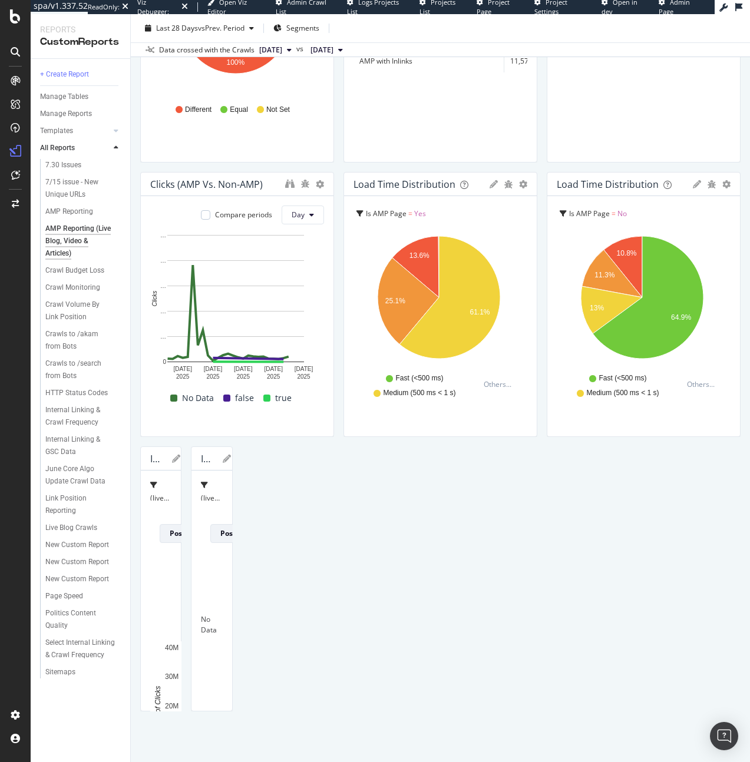
click at [217, 465] on div "Impact of Load Time on Ranking" at bounding box center [209, 459] width 16 height 12
copy div "Impact of Load Time on Ranking"
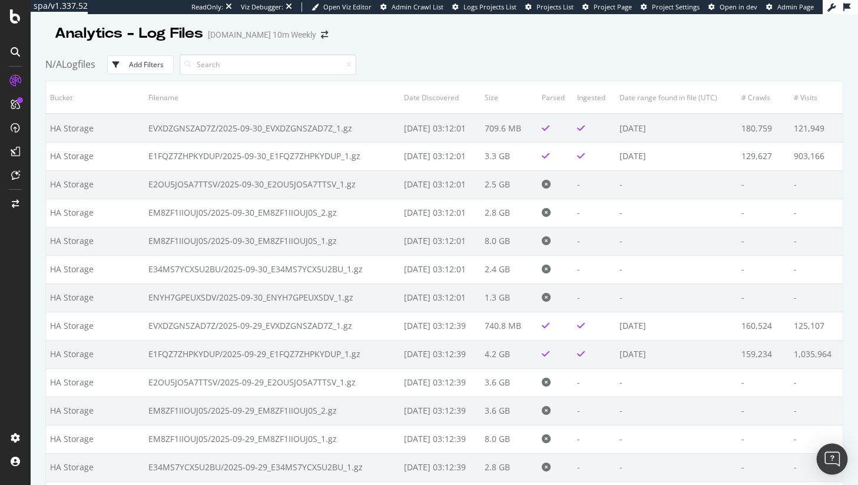
click at [829, 454] on img "Open Intercom Messenger" at bounding box center [832, 458] width 15 height 15
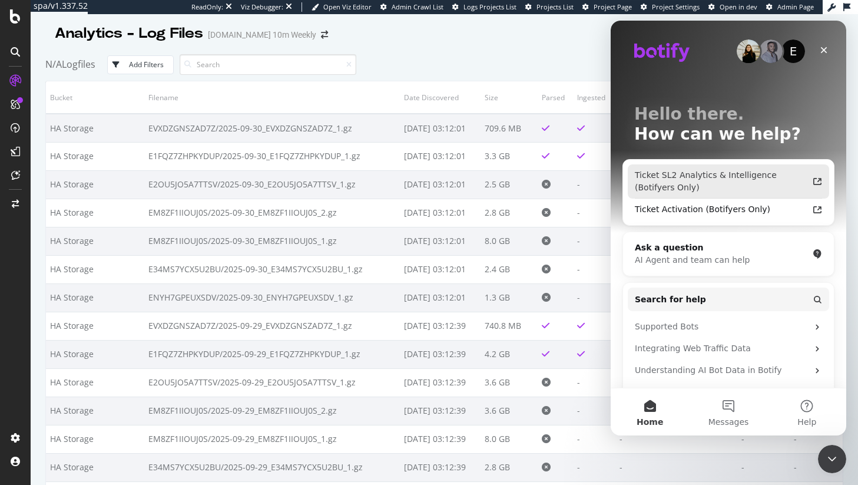
click at [704, 181] on div "Ticket SL2 Analytics & Intelligence (Botifyers Only)" at bounding box center [721, 181] width 173 height 25
